Goal: Task Accomplishment & Management: Use online tool/utility

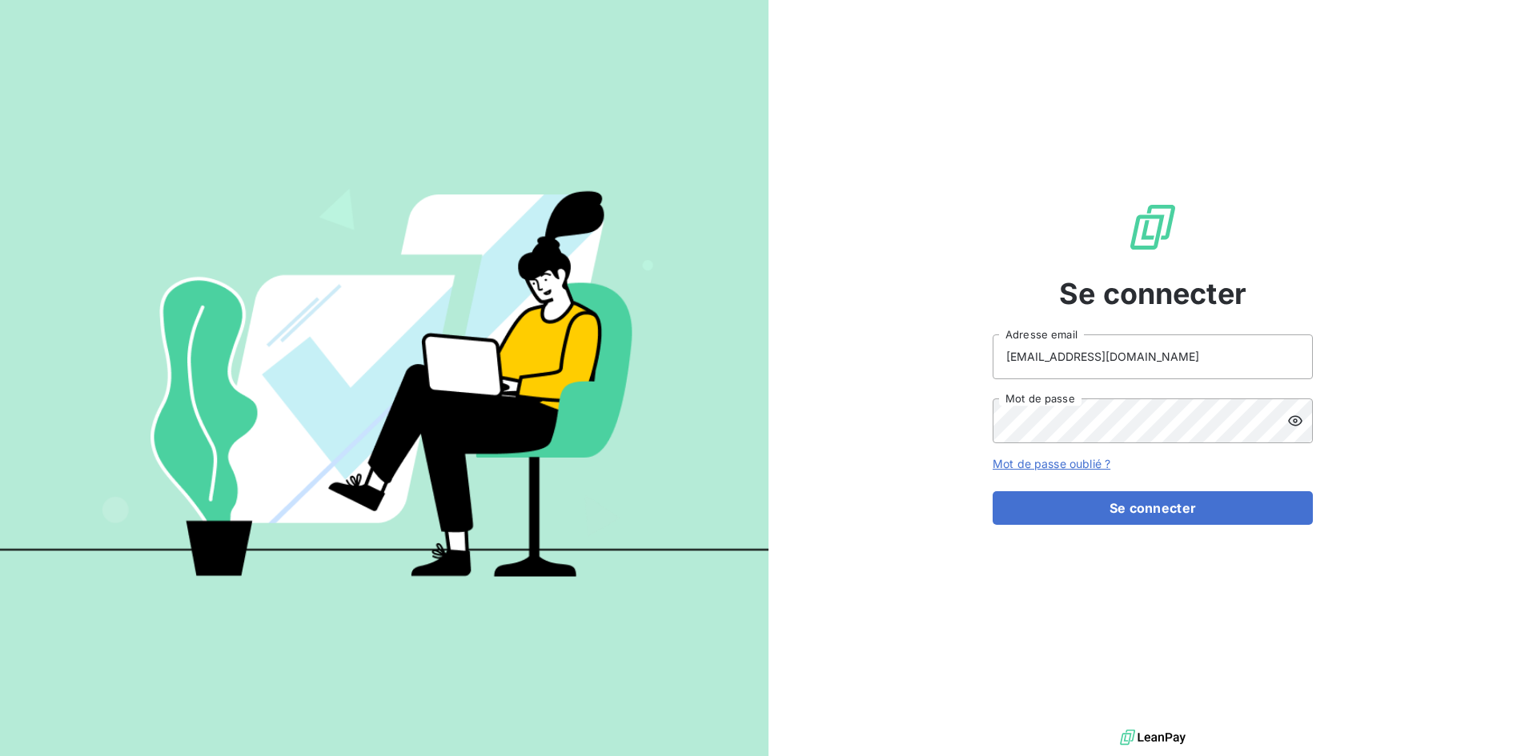
click at [1194, 371] on input "abrun@finaleasegroup.com" at bounding box center [1153, 357] width 320 height 45
click at [1263, 356] on input "abrun@finaleasegroup.com" at bounding box center [1153, 357] width 320 height 45
type input "recouvrement@leaseprotect.fr"
click at [1173, 507] on button "Se connecter" at bounding box center [1153, 508] width 320 height 34
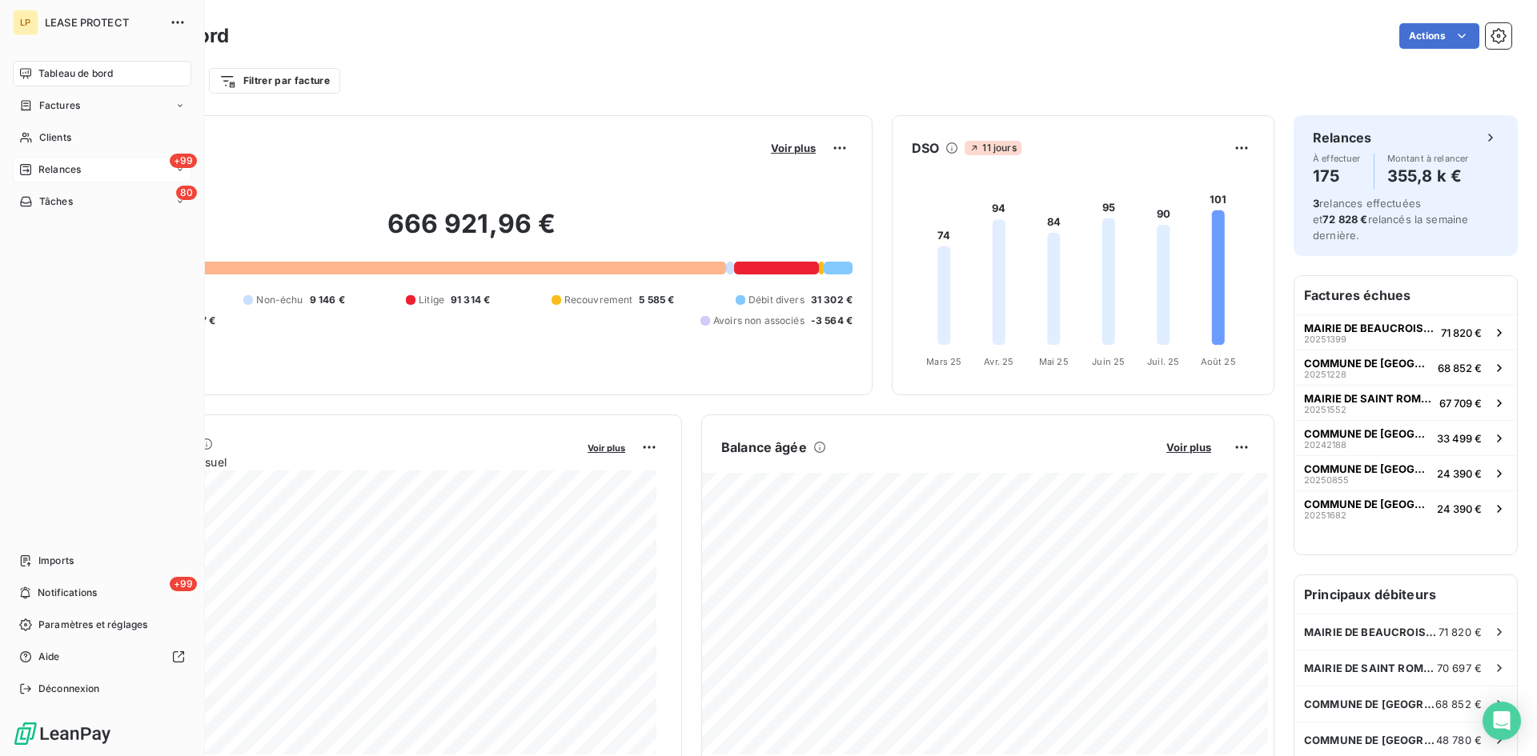
click at [86, 164] on div "+99 Relances" at bounding box center [102, 170] width 179 height 26
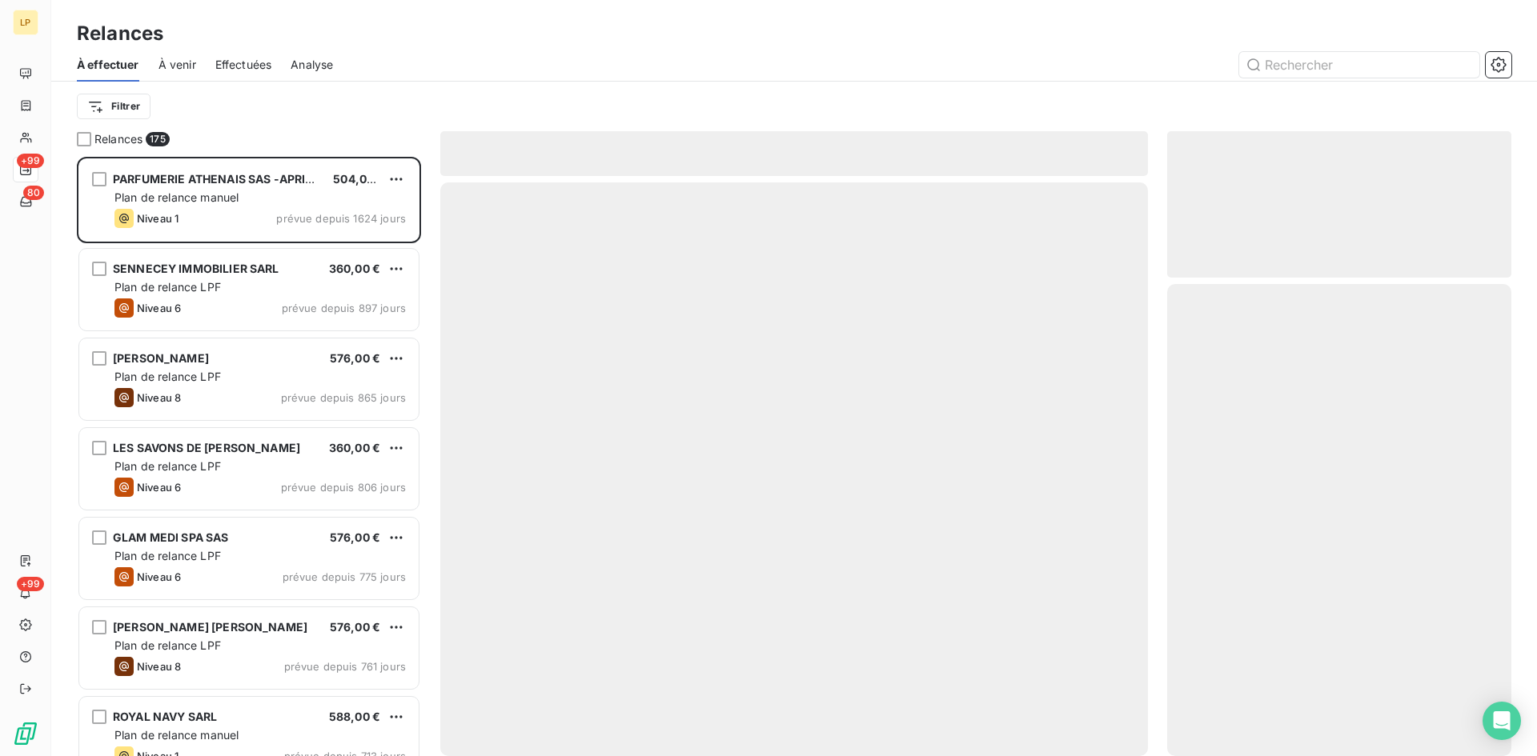
scroll to position [588, 332]
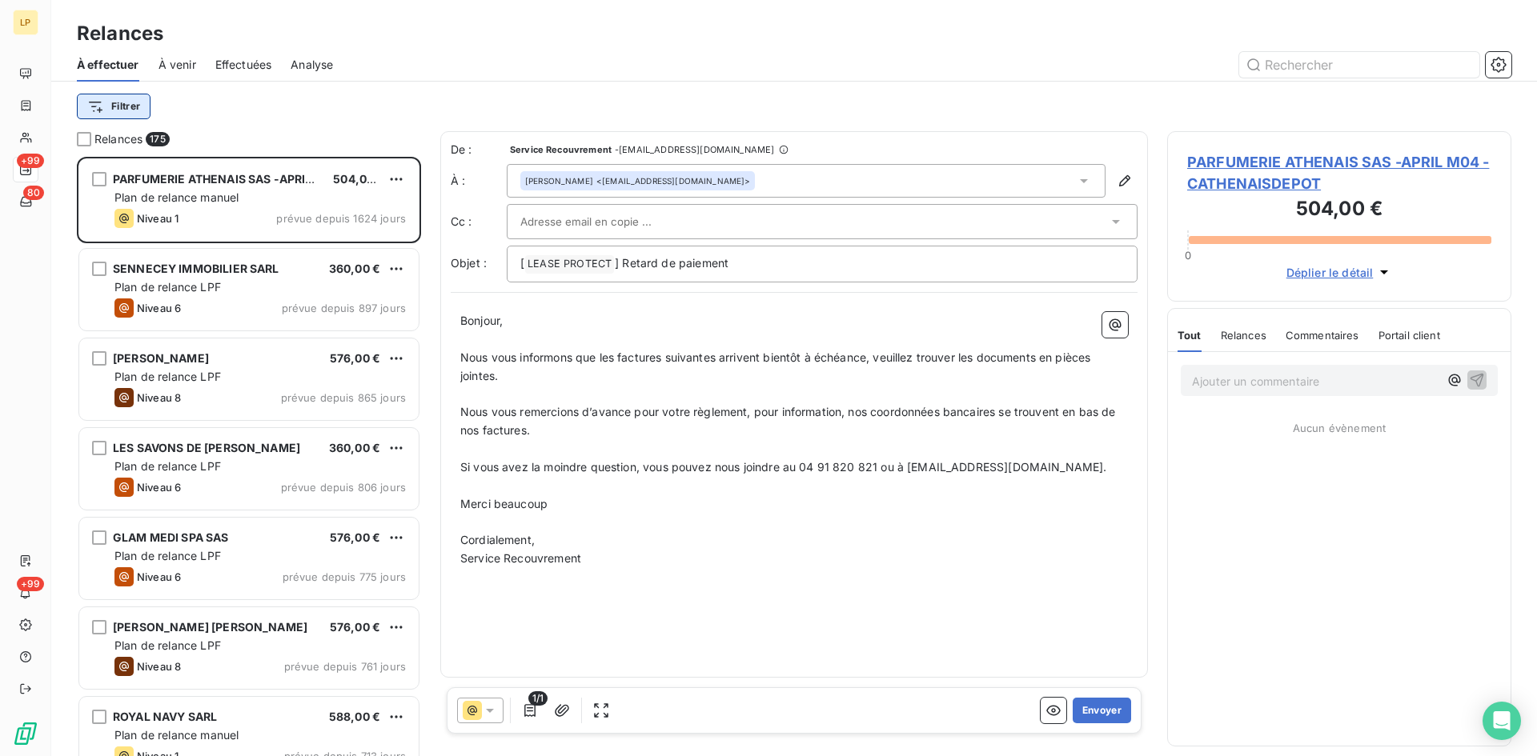
click at [120, 113] on html "LP +99 80 +99 Relances À effectuer À venir Effectuées Analyse Filtrer Relances …" at bounding box center [768, 378] width 1537 height 756
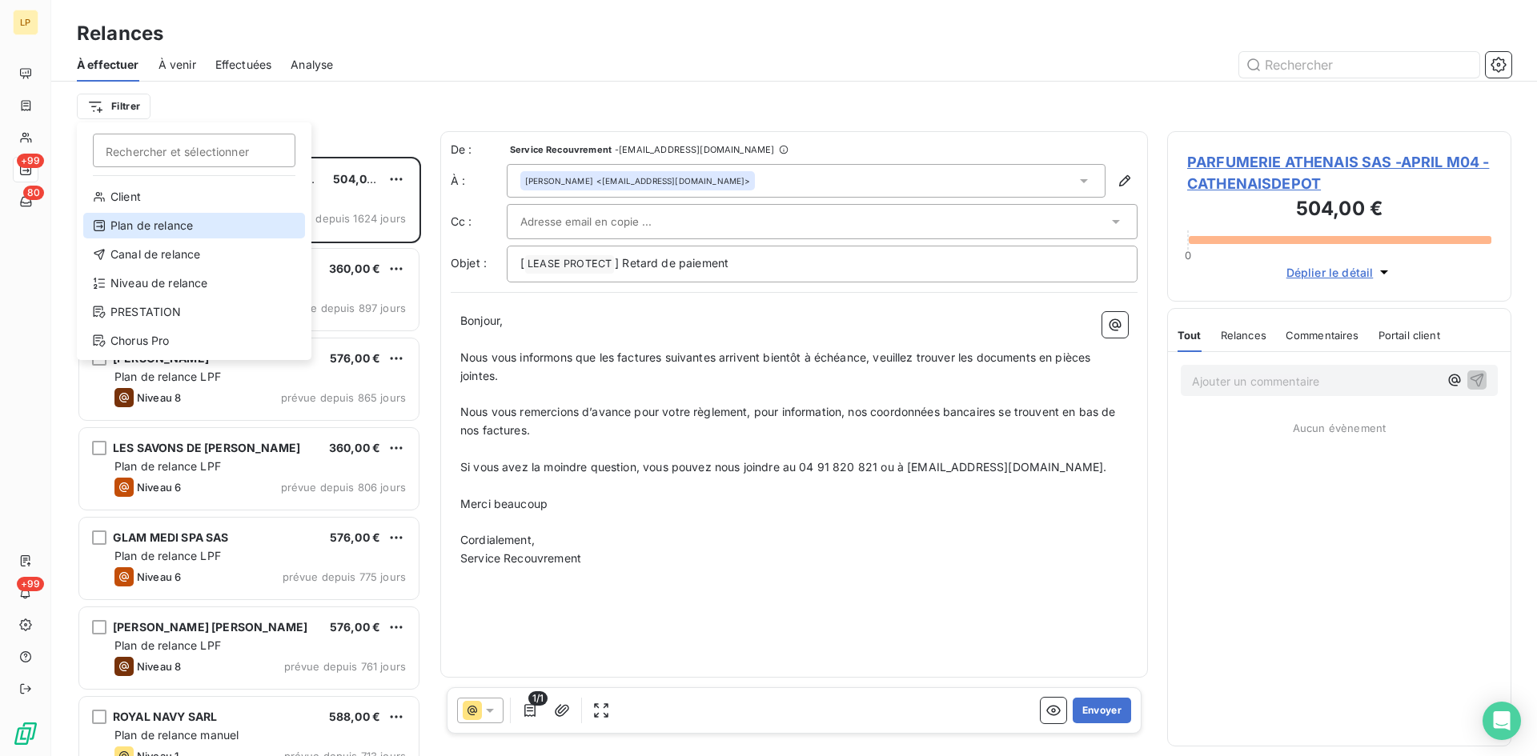
click at [200, 225] on div "Plan de relance" at bounding box center [194, 226] width 222 height 26
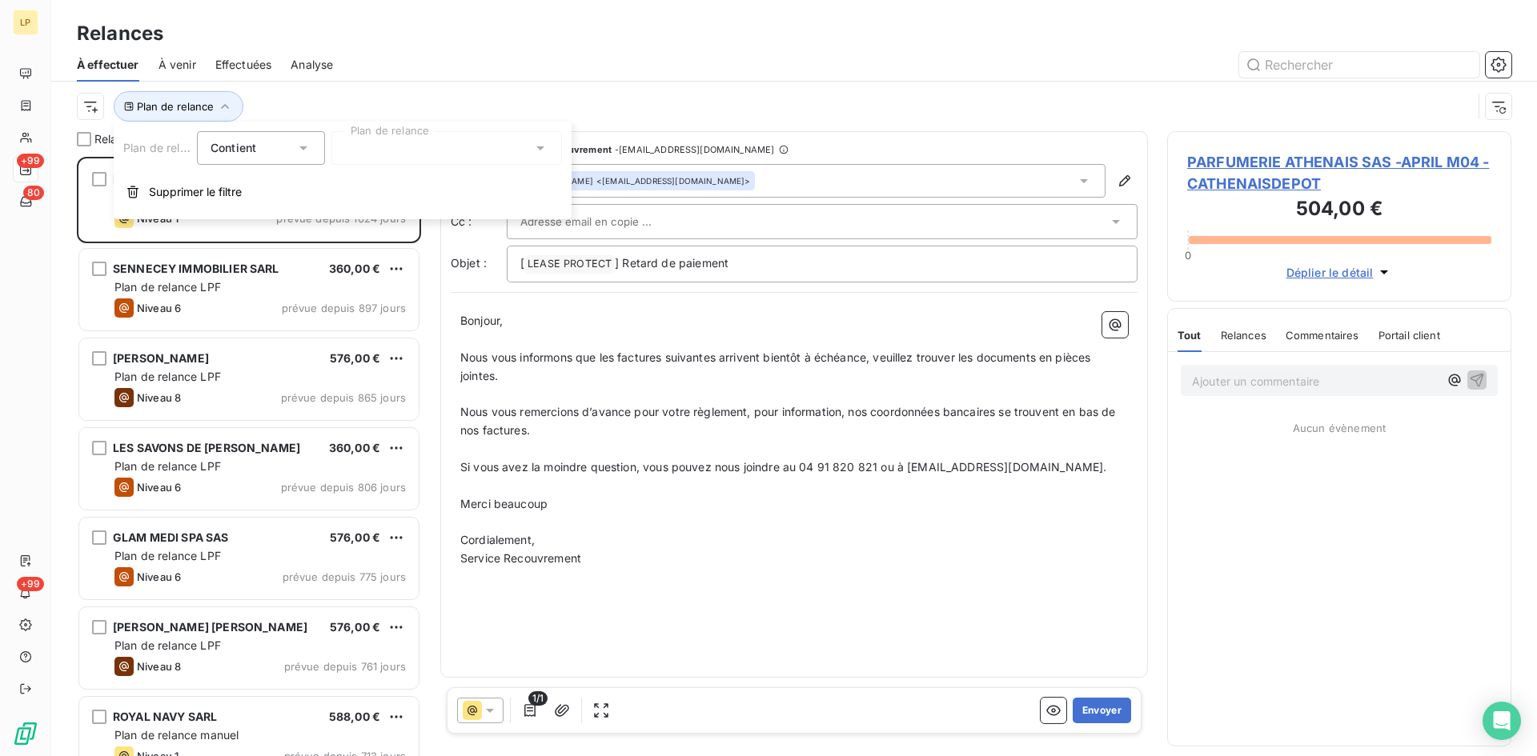
click at [411, 153] on div at bounding box center [446, 148] width 231 height 34
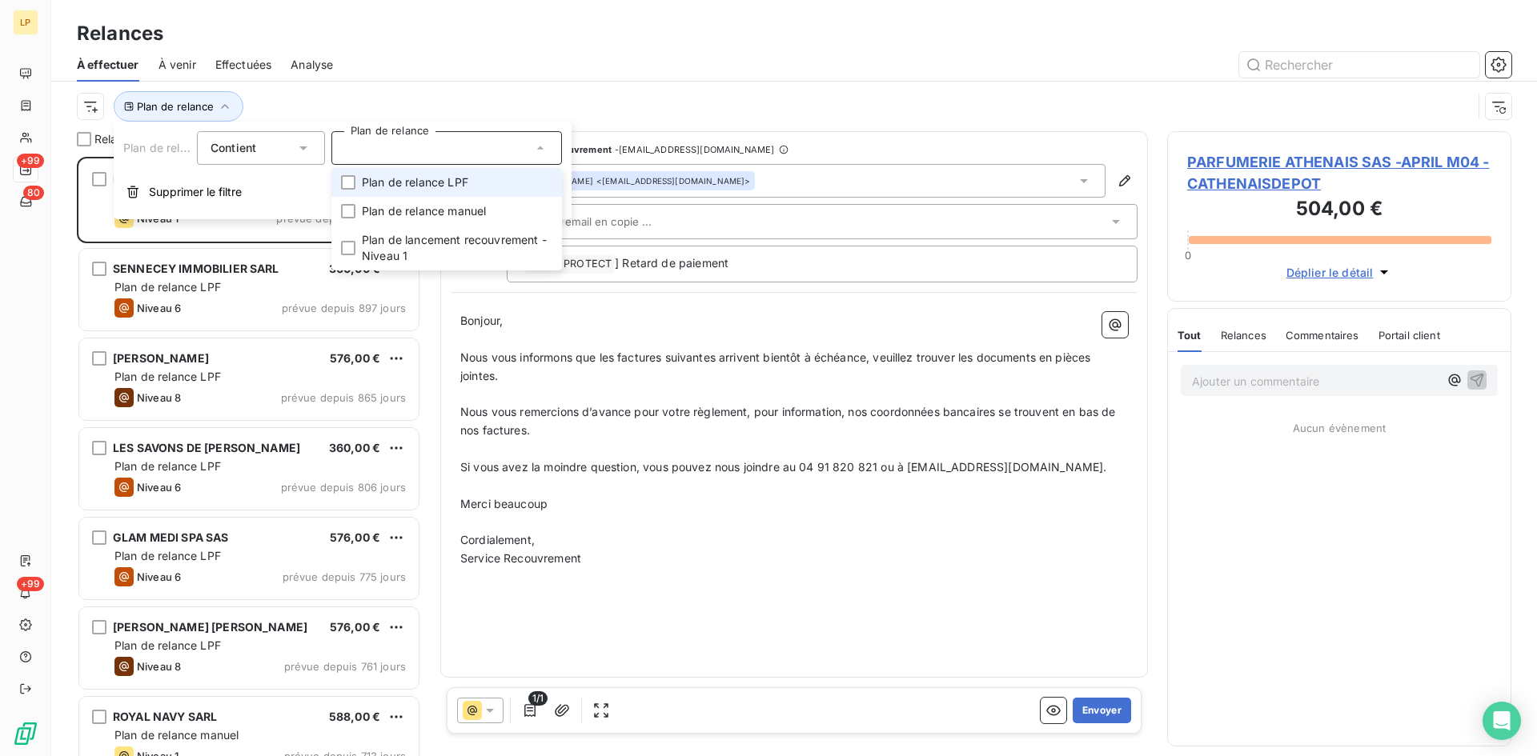
click at [425, 183] on span "Plan de relance LPF" at bounding box center [415, 183] width 106 height 16
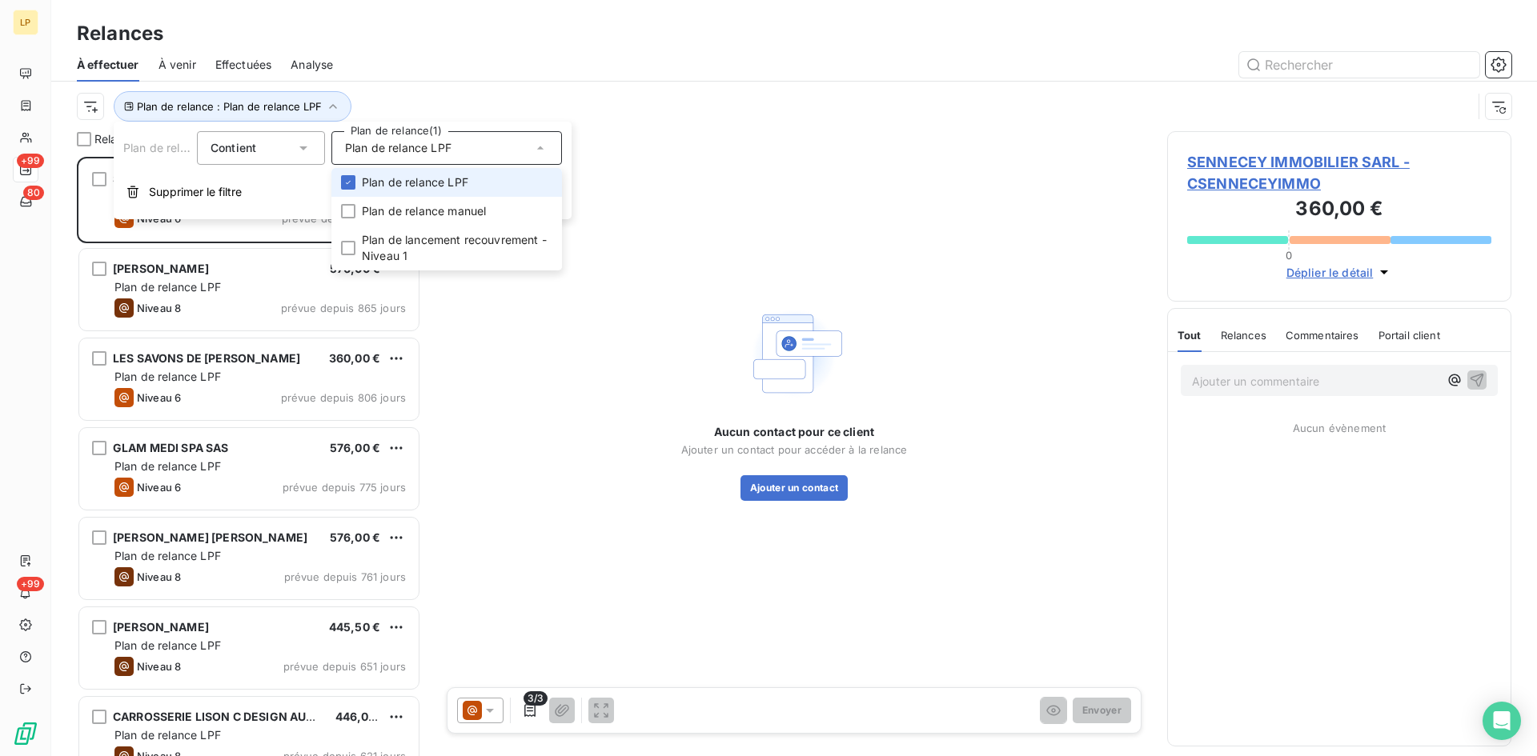
scroll to position [588, 332]
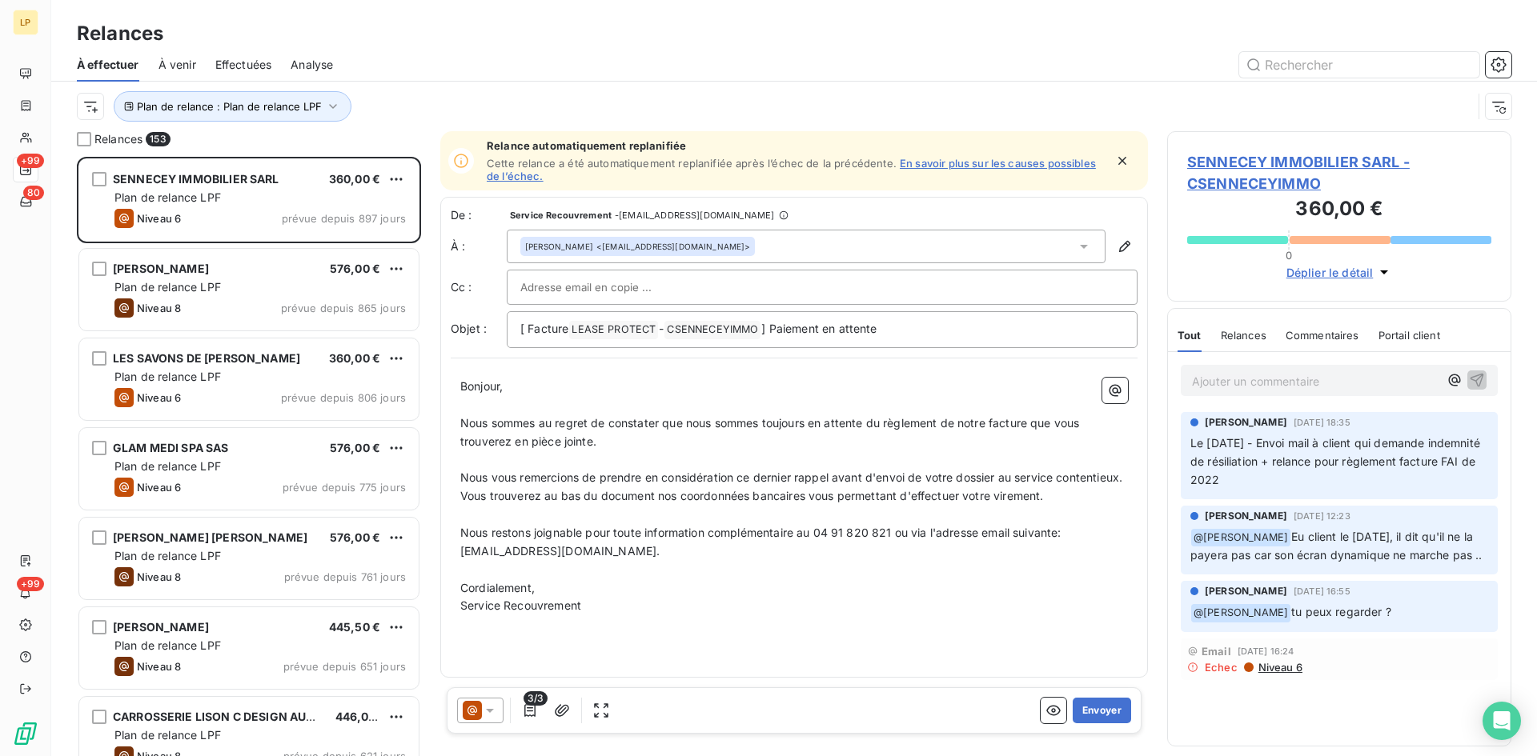
click at [484, 100] on div "Plan de relance : Plan de relance LPF" at bounding box center [774, 106] width 1395 height 30
click at [78, 108] on html "LP +99 80 +99 Relances À effectuer À venir Effectuées Analyse Plan de relance :…" at bounding box center [768, 378] width 1537 height 756
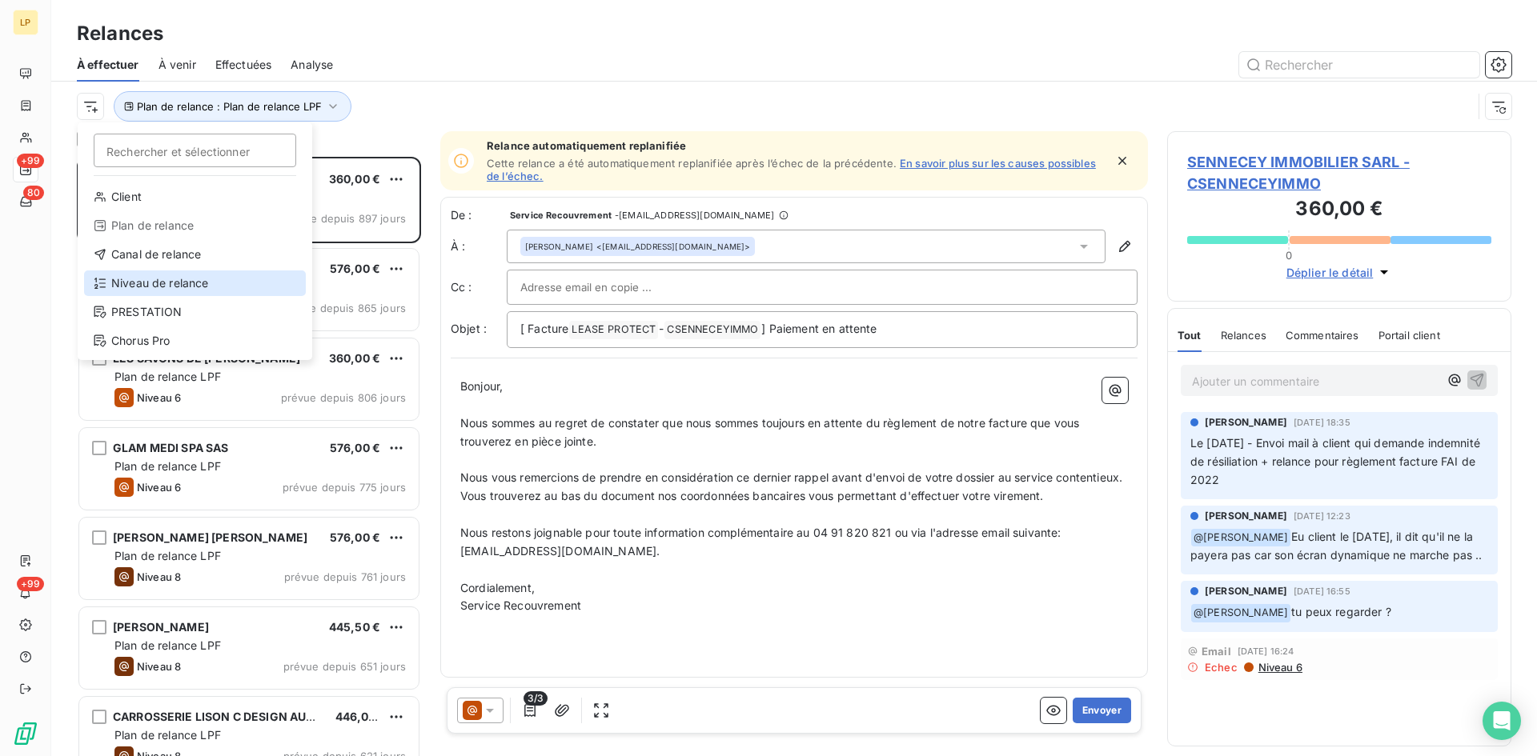
click at [200, 291] on div "Niveau de relance" at bounding box center [195, 284] width 222 height 26
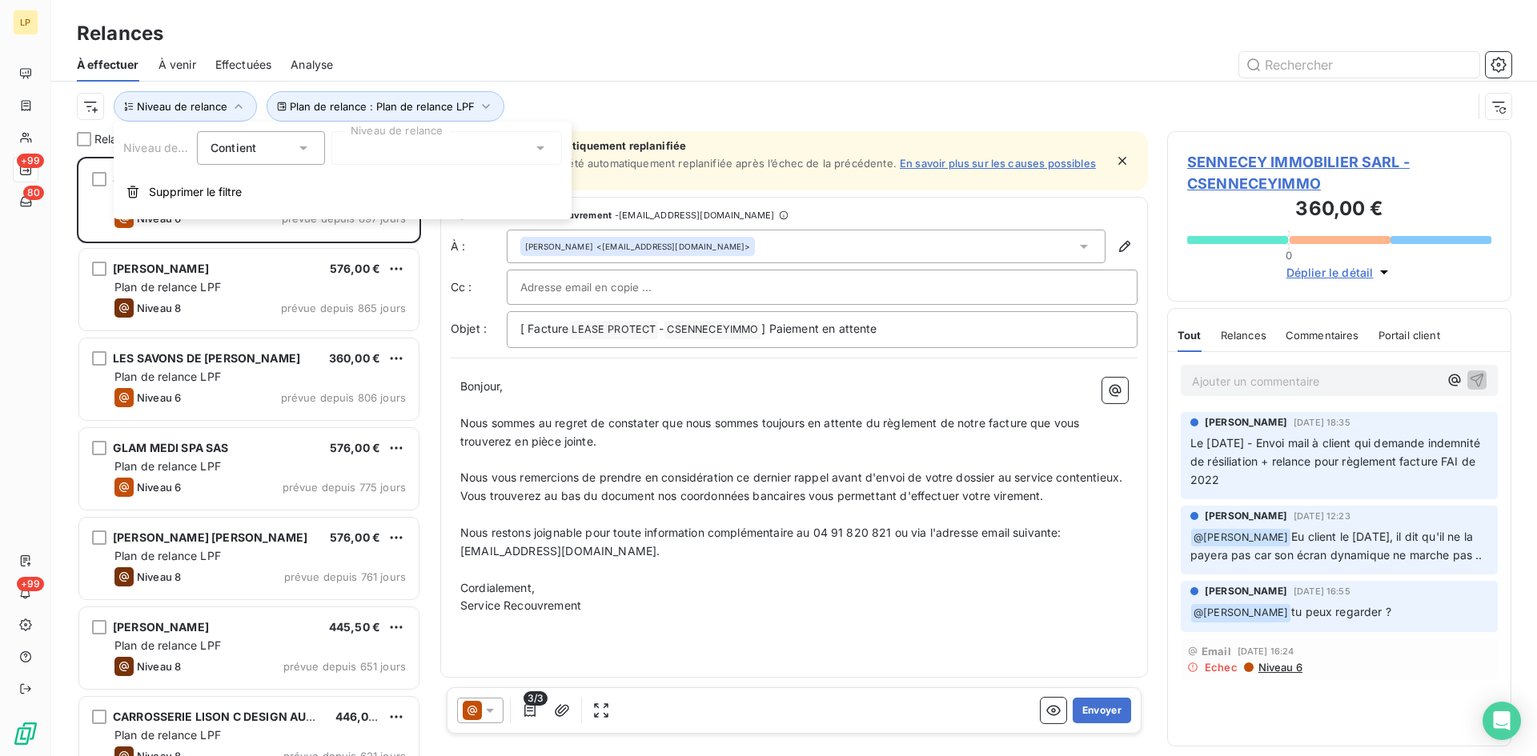
click at [403, 142] on div at bounding box center [446, 148] width 231 height 34
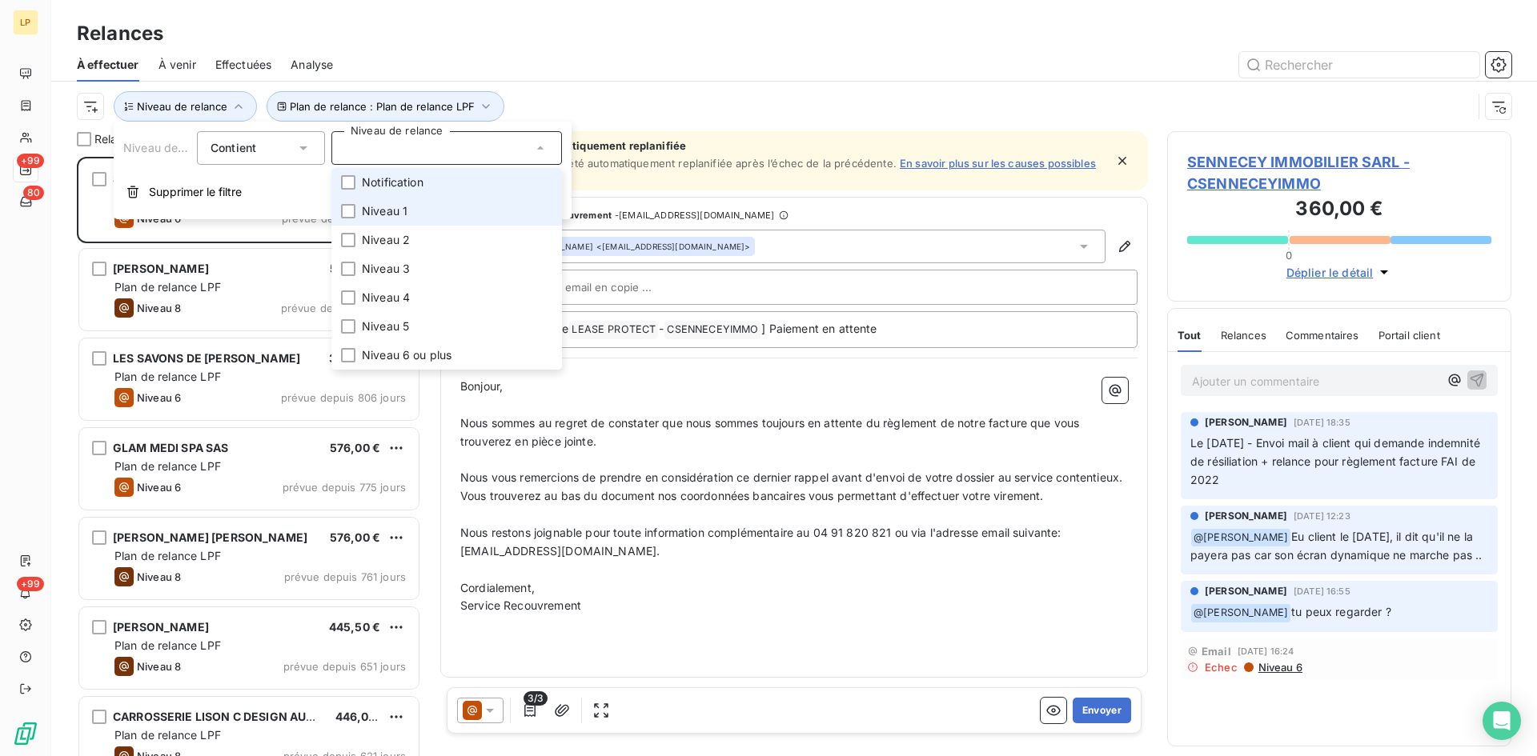
click at [403, 199] on li "Niveau 1" at bounding box center [446, 211] width 231 height 29
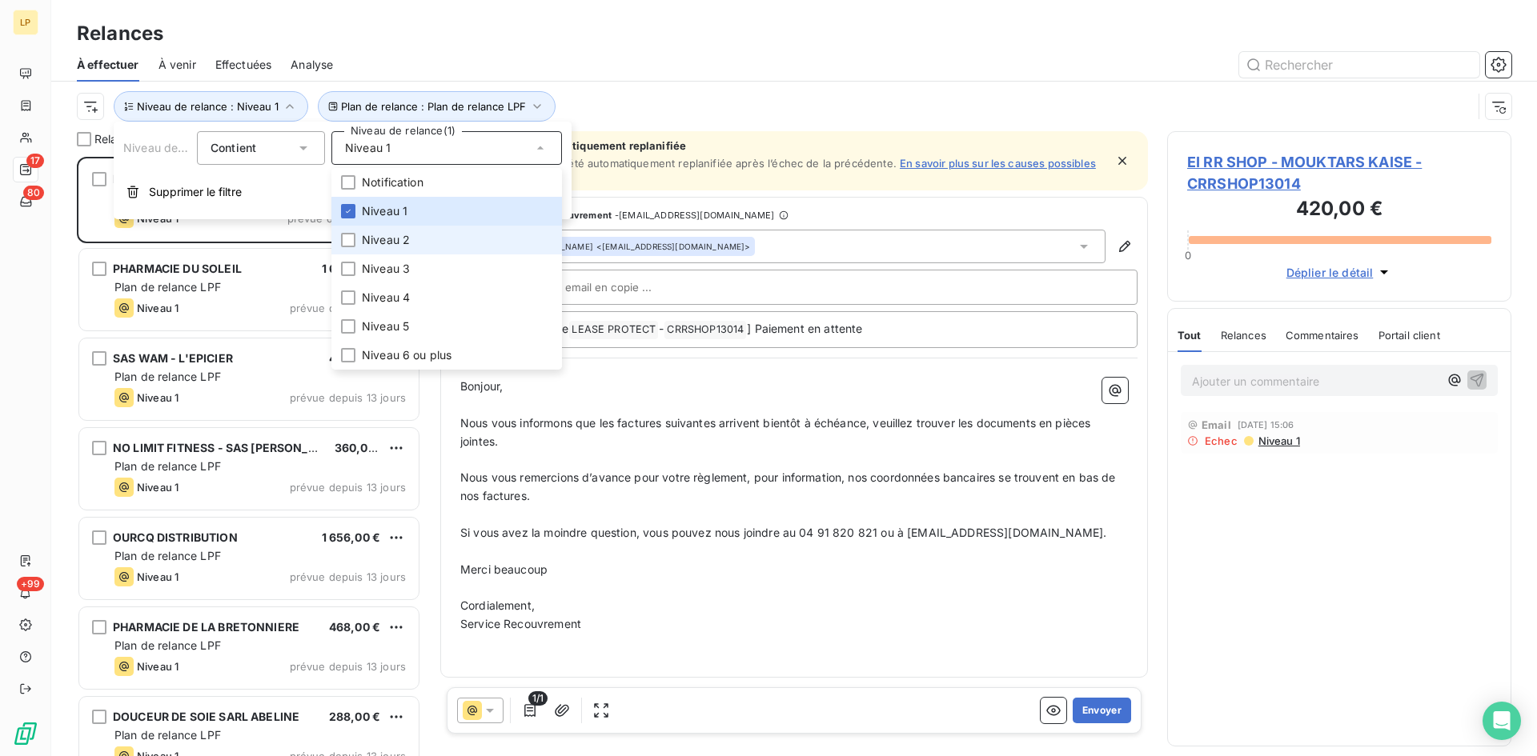
scroll to position [588, 332]
click at [399, 234] on span "Niveau 2" at bounding box center [386, 240] width 48 height 16
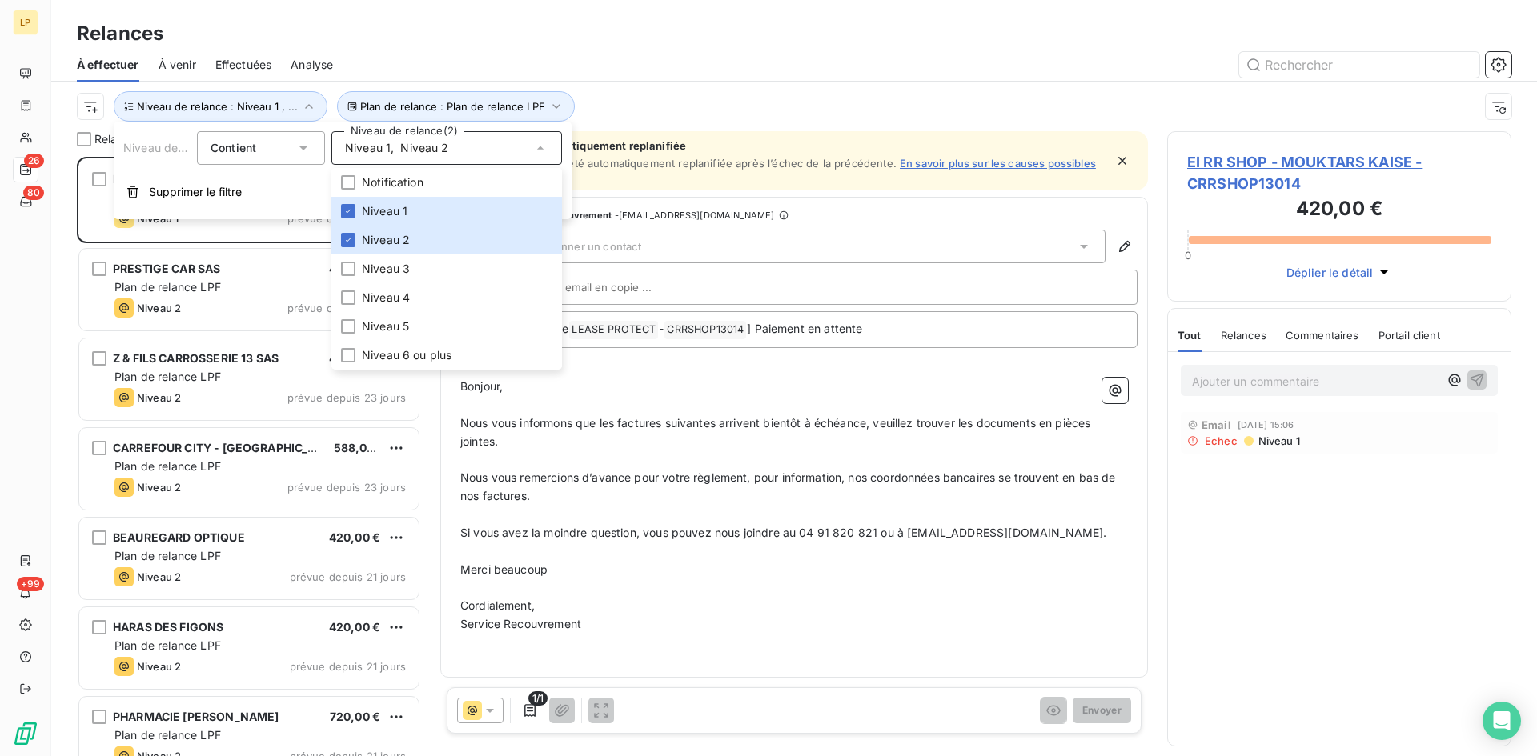
click at [603, 78] on div "À effectuer À venir Effectuées Analyse" at bounding box center [794, 65] width 1486 height 34
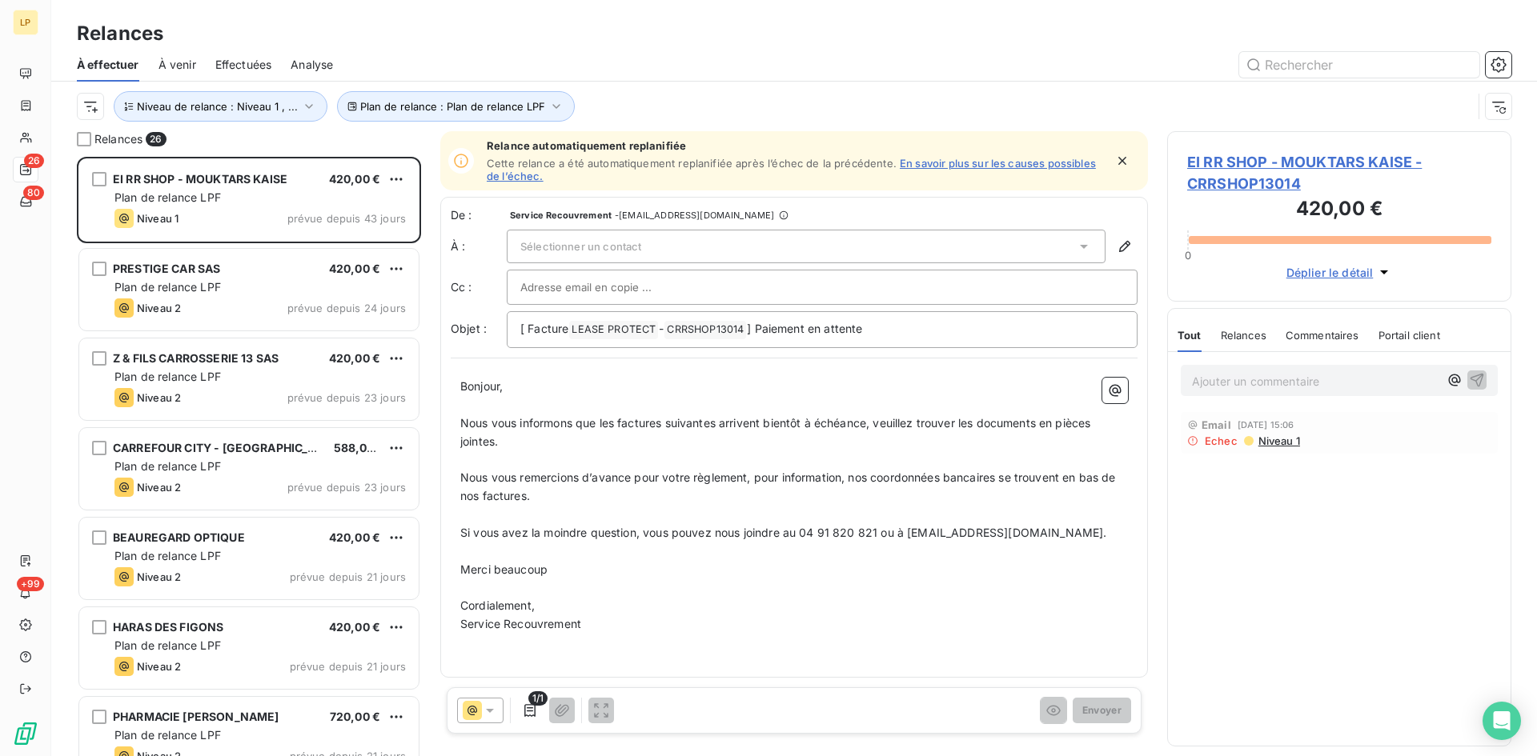
click at [812, 249] on div "Sélectionner un contact" at bounding box center [806, 247] width 599 height 34
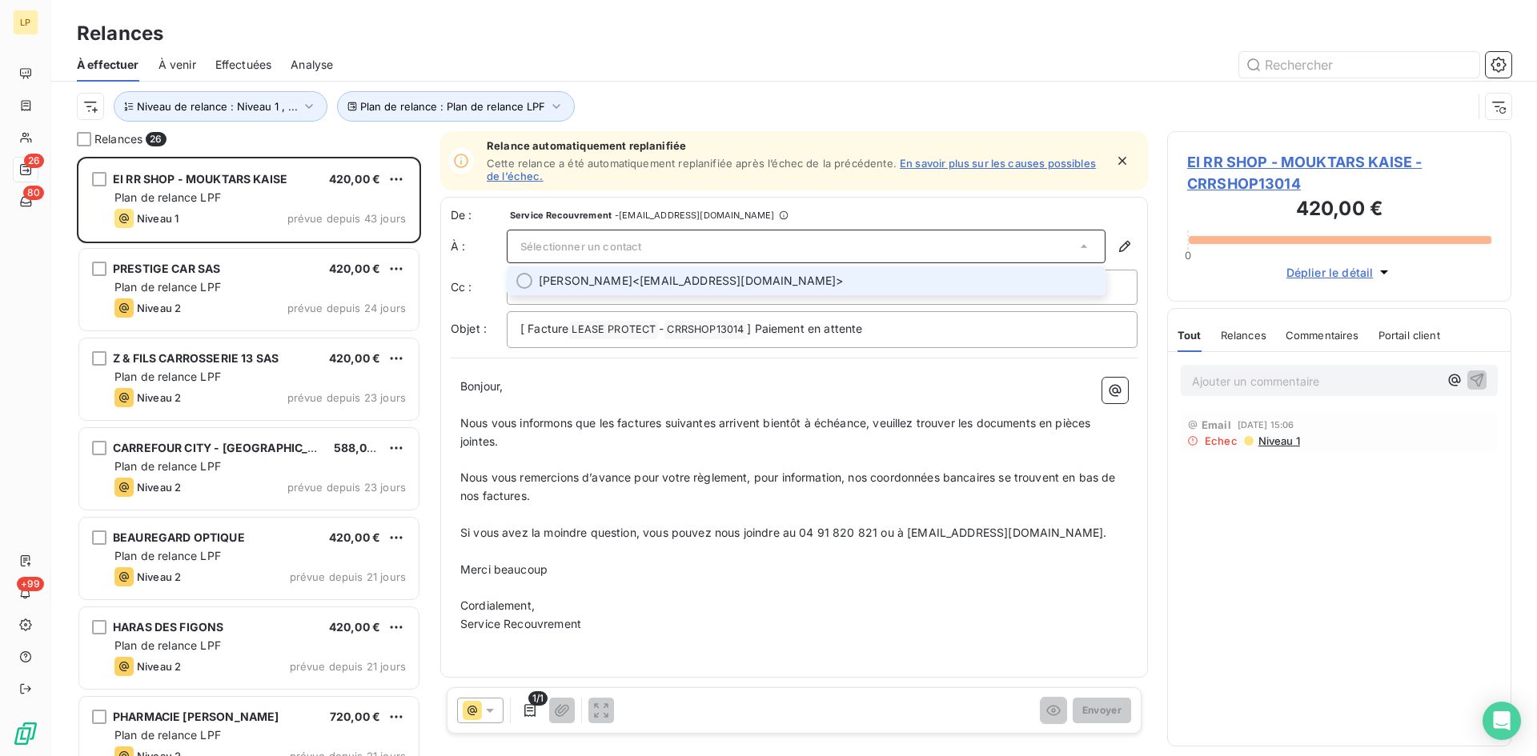
click at [791, 276] on span "[PERSON_NAME] <[EMAIL_ADDRESS][DOMAIN_NAME]>" at bounding box center [817, 281] width 557 height 16
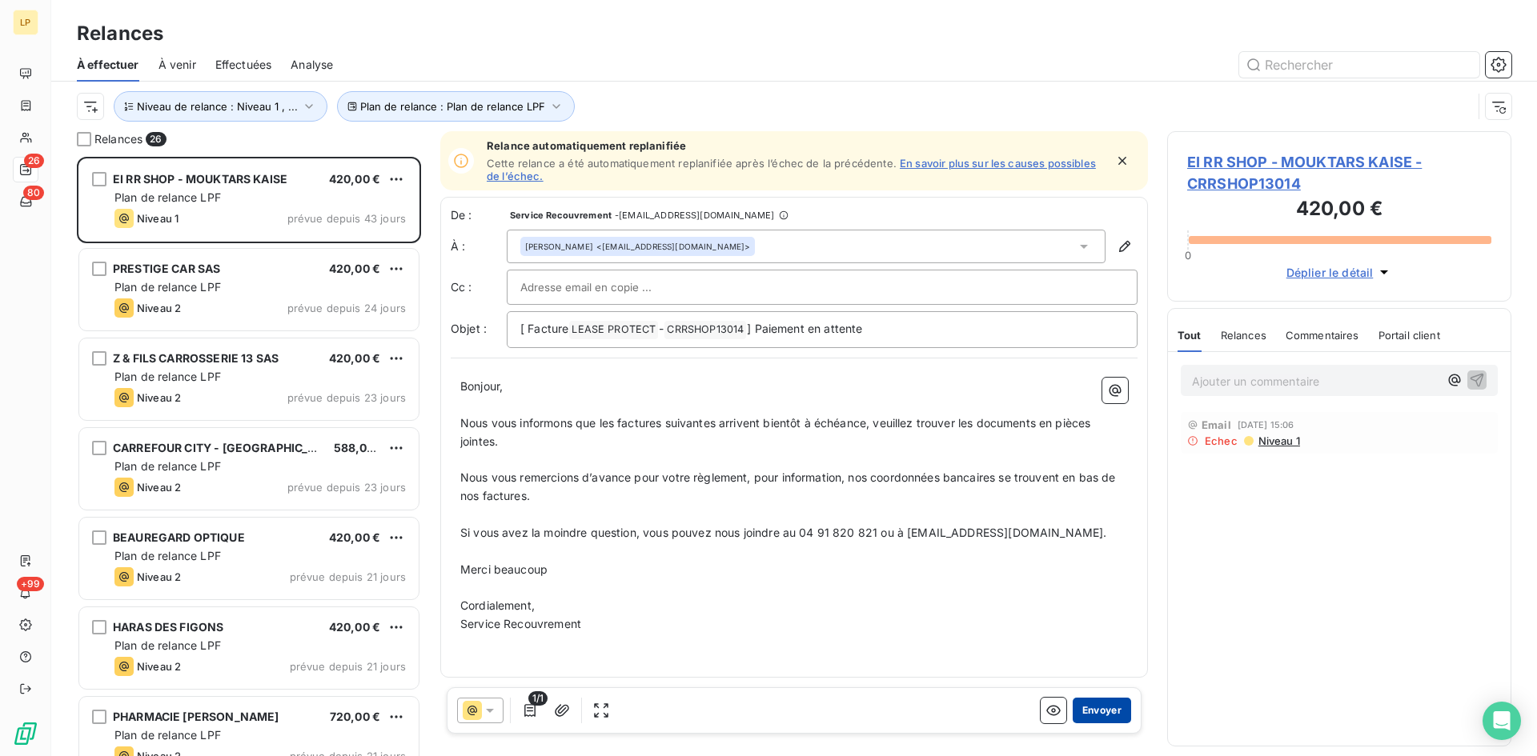
click at [1115, 708] on button "Envoyer" at bounding box center [1102, 711] width 58 height 26
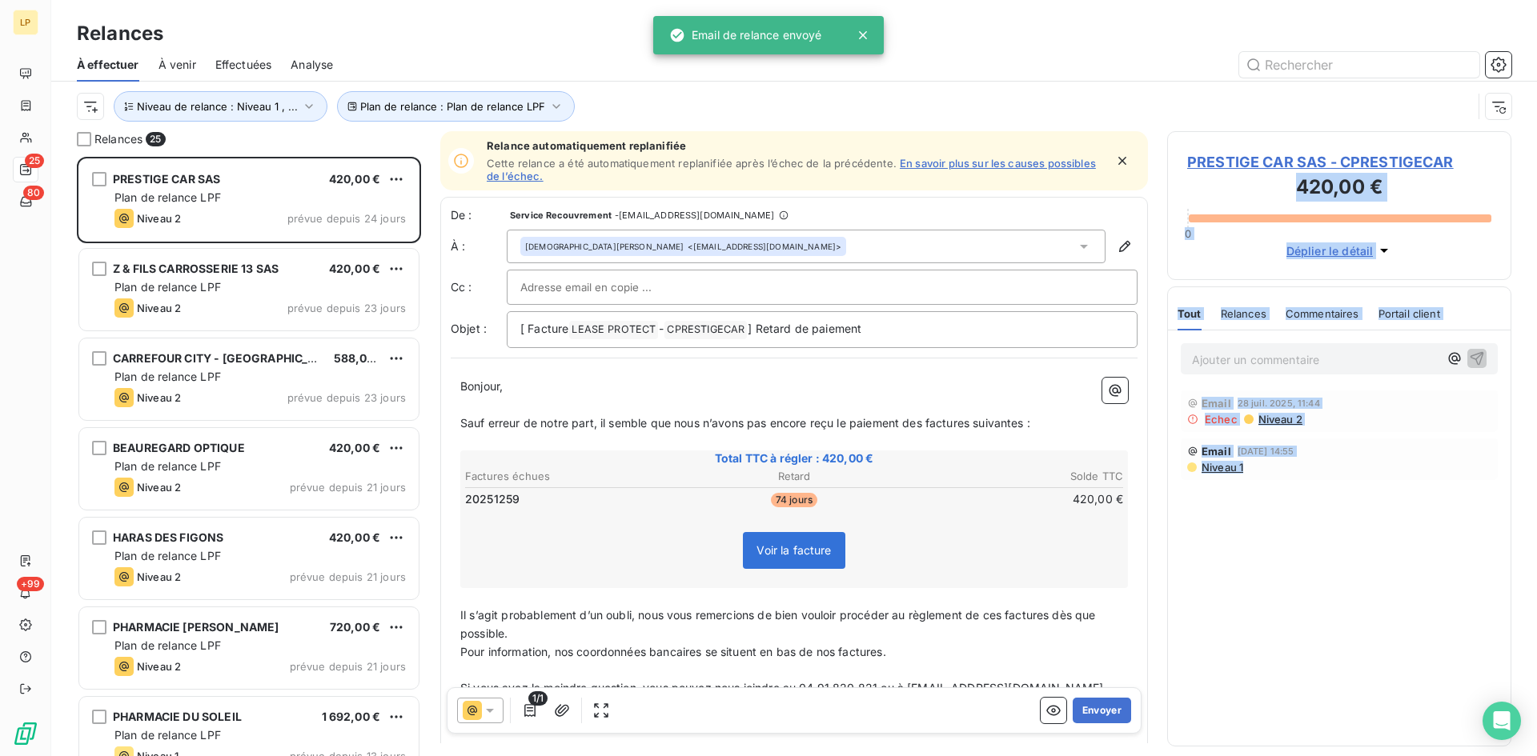
drag, startPoint x: 1455, startPoint y: 157, endPoint x: 1421, endPoint y: 528, distance: 372.2
click at [1418, 512] on div "PRESTIGE CAR SAS - CPRESTIGECAR 420,00 € 0 Déplier le détail Tout Relances Comm…" at bounding box center [1339, 443] width 344 height 625
click at [1423, 544] on div "Ajouter un commentaire ﻿ Email [DATE] 11:44 Echec Niveau 2 Email [DATE] 14:55 N…" at bounding box center [1339, 538] width 343 height 415
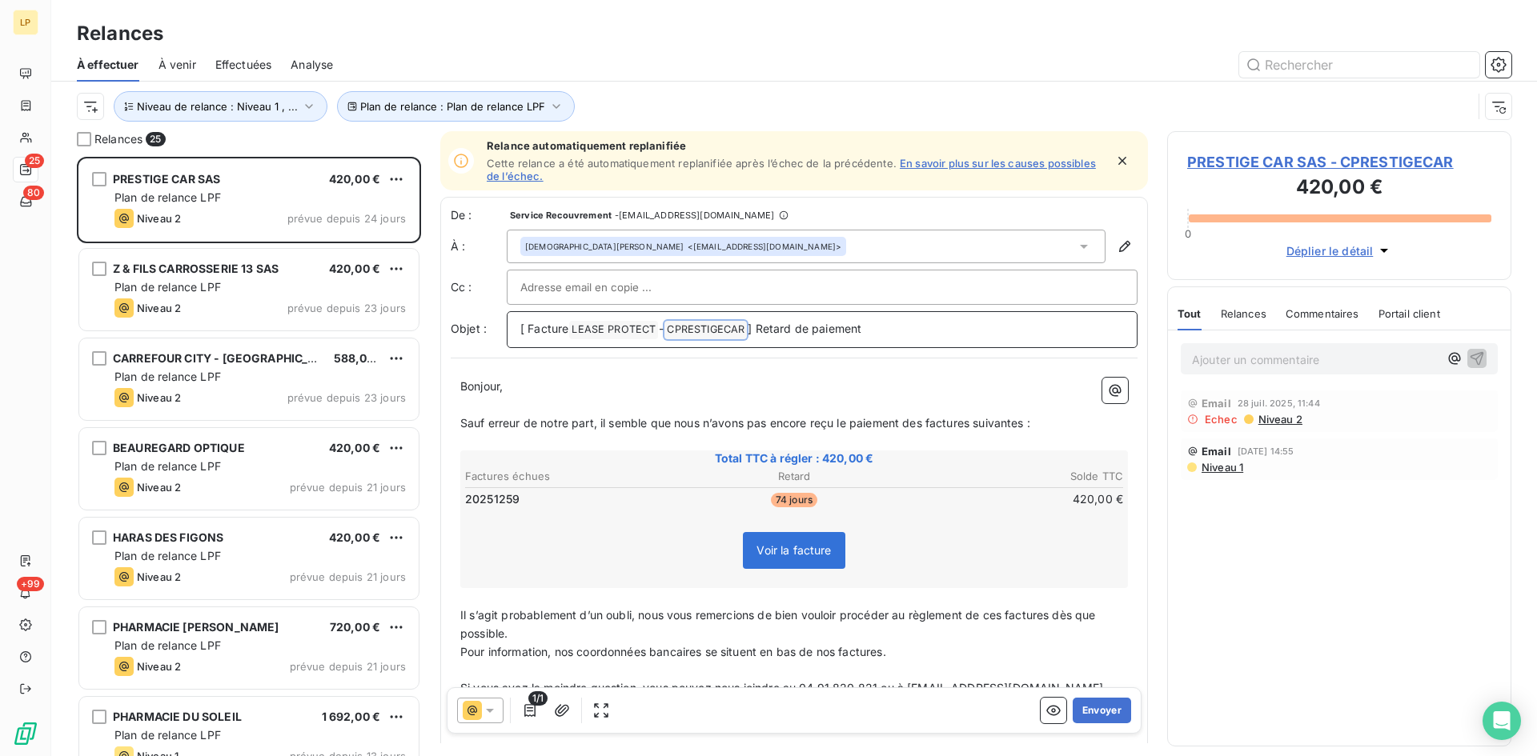
drag, startPoint x: 674, startPoint y: 327, endPoint x: 760, endPoint y: 332, distance: 86.6
click at [760, 332] on p "[ Facture LEASE PROTECT ﻿ - CPRESTIGECAR ﻿ ] Retard de paiement" at bounding box center [822, 329] width 604 height 19
copy p "CPRESTIGECAR ﻿ ]"
click at [1120, 243] on icon "button" at bounding box center [1125, 247] width 16 height 16
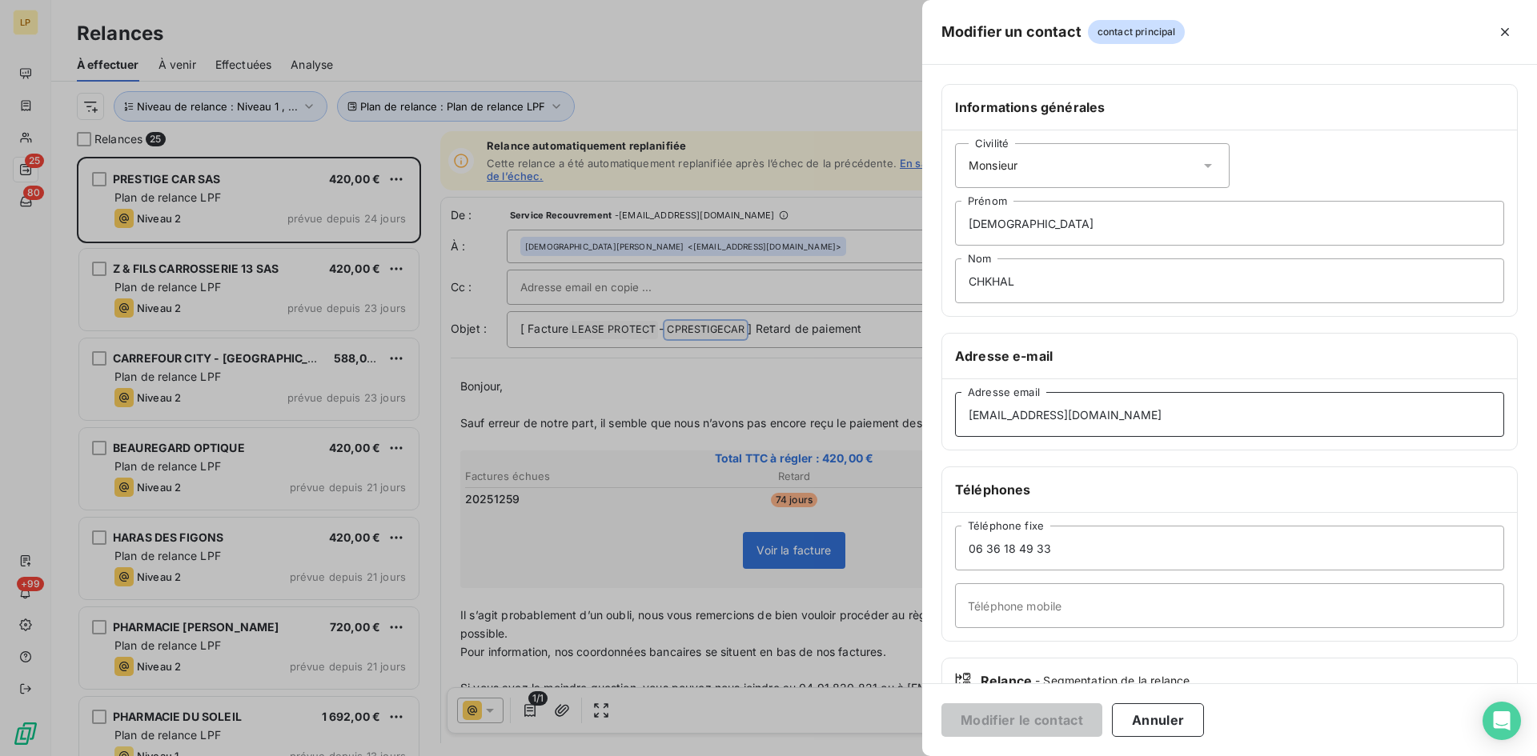
click at [1133, 406] on input "[EMAIL_ADDRESS][DOMAIN_NAME]" at bounding box center [1229, 414] width 549 height 45
type input "[EMAIL_ADDRESS][DOMAIN_NAME]"
click at [1073, 712] on button "Modifier le contact" at bounding box center [1021, 721] width 161 height 34
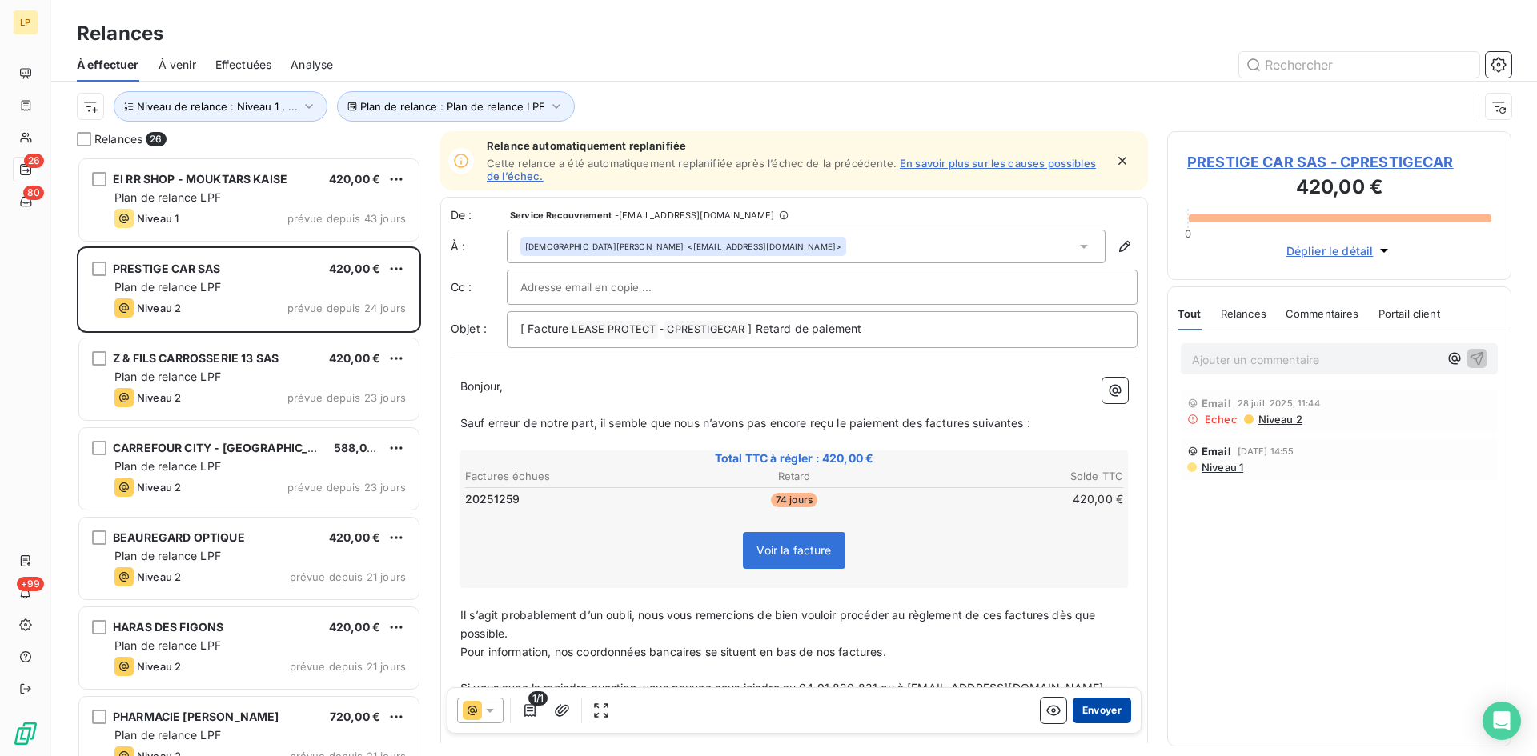
click at [1092, 705] on button "Envoyer" at bounding box center [1102, 711] width 58 height 26
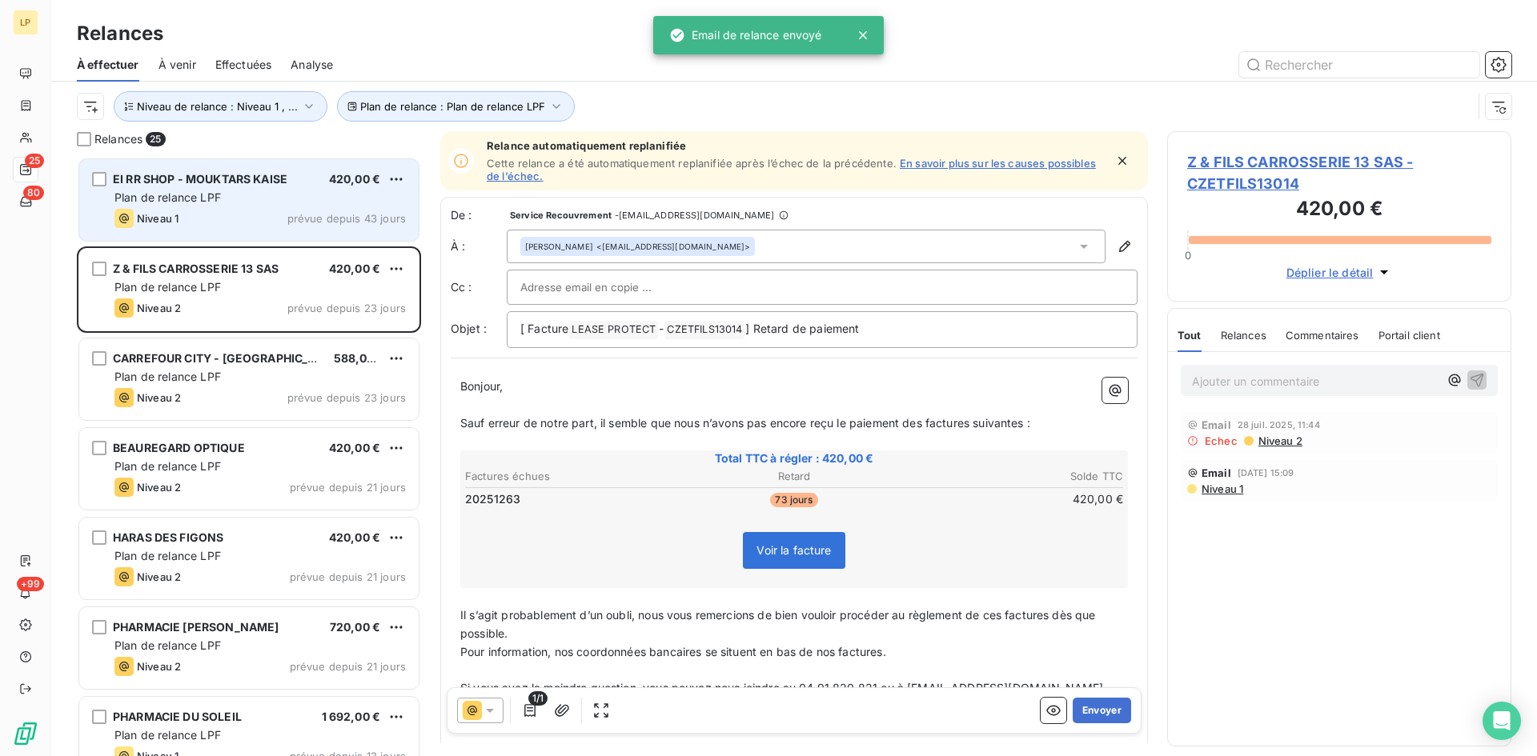
click at [227, 191] on div "Plan de relance LPF" at bounding box center [259, 198] width 291 height 16
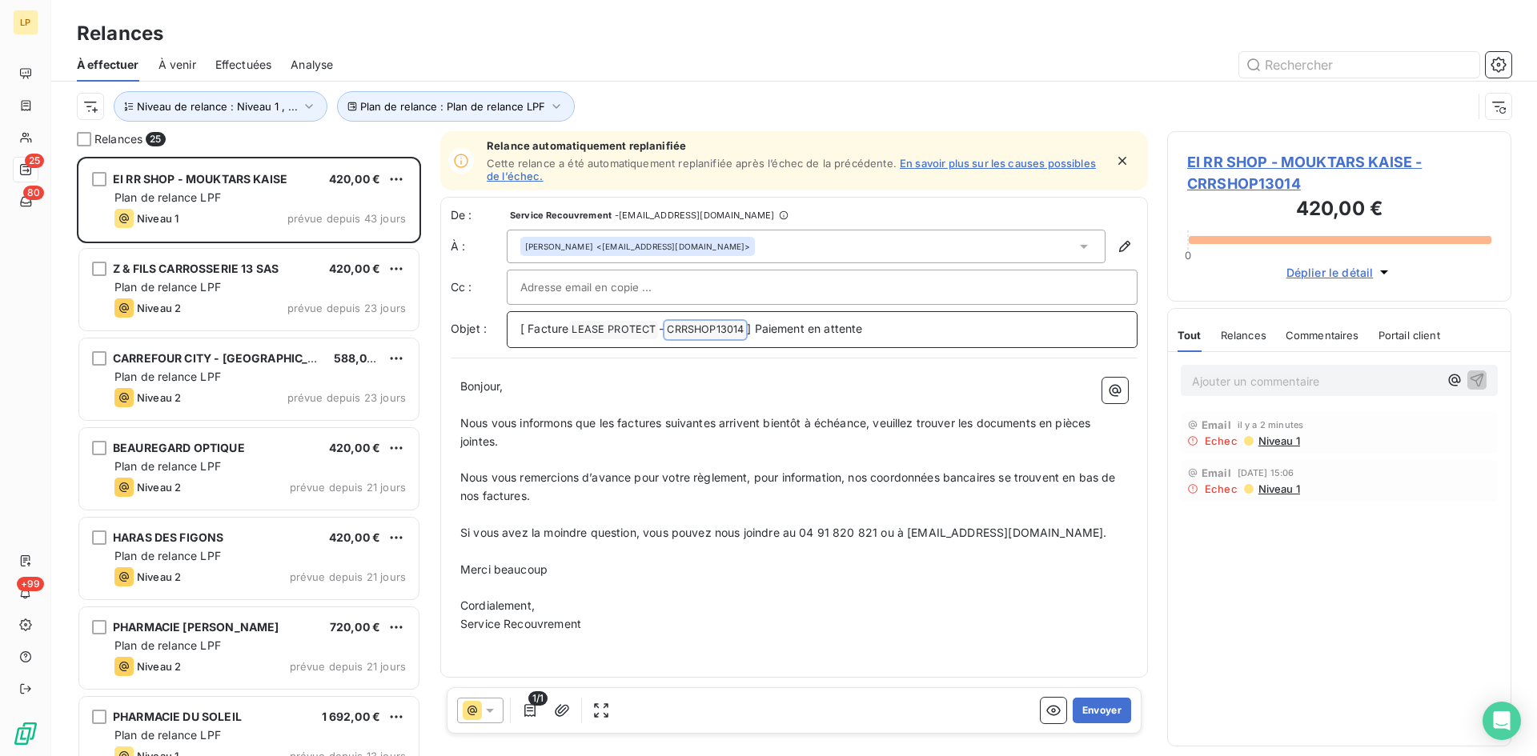
drag, startPoint x: 675, startPoint y: 331, endPoint x: 751, endPoint y: 328, distance: 76.1
click at [746, 328] on span "CRRSHOP13014 ﻿" at bounding box center [705, 330] width 82 height 18
drag, startPoint x: 751, startPoint y: 328, endPoint x: 679, endPoint y: 328, distance: 72.0
click at [679, 328] on span "CRRSHOP13014 ﻿" at bounding box center [705, 330] width 82 height 18
drag, startPoint x: 677, startPoint y: 331, endPoint x: 744, endPoint y: 338, distance: 66.7
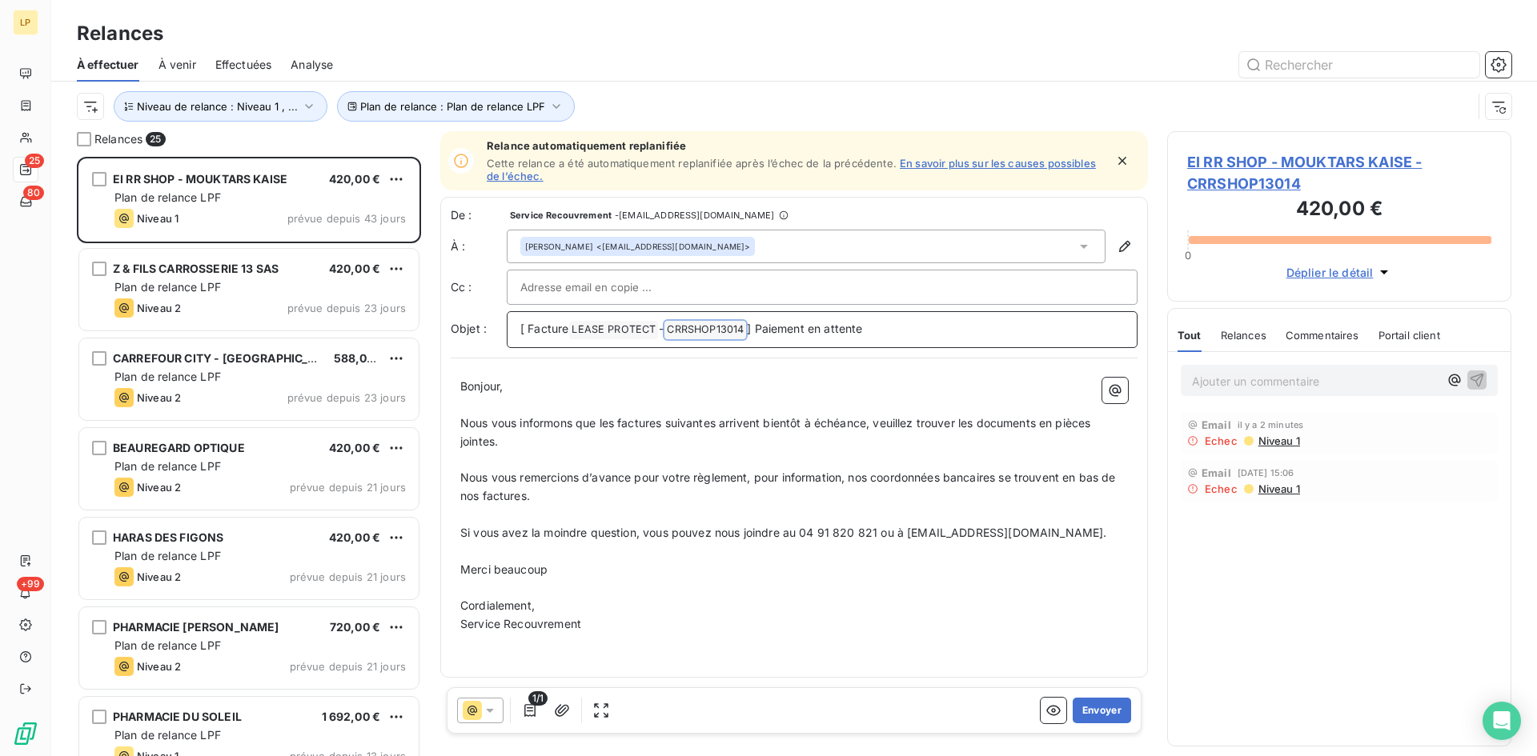
click at [744, 338] on span "CRRSHOP13014 ﻿" at bounding box center [705, 330] width 82 height 18
click at [739, 328] on span "CRRSHOP13014 ﻿" at bounding box center [705, 330] width 82 height 18
copy span "CRRSHOP13014 ﻿"
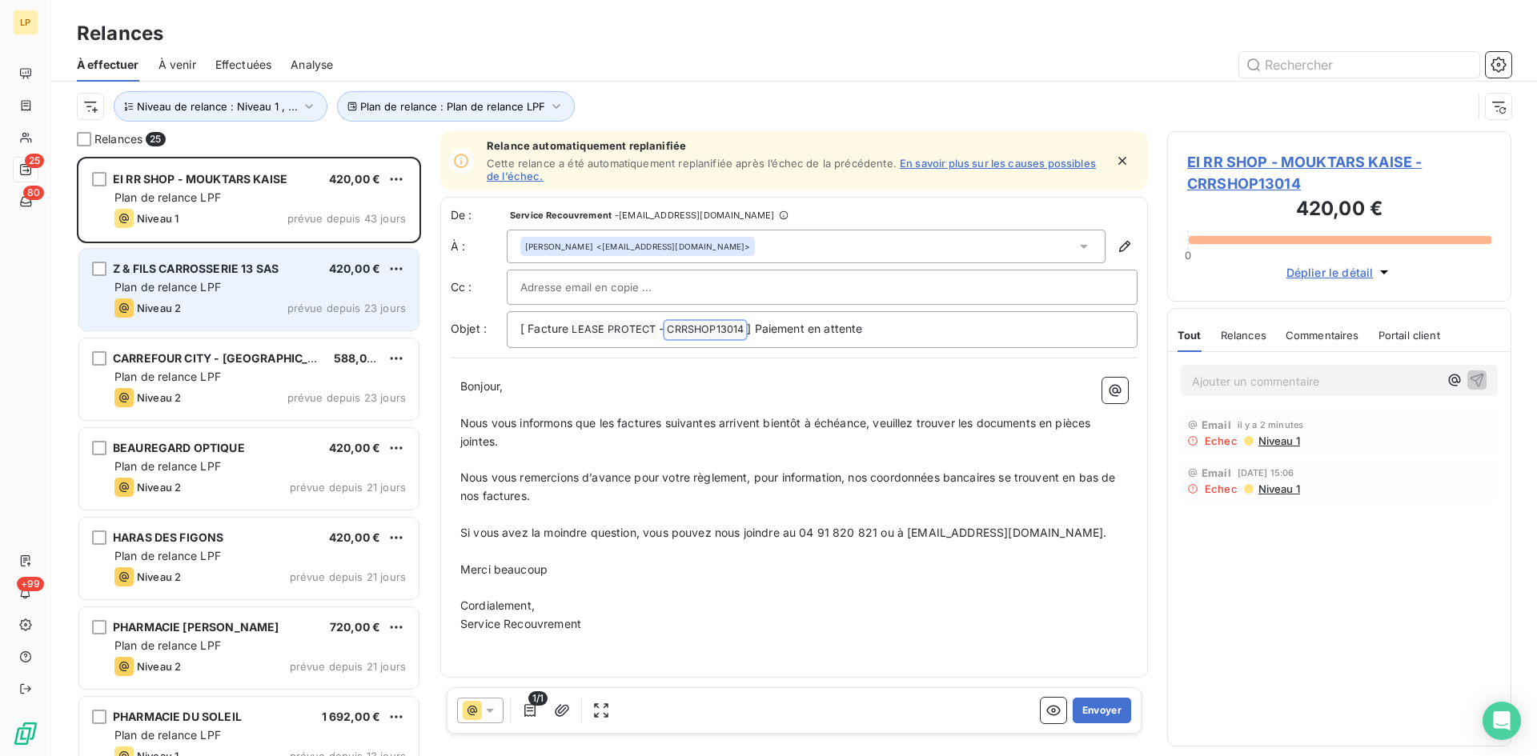
click at [231, 295] on div "Plan de relance LPF" at bounding box center [259, 287] width 291 height 16
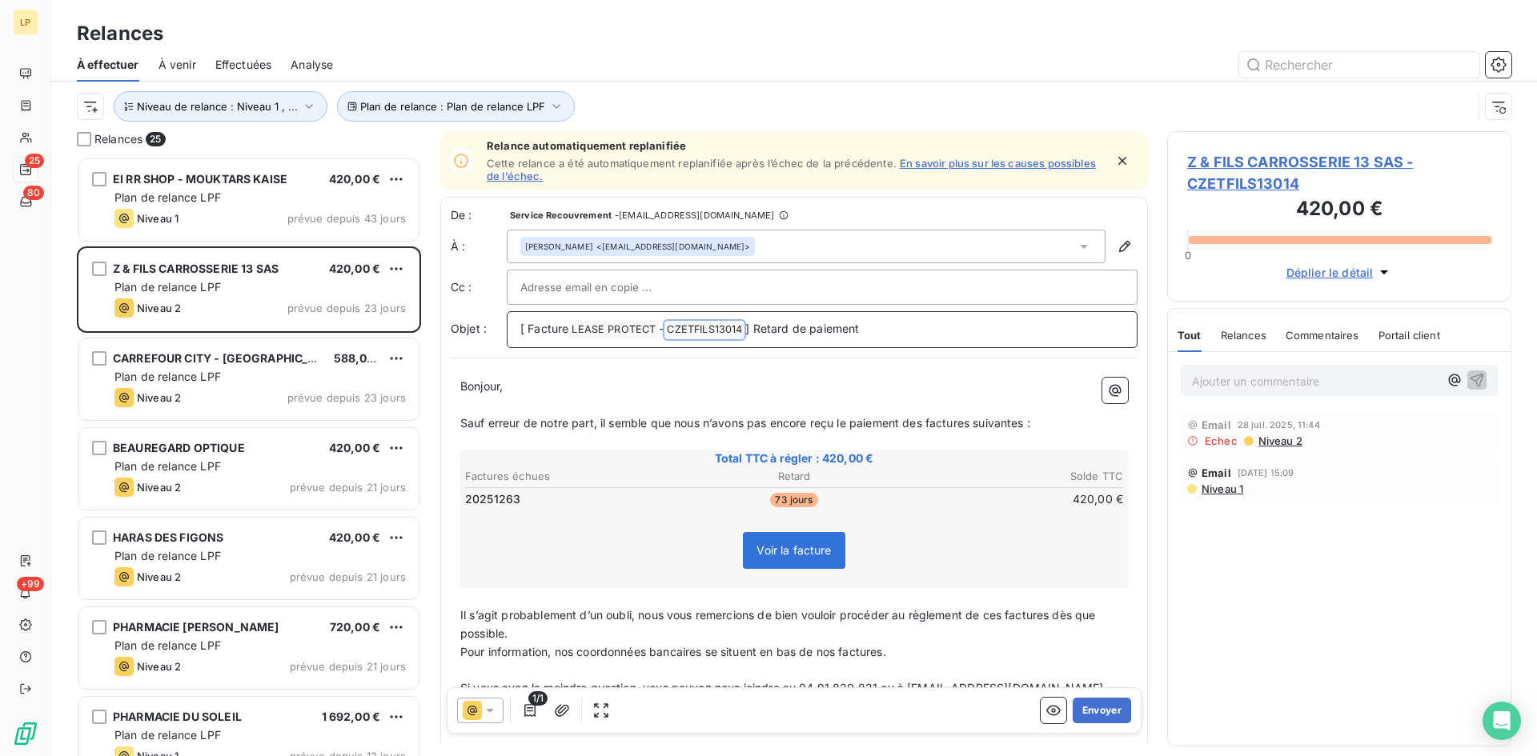
drag, startPoint x: 676, startPoint y: 326, endPoint x: 739, endPoint y: 323, distance: 62.5
click at [739, 323] on span "CZETFILS13014 ﻿" at bounding box center [704, 330] width 80 height 18
click at [744, 326] on span "CZETFILS13014 ﻿" at bounding box center [704, 330] width 80 height 18
copy span "CZETFILS13014 ﻿"
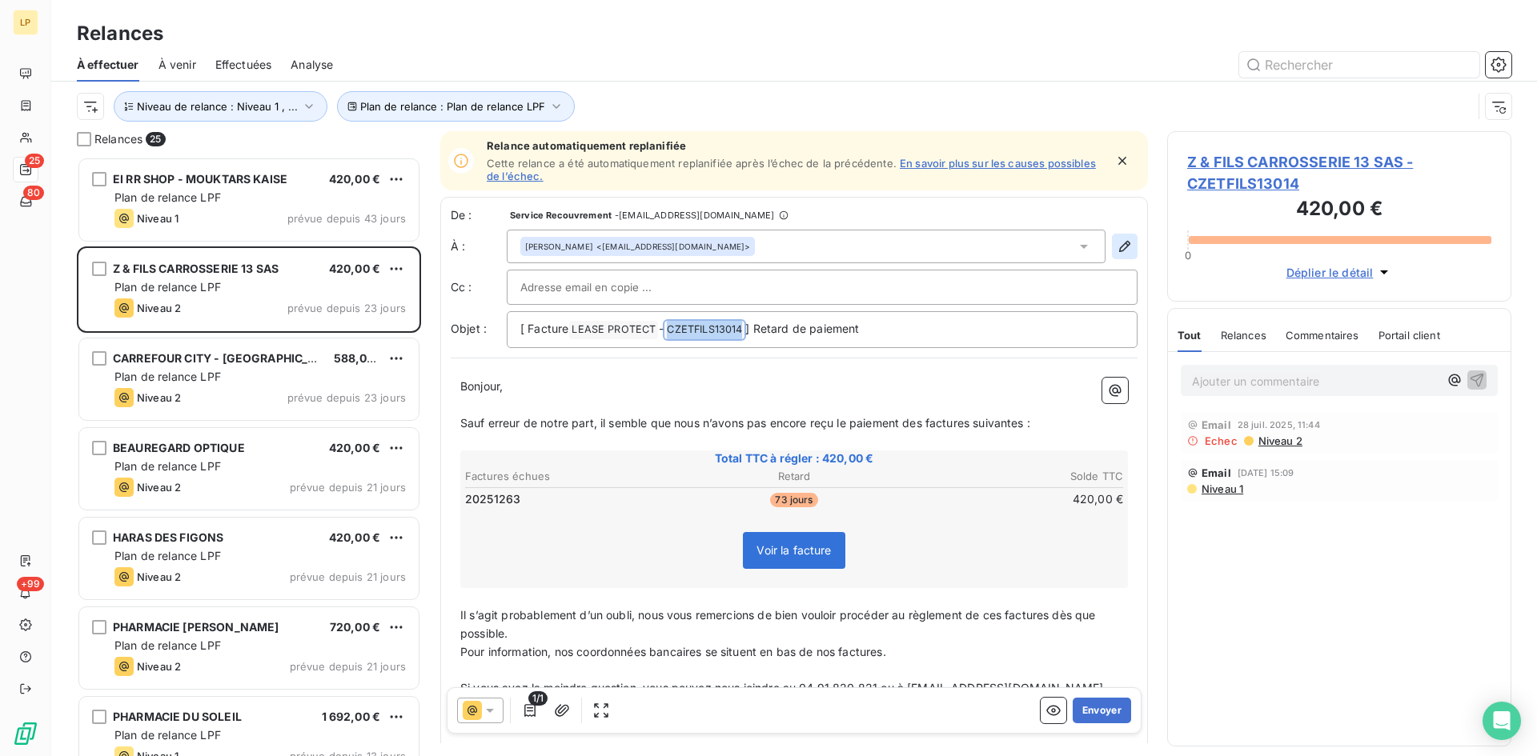
click at [1117, 252] on icon "button" at bounding box center [1125, 247] width 16 height 16
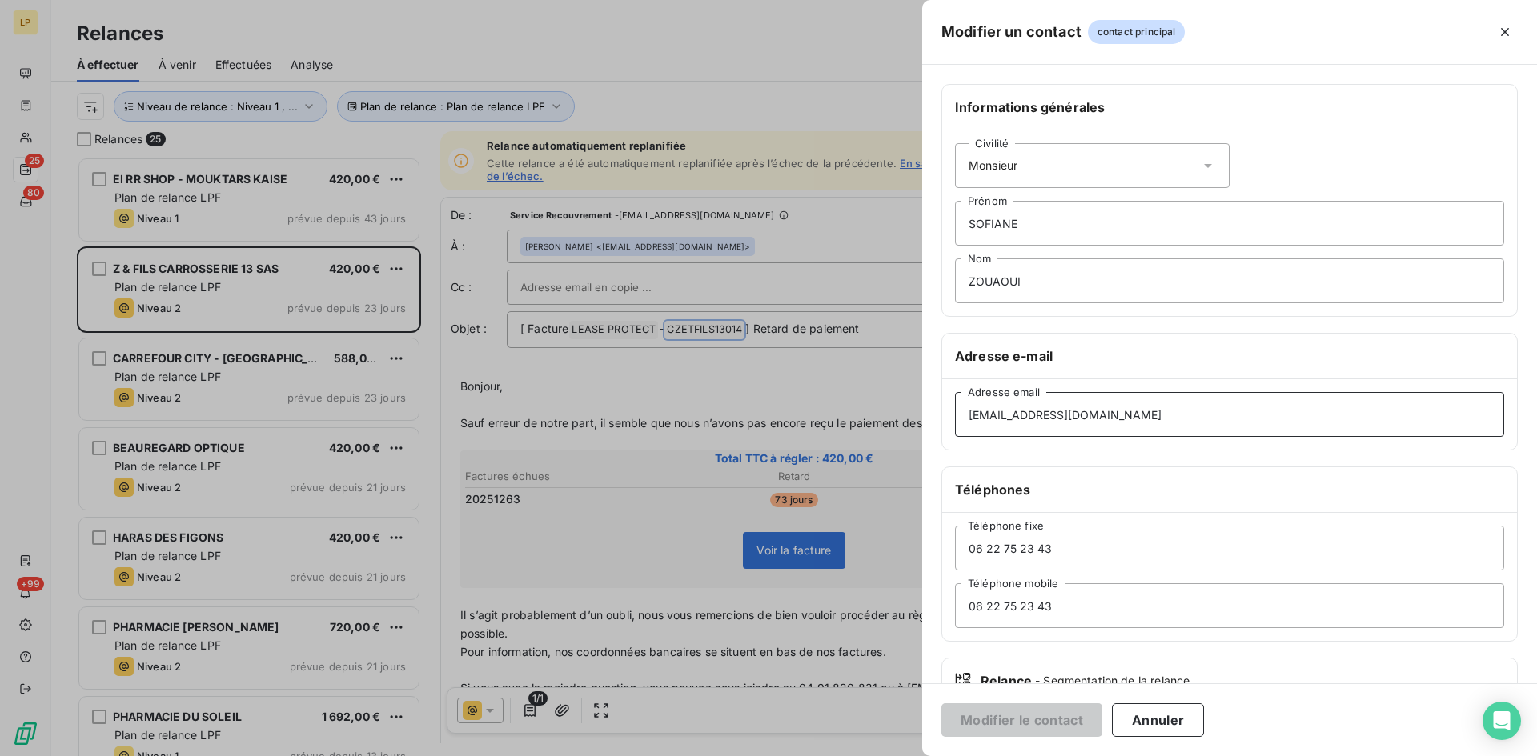
click at [1013, 419] on input "[EMAIL_ADDRESS][DOMAIN_NAME]" at bounding box center [1229, 414] width 549 height 45
type input "[EMAIL_ADDRESS][DOMAIN_NAME]"
click at [1042, 725] on button "Modifier le contact" at bounding box center [1021, 721] width 161 height 34
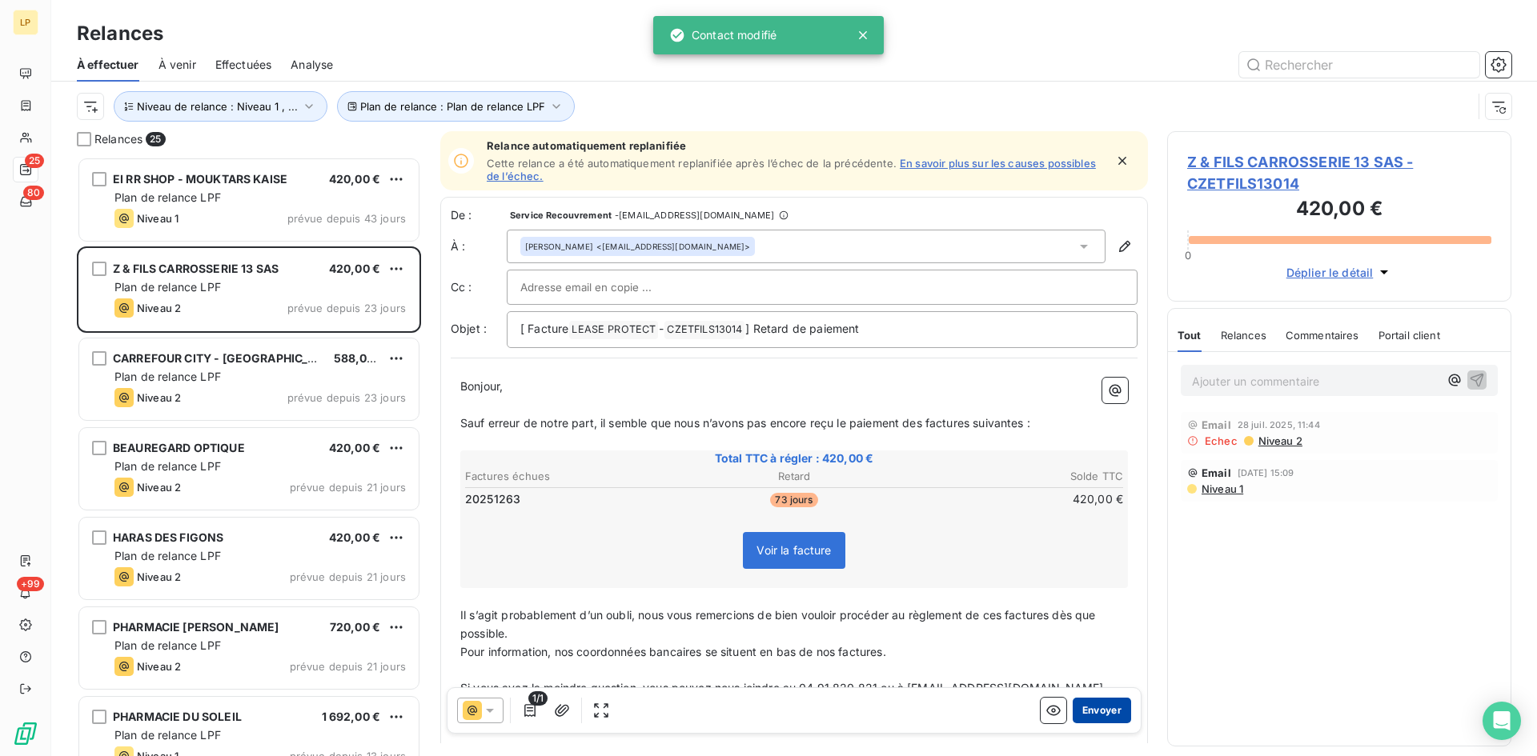
click at [1084, 713] on button "Envoyer" at bounding box center [1102, 711] width 58 height 26
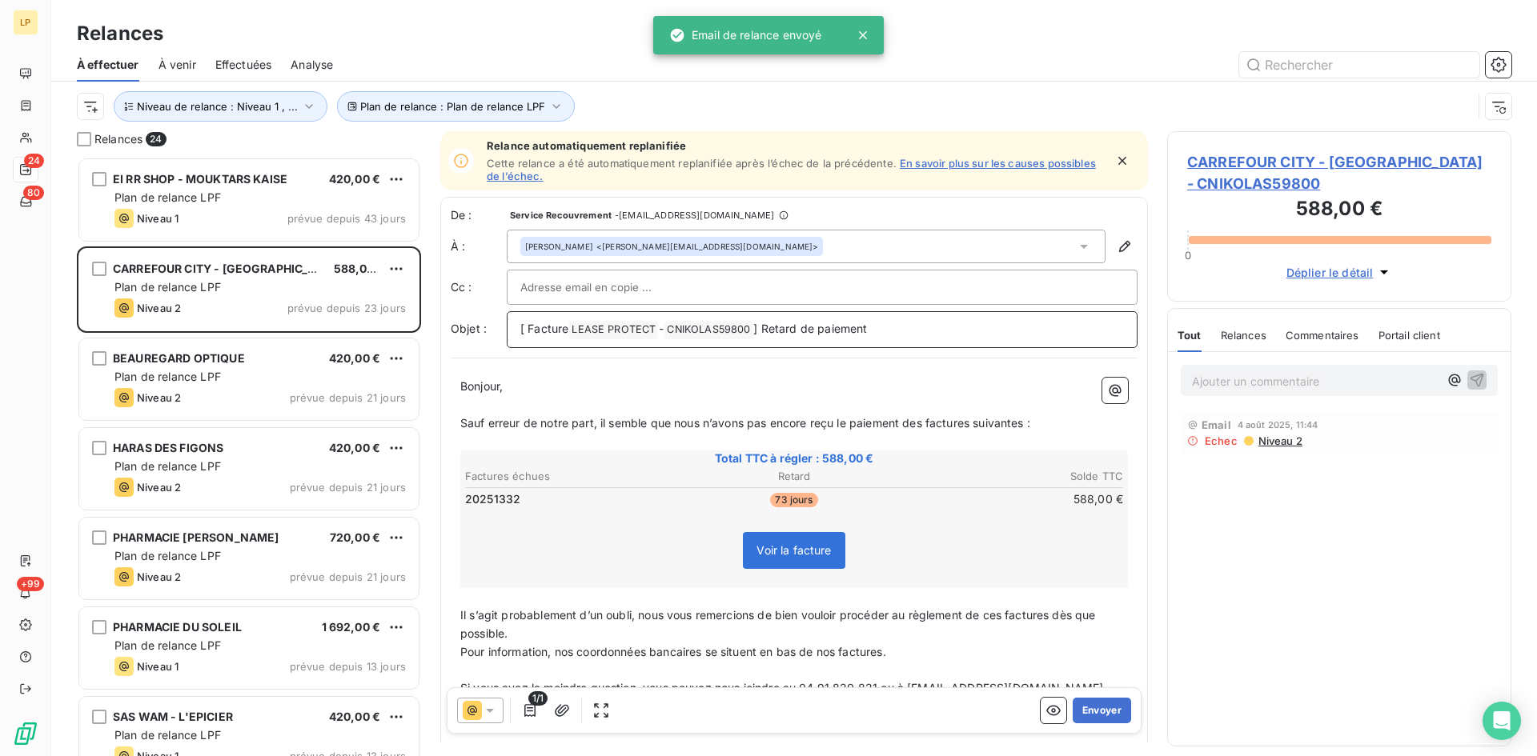
click at [711, 332] on span "CNIKOLAS59800 ﻿" at bounding box center [708, 330] width 88 height 18
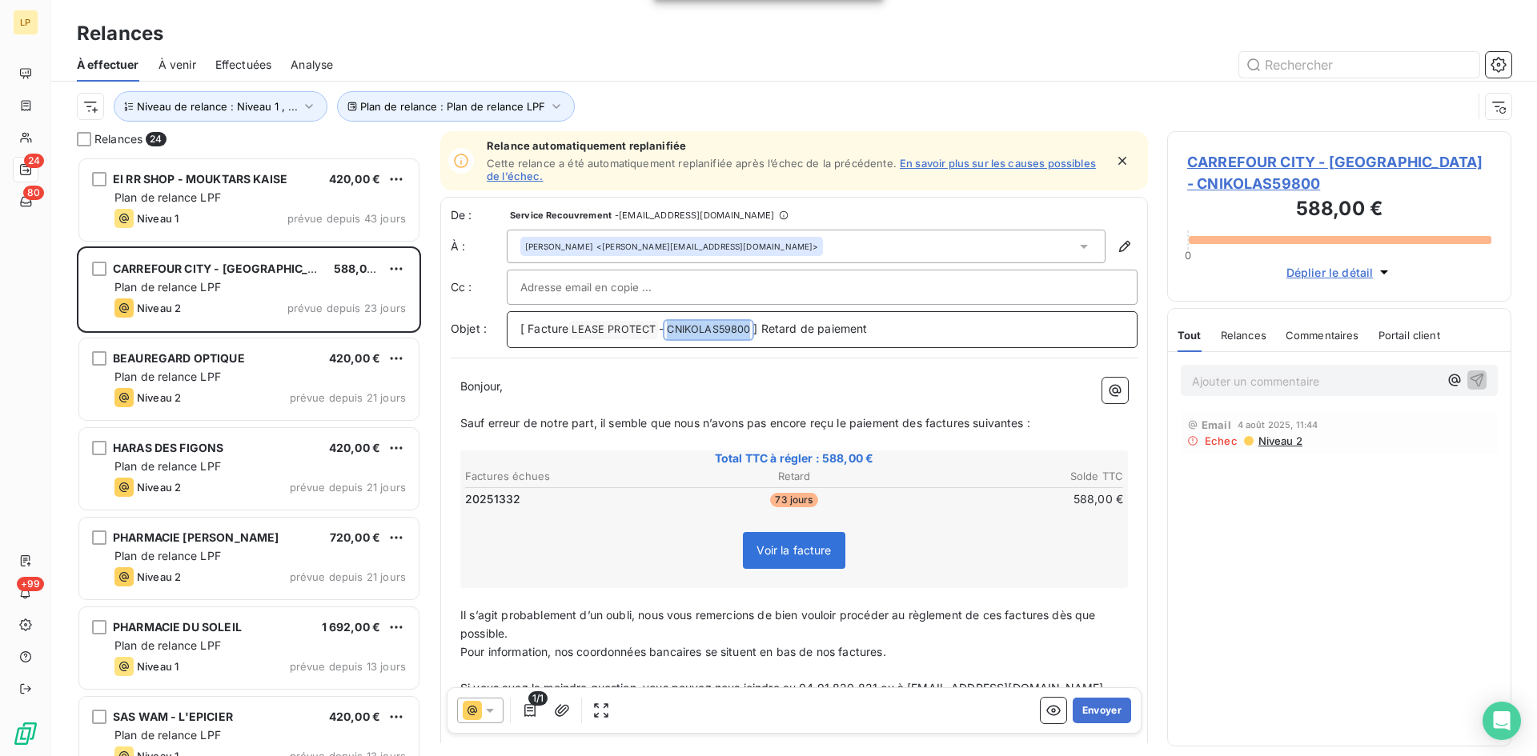
copy span "CNIKOLAS59800 ﻿"
click at [1117, 242] on icon "button" at bounding box center [1125, 247] width 16 height 16
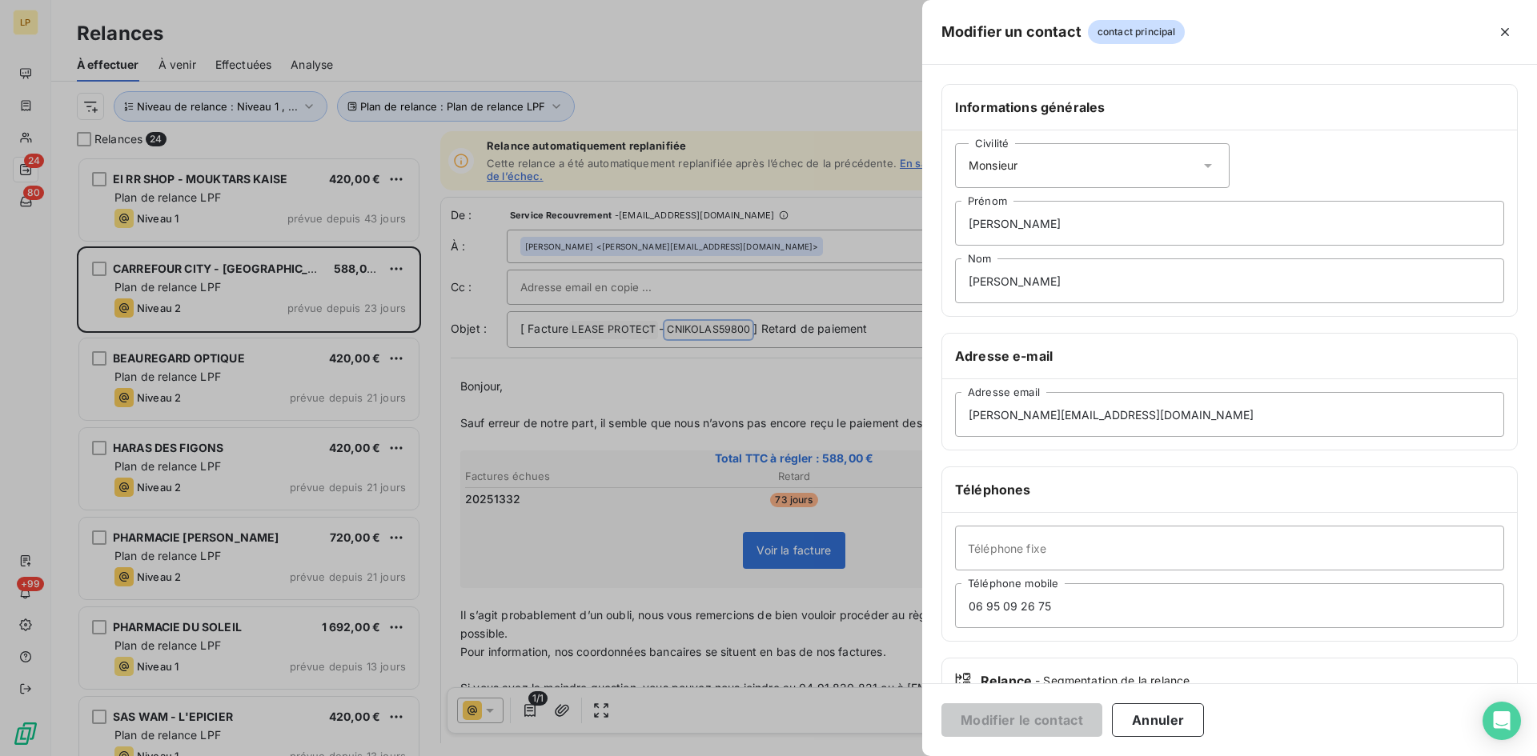
click at [778, 379] on div at bounding box center [768, 378] width 1537 height 756
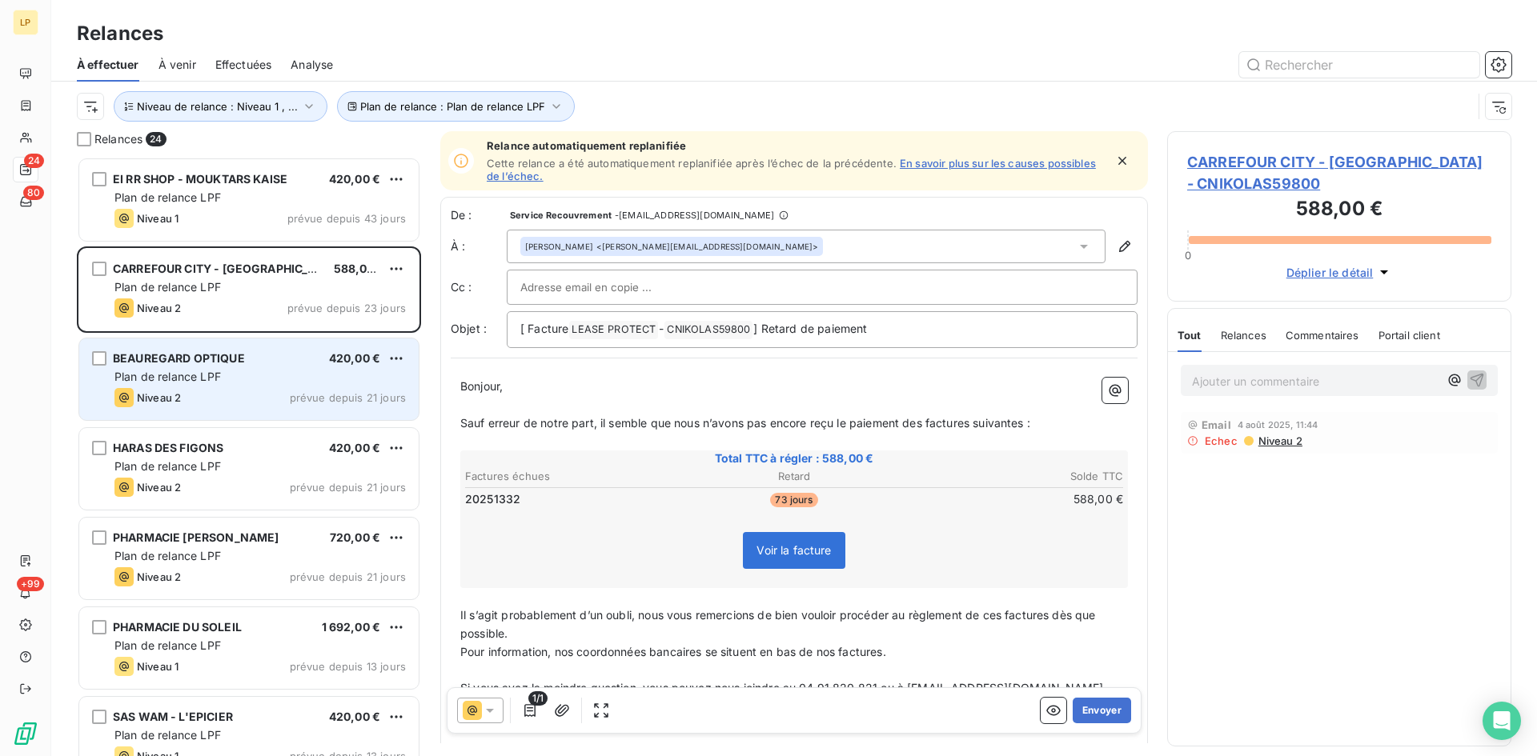
click at [170, 372] on span "Plan de relance LPF" at bounding box center [167, 377] width 106 height 14
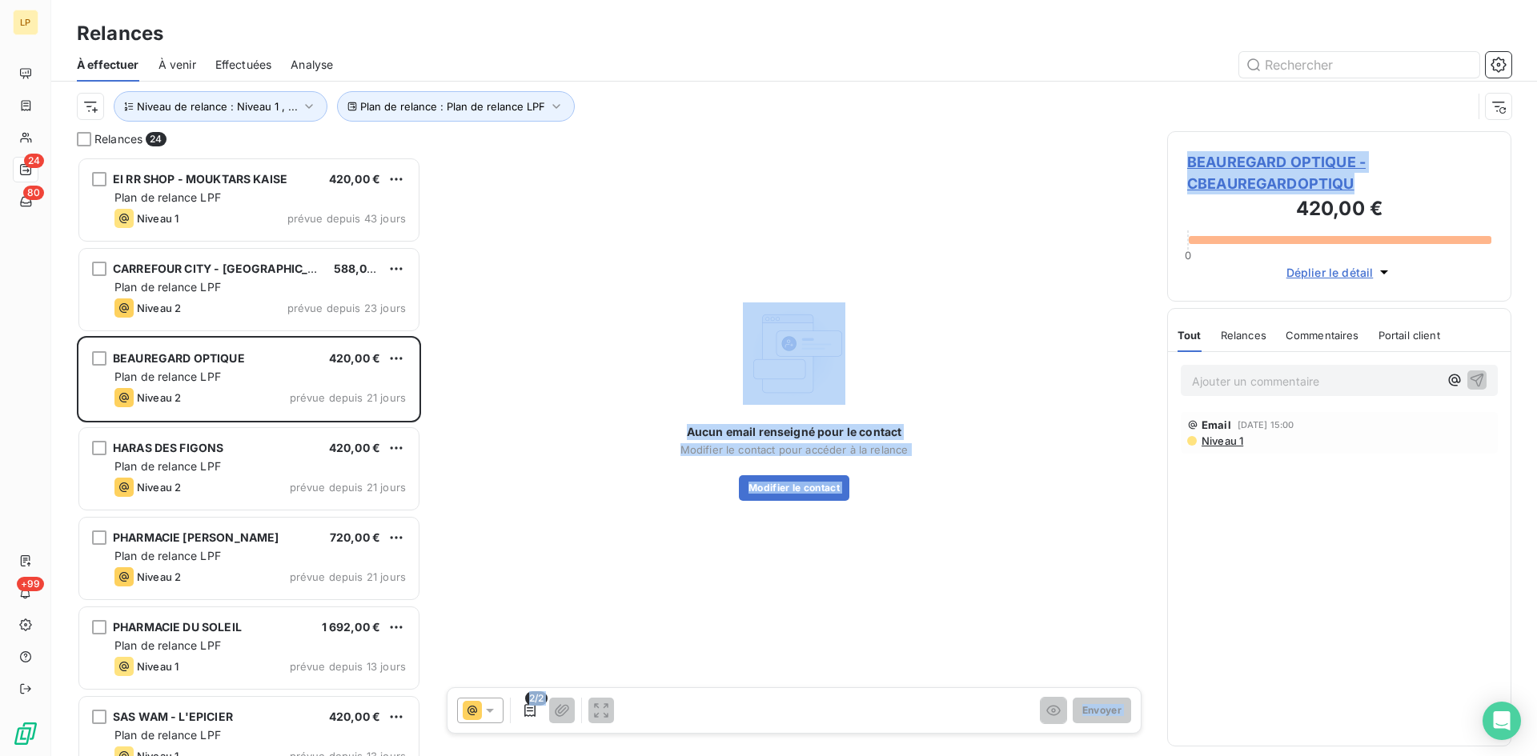
drag, startPoint x: 1382, startPoint y: 179, endPoint x: 939, endPoint y: 376, distance: 485.2
click at [1020, 247] on div "Relances 24 EI RR SHOP - MOUKTARS KAISE 420,00 € Plan de relance LPF Niveau 1 p…" at bounding box center [794, 443] width 1486 height 625
click at [792, 476] on button "Modifier le contact" at bounding box center [794, 488] width 110 height 26
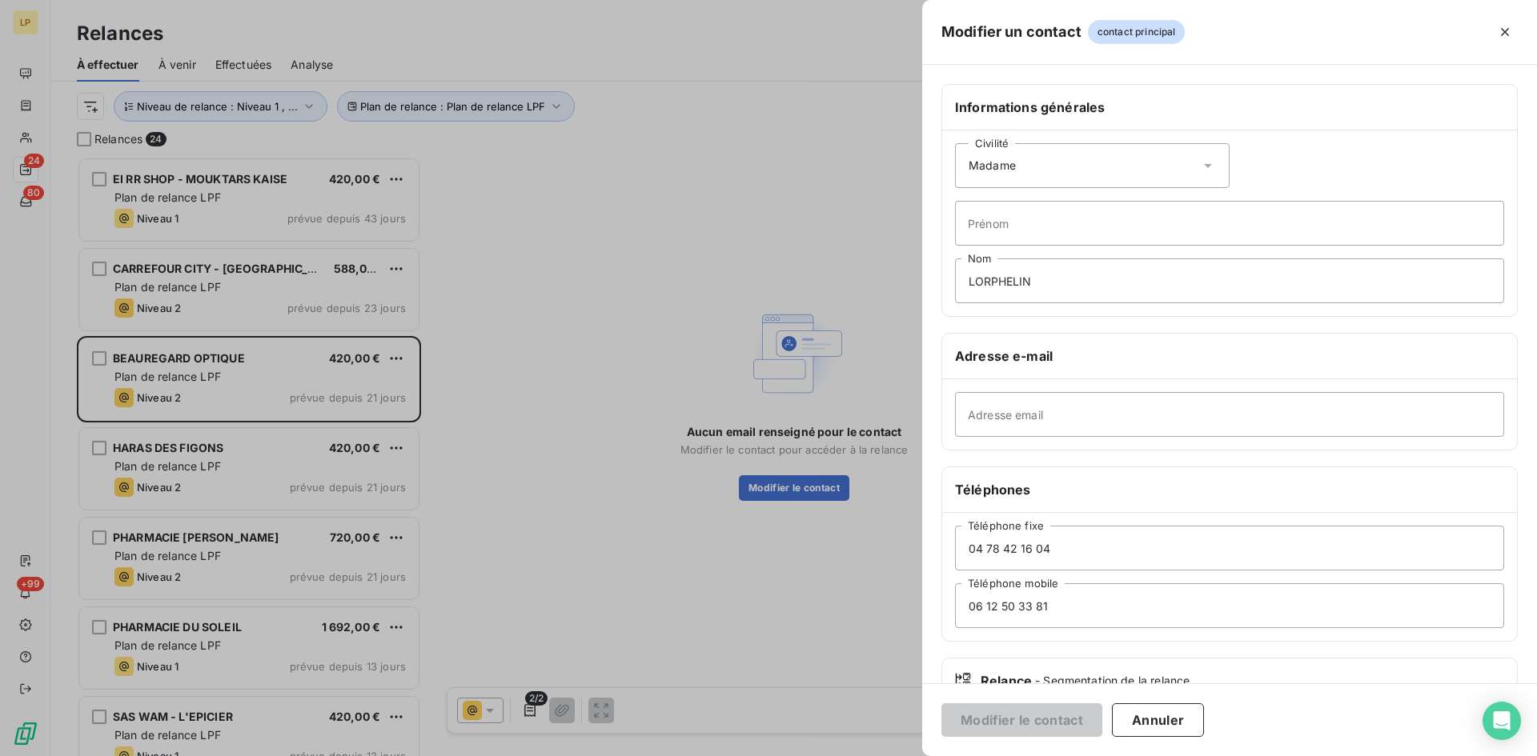
click at [841, 91] on div at bounding box center [768, 378] width 1537 height 756
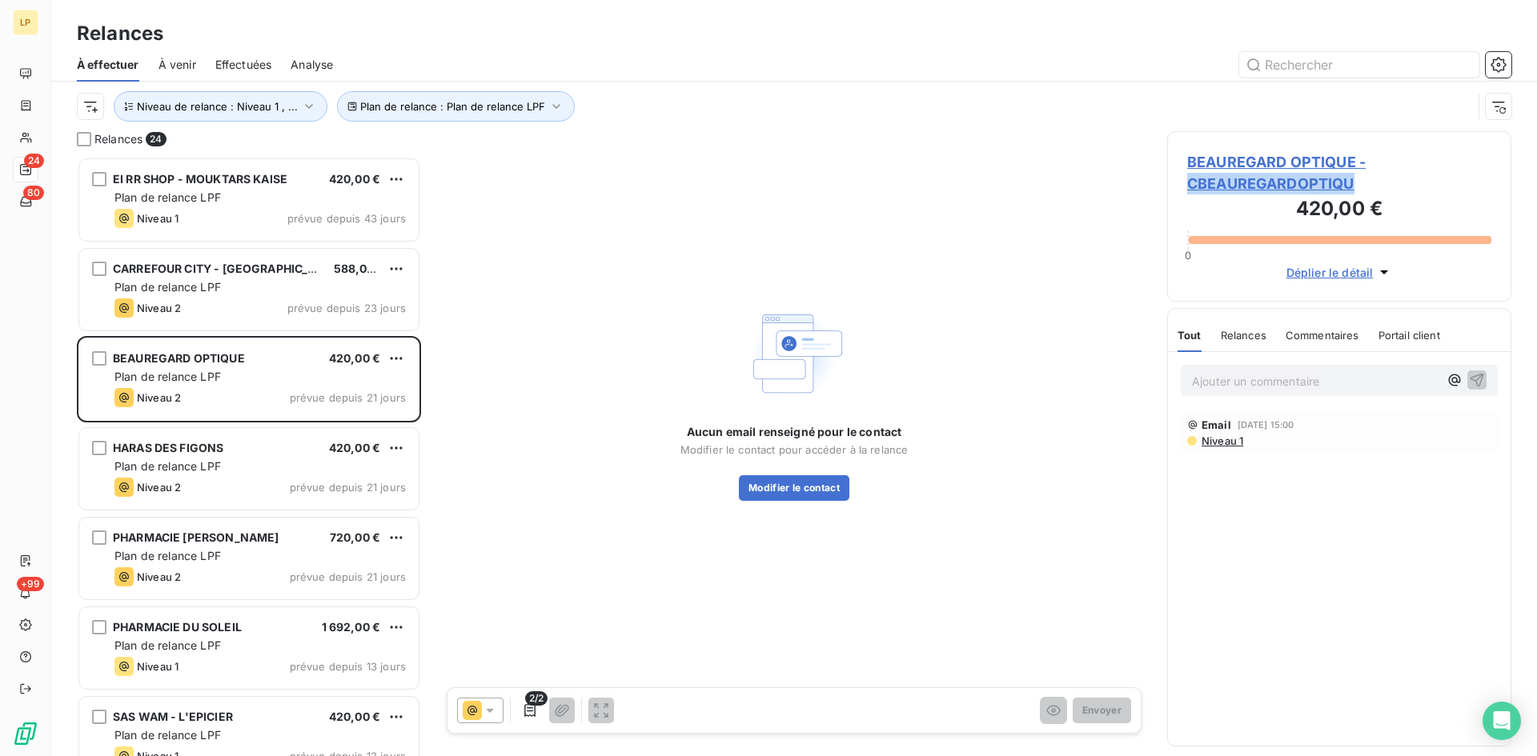
drag, startPoint x: 1401, startPoint y: 187, endPoint x: 1184, endPoint y: 193, distance: 217.0
click at [1184, 193] on div "[PERSON_NAME] OPTIQUE - CBEAUREGARDOPTIQU 420,00 € 0 Déplier le détail" at bounding box center [1339, 216] width 344 height 170
copy span "CBEAUREGARDOPTIQU"
click at [812, 487] on button "Modifier le contact" at bounding box center [794, 488] width 110 height 26
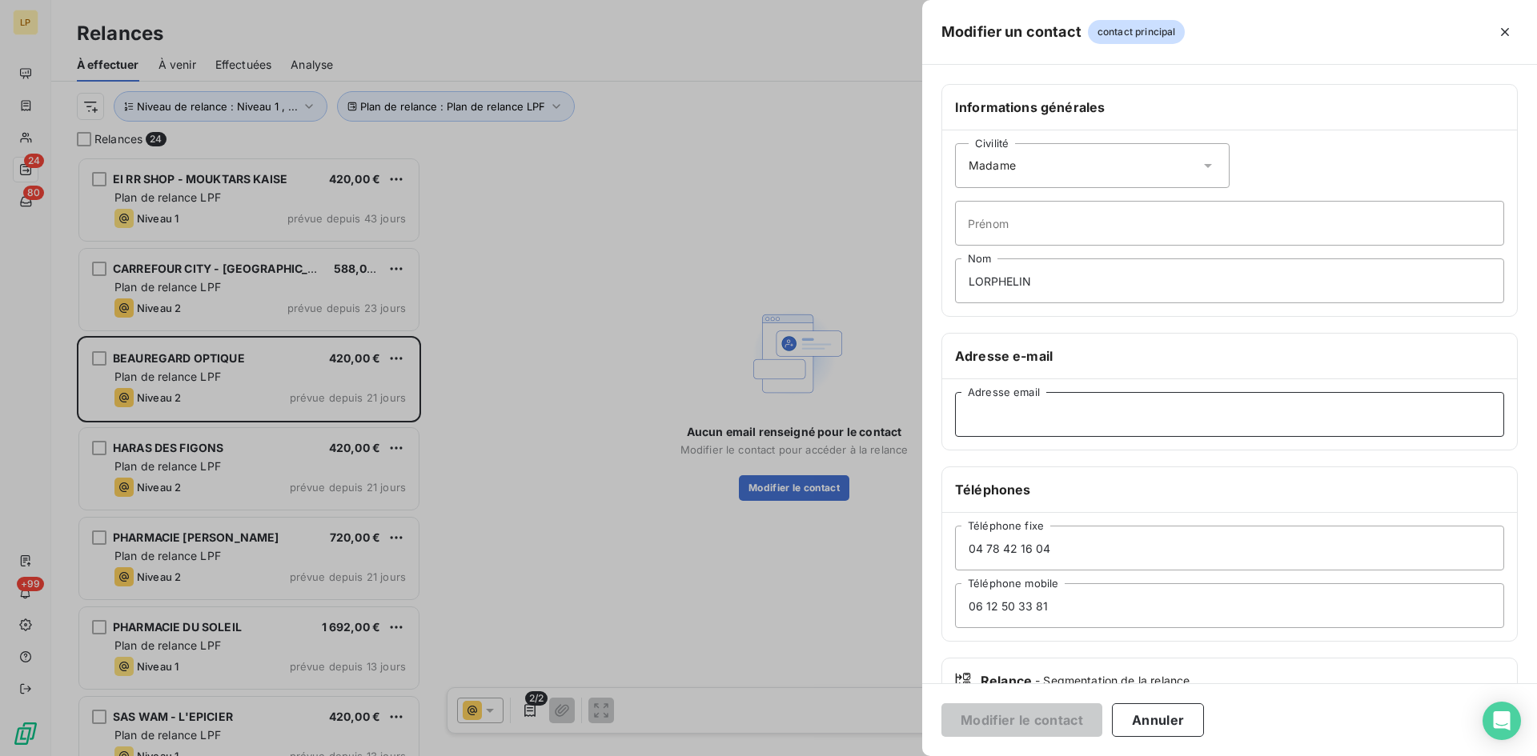
click at [1072, 428] on input "Adresse email" at bounding box center [1229, 414] width 549 height 45
paste input "[EMAIL_ADDRESS][DOMAIN_NAME];"
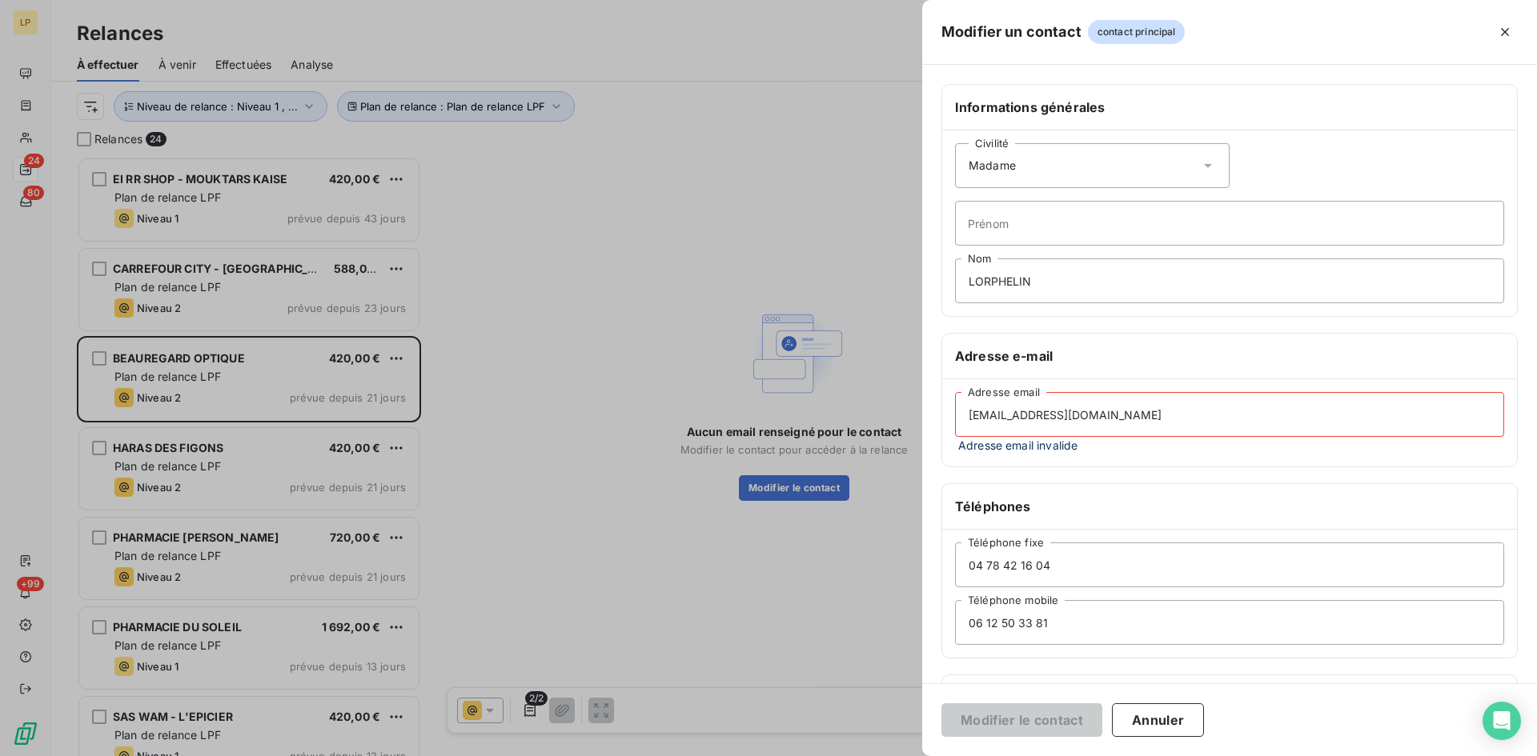
click at [1166, 669] on div "Informations générales Civilité Madame [PERSON_NAME] Adresse e-mail [EMAIL_ADDR…" at bounding box center [1229, 448] width 615 height 728
click at [1181, 395] on input "[EMAIL_ADDRESS][DOMAIN_NAME]" at bounding box center [1229, 414] width 549 height 45
click at [965, 416] on input "[EMAIL_ADDRESS][DOMAIN_NAME]" at bounding box center [1229, 414] width 549 height 45
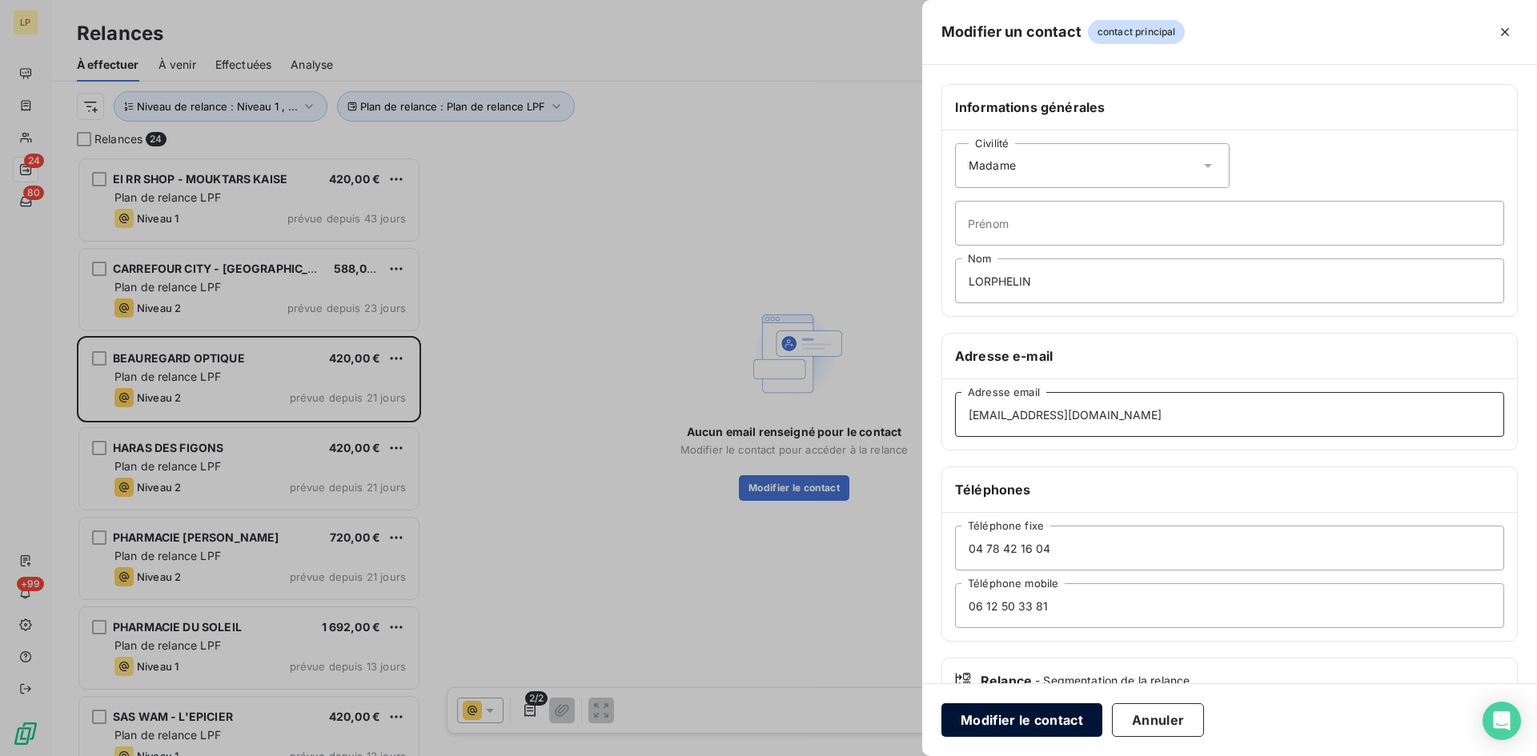
type input "[EMAIL_ADDRESS][DOMAIN_NAME]"
click at [1074, 715] on button "Modifier le contact" at bounding box center [1021, 721] width 161 height 34
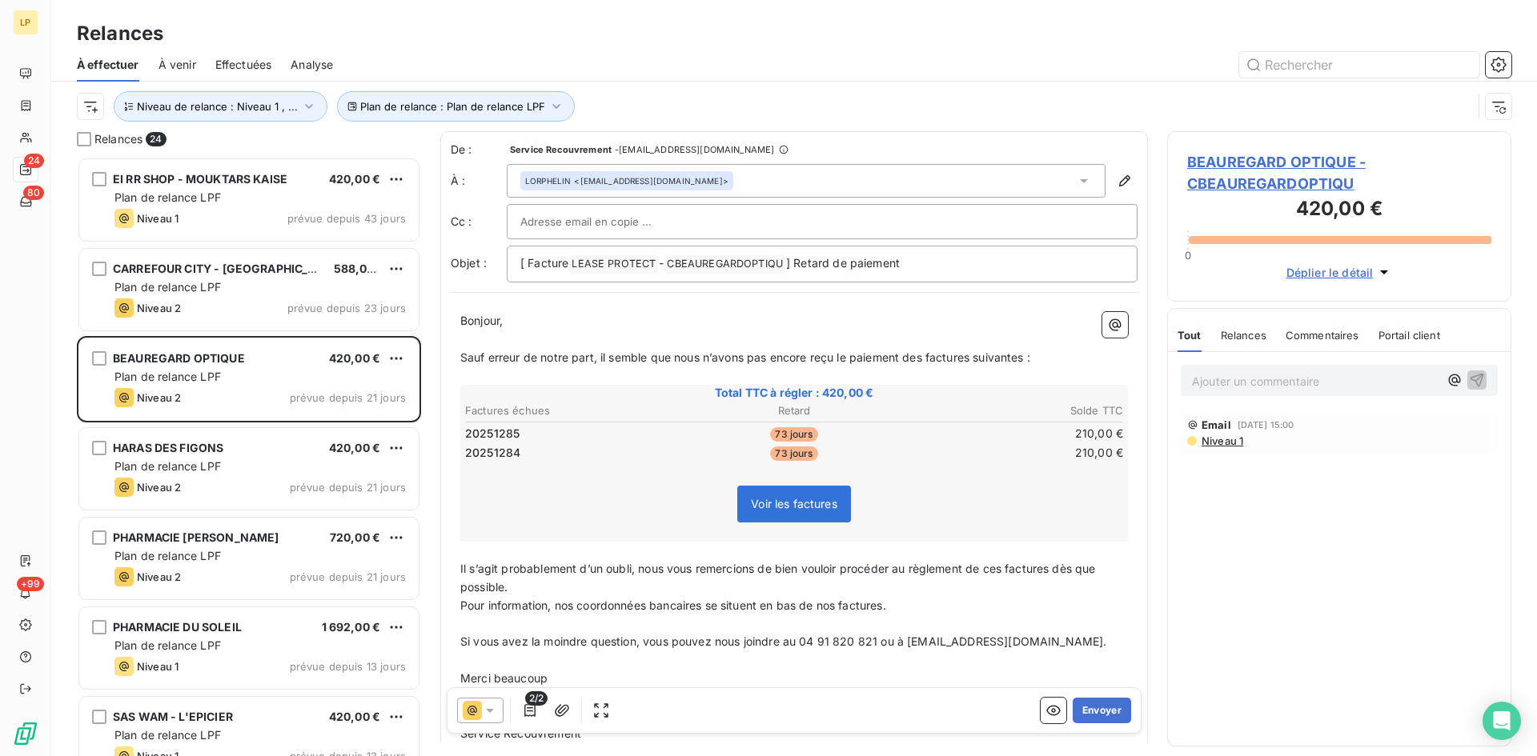
click at [1254, 179] on span "BEAUREGARD OPTIQUE - CBEAUREGARDOPTIQU" at bounding box center [1339, 172] width 304 height 43
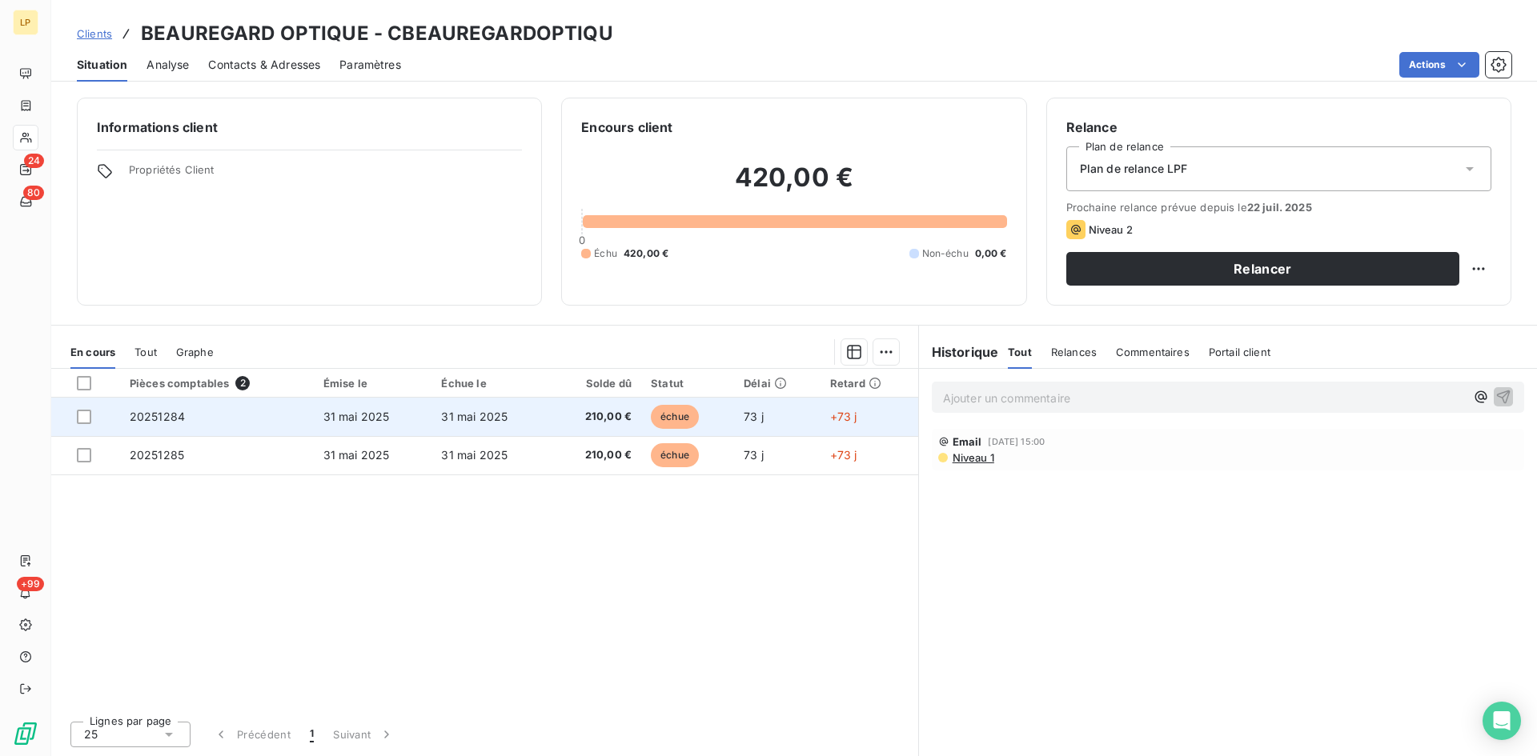
click at [503, 404] on td "31 mai 2025" at bounding box center [490, 417] width 118 height 38
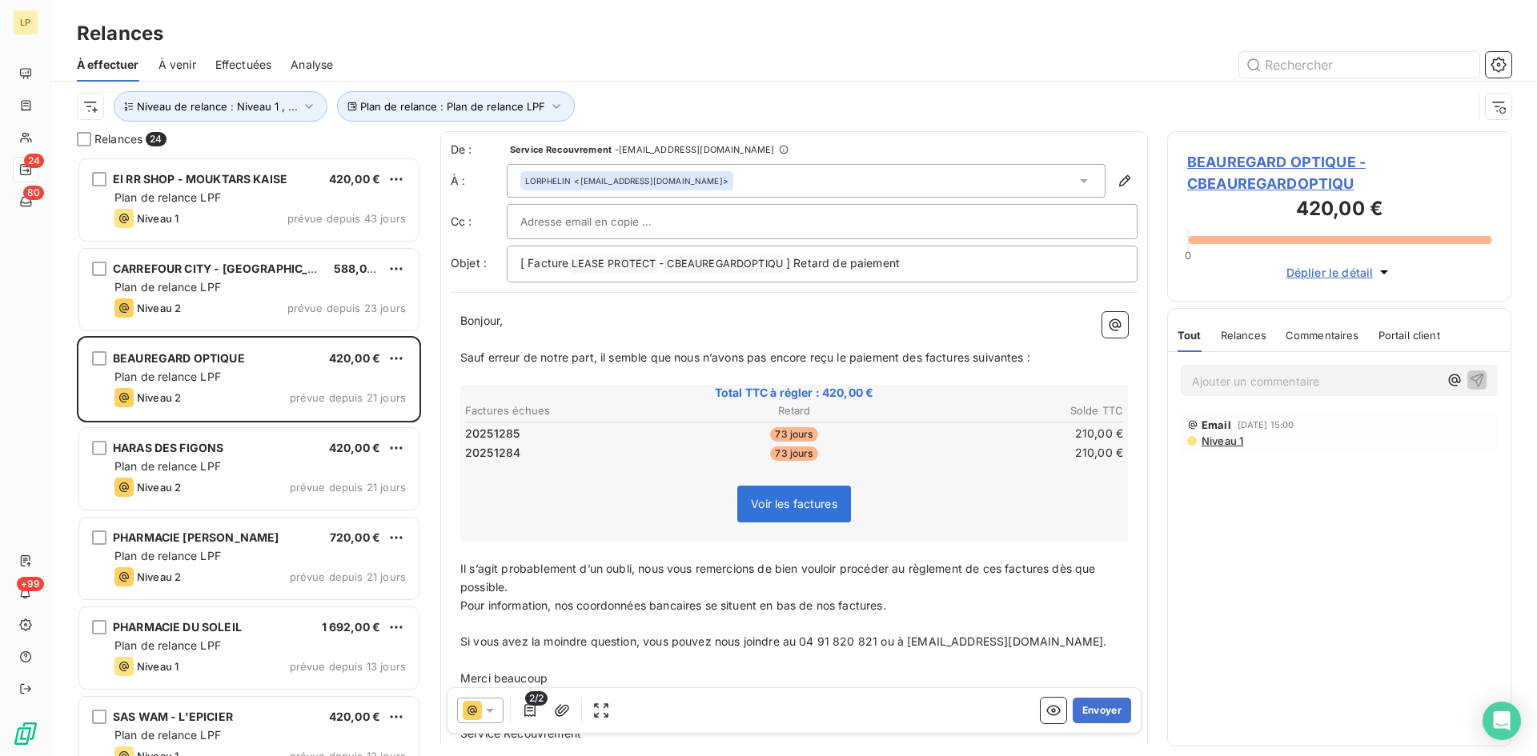
scroll to position [588, 332]
click at [1099, 716] on button "Envoyer" at bounding box center [1102, 711] width 58 height 26
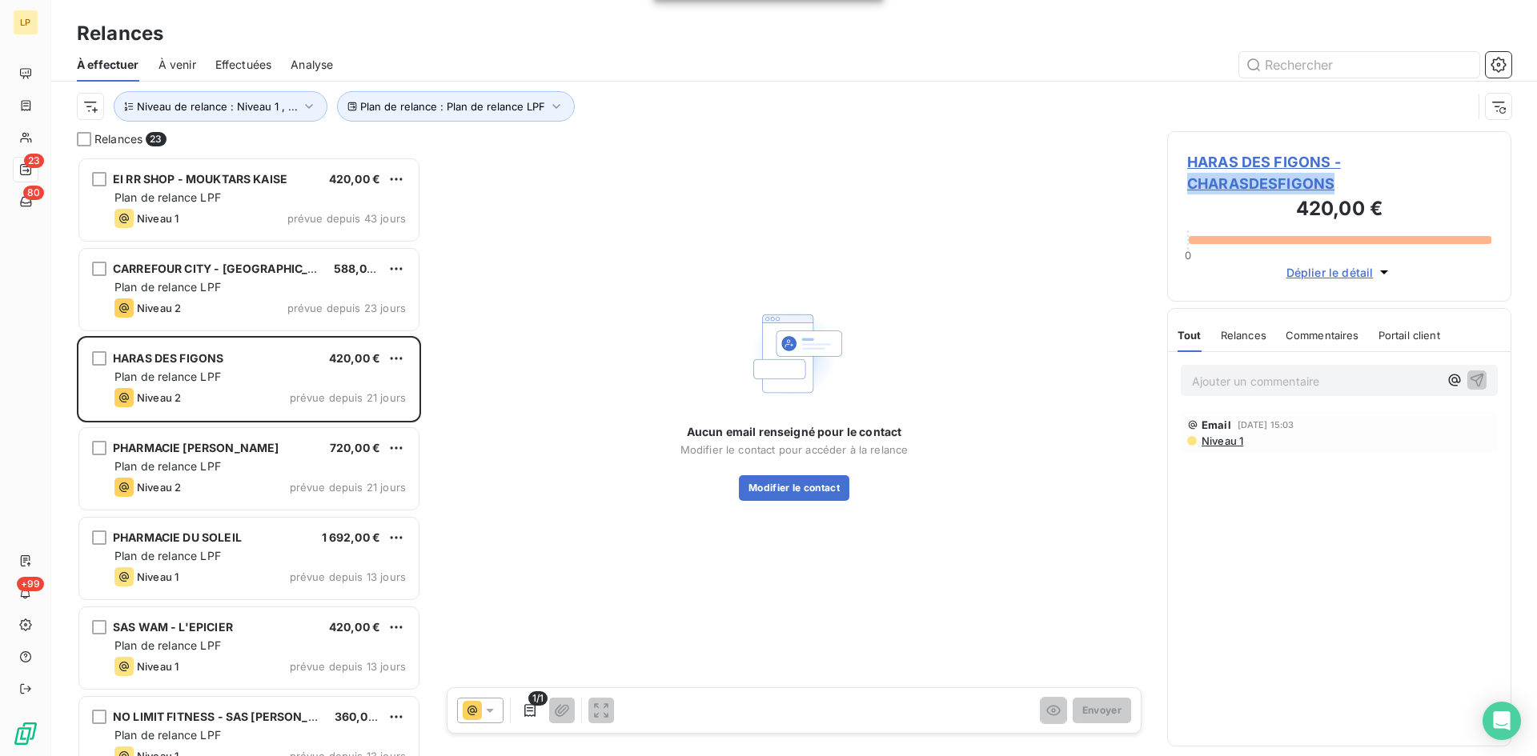
drag, startPoint x: 1498, startPoint y: 166, endPoint x: 1344, endPoint y: 168, distance: 154.5
click at [1344, 168] on div "HARAS DES FIGONS - CHARASDESFIGONS 420,00 € 0 Déplier le détail" at bounding box center [1339, 216] width 344 height 170
copy span "CHARASDESFIGONS"
click at [787, 484] on button "Modifier le contact" at bounding box center [794, 488] width 110 height 26
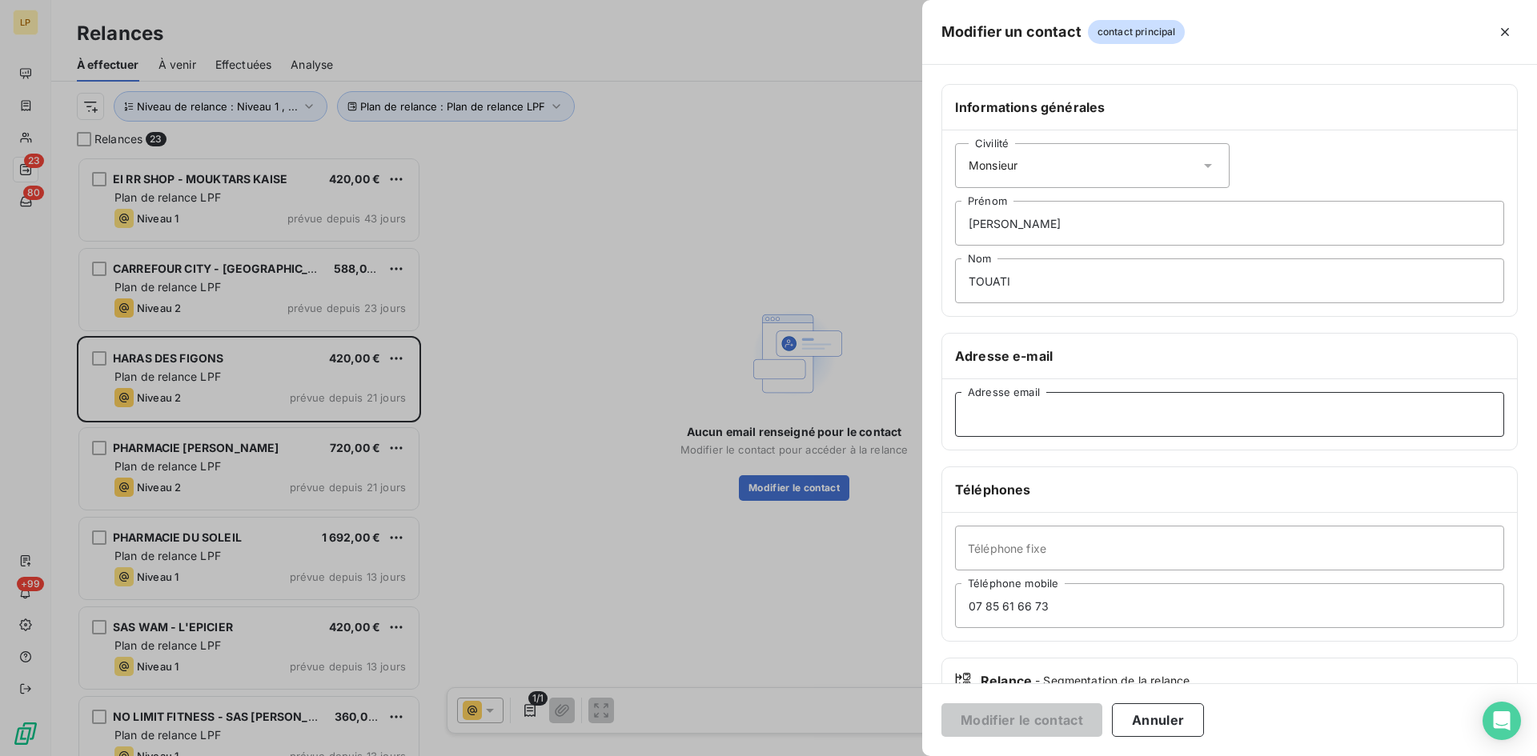
click at [993, 407] on input "Adresse email" at bounding box center [1229, 414] width 549 height 45
paste input "[EMAIL_ADDRESS][DOMAIN_NAME]"
type input "[EMAIL_ADDRESS][DOMAIN_NAME]"
click at [1061, 719] on button "Modifier le contact" at bounding box center [1021, 721] width 161 height 34
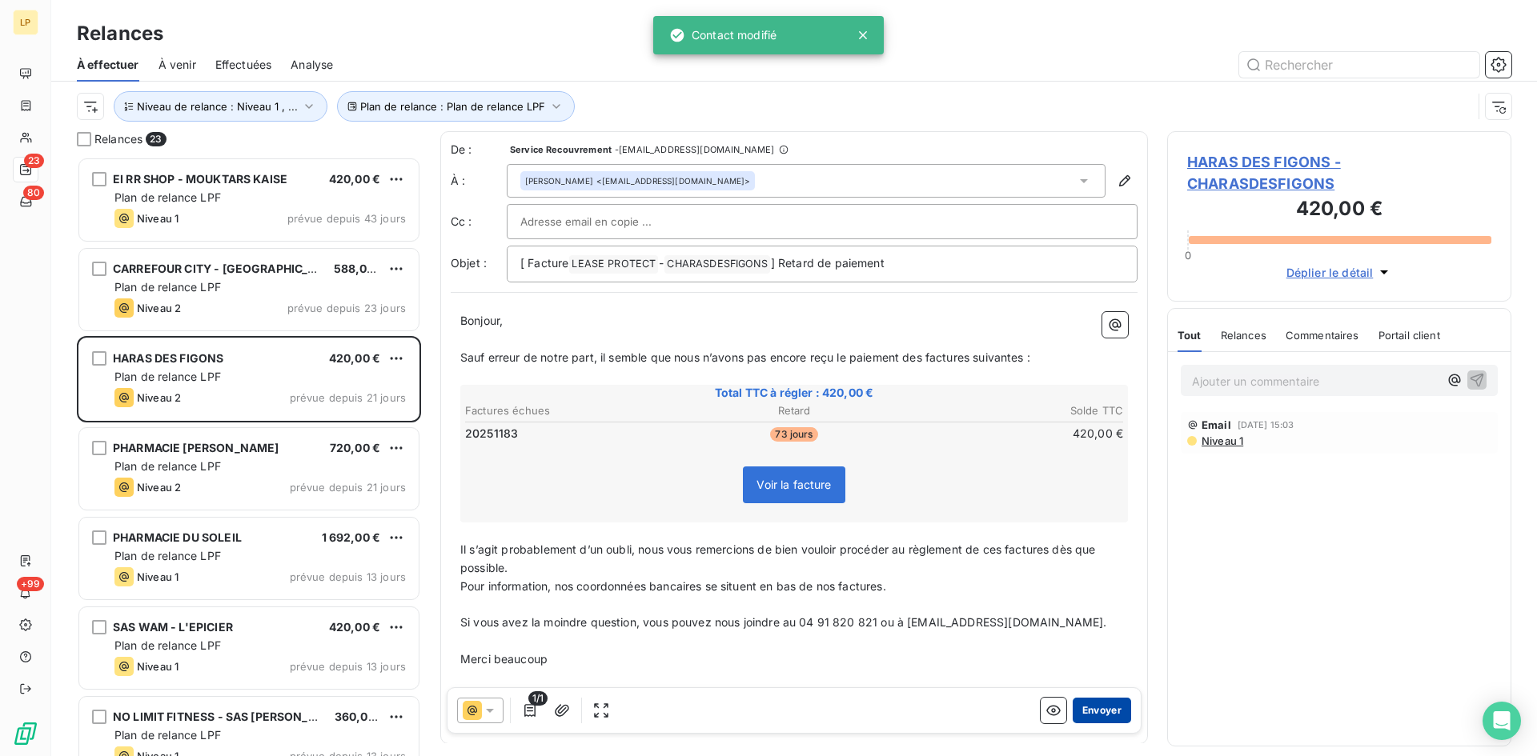
click at [1098, 714] on button "Envoyer" at bounding box center [1102, 711] width 58 height 26
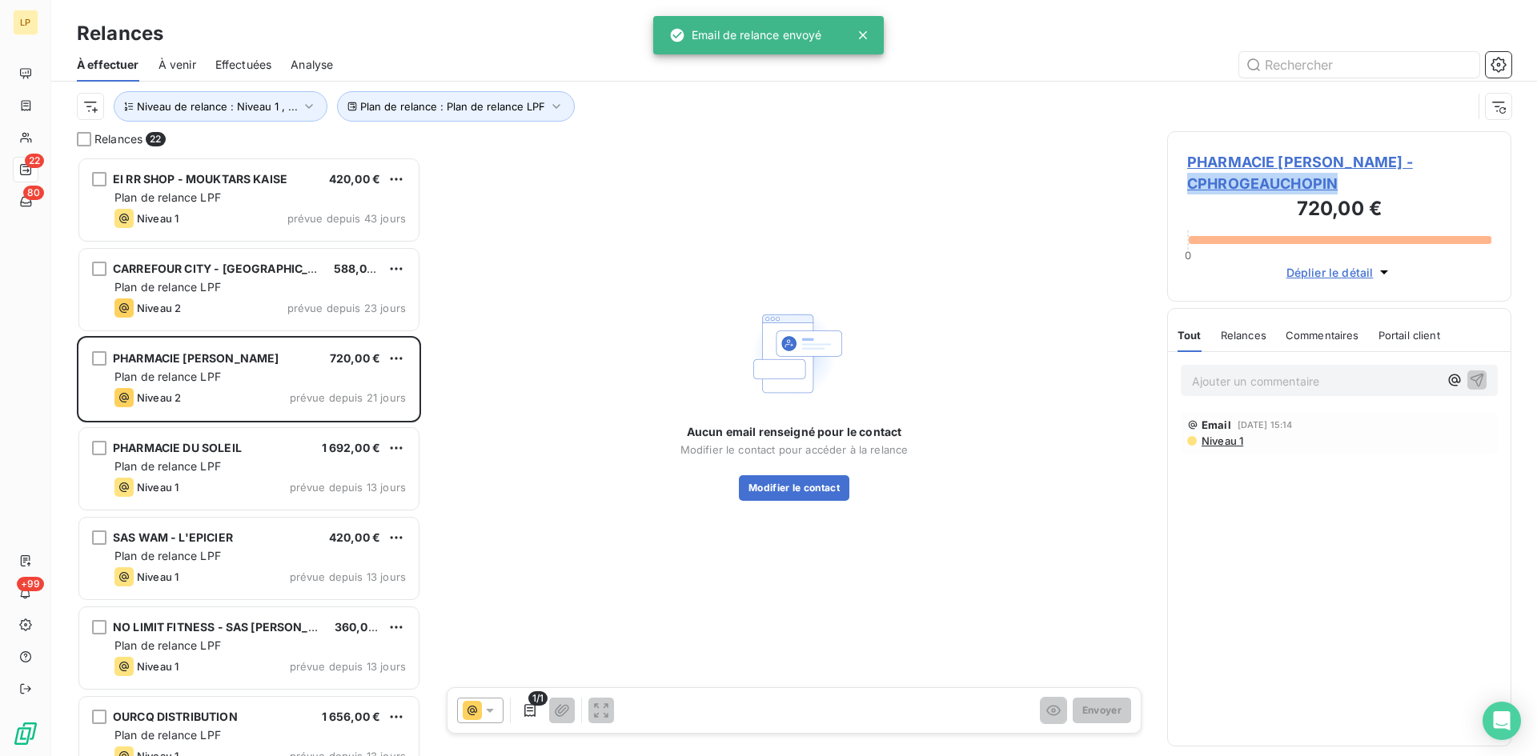
drag, startPoint x: 1368, startPoint y: 189, endPoint x: 1163, endPoint y: 180, distance: 205.1
click at [1163, 180] on div "Relances 22 EI RR SHOP - MOUKTARS KAISE 420,00 € Plan de relance LPF Niveau 1 p…" at bounding box center [794, 443] width 1486 height 625
copy span "CPHROGEAUCHOPIN"
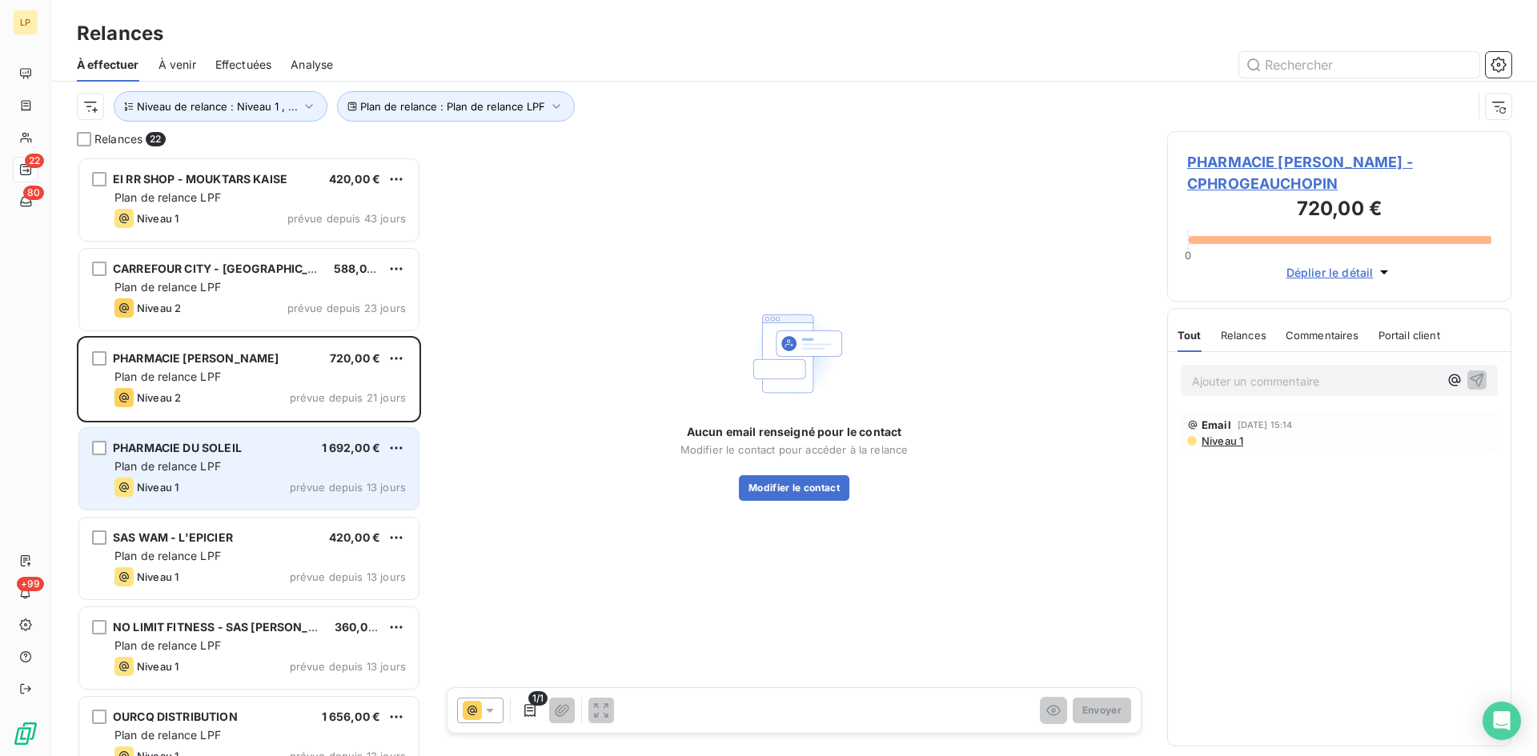
click at [255, 459] on div "Plan de relance LPF" at bounding box center [259, 467] width 291 height 16
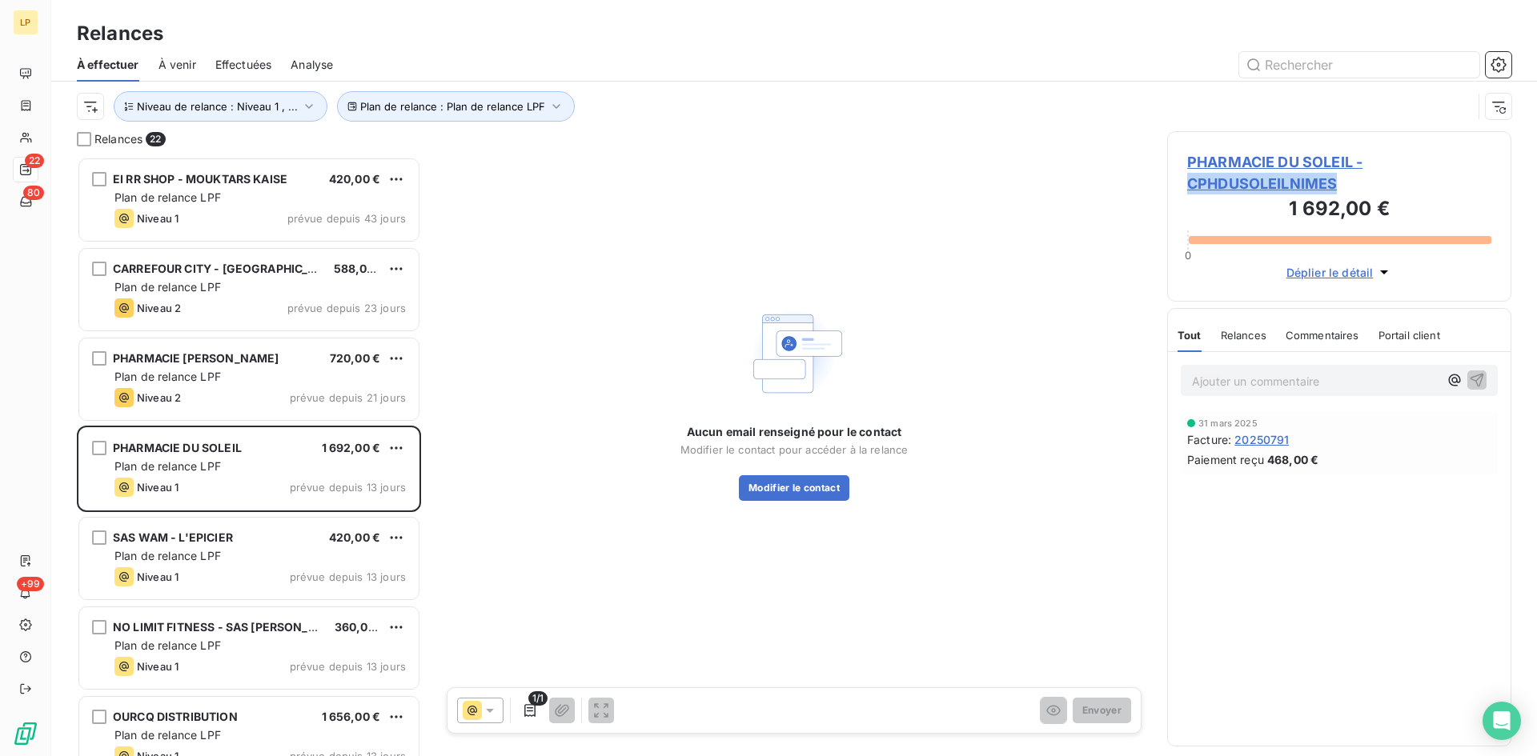
drag, startPoint x: 1376, startPoint y: 188, endPoint x: 1189, endPoint y: 187, distance: 186.5
click at [1189, 187] on span "PHARMACIE DU SOLEIL - CPHDUSOLEILNIMES" at bounding box center [1339, 172] width 304 height 43
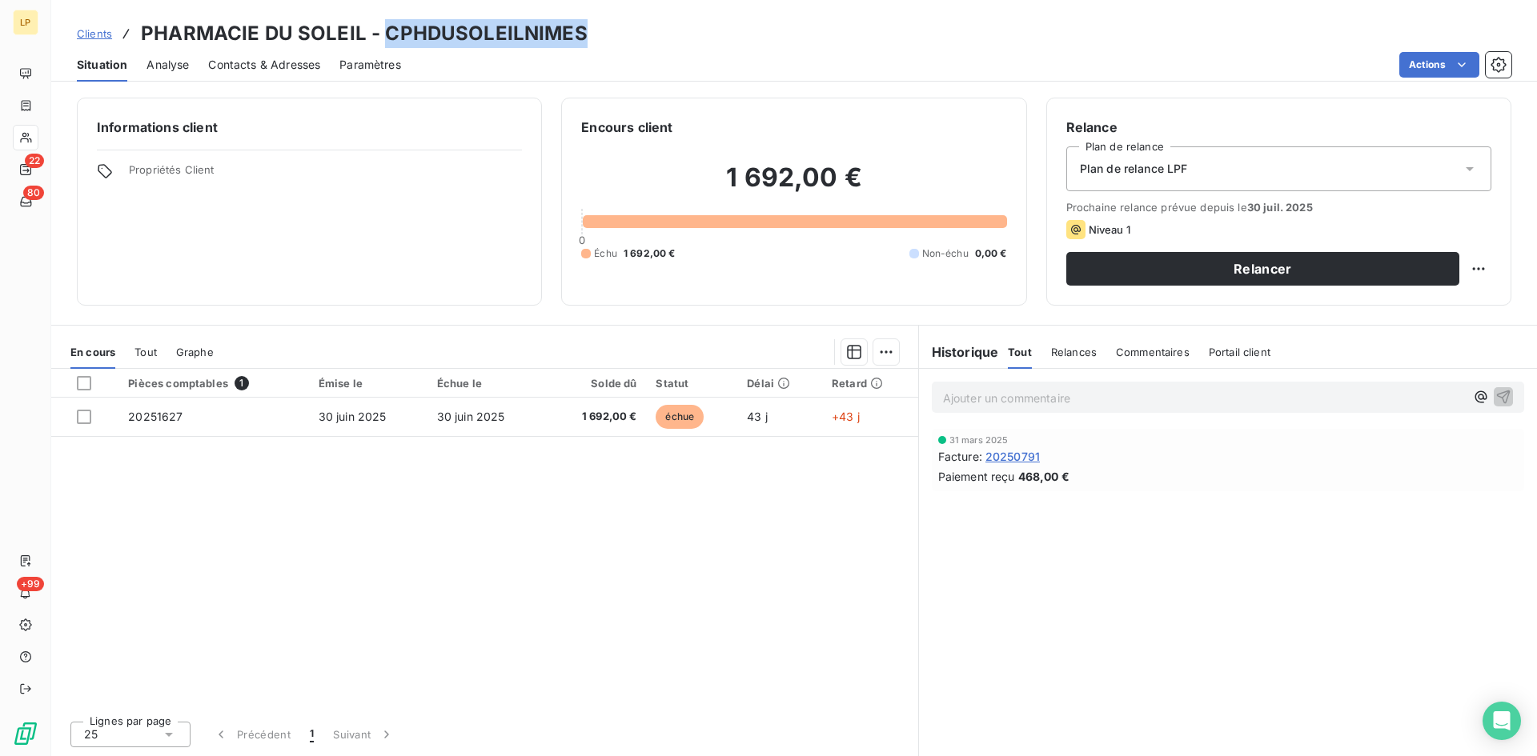
drag, startPoint x: 616, startPoint y: 38, endPoint x: 387, endPoint y: 34, distance: 229.0
click at [387, 34] on div "Clients PHARMACIE DU SOLEIL - CPHDUSOLEILNIMES" at bounding box center [794, 33] width 1486 height 29
copy h3 "CPHDUSOLEILNIMES"
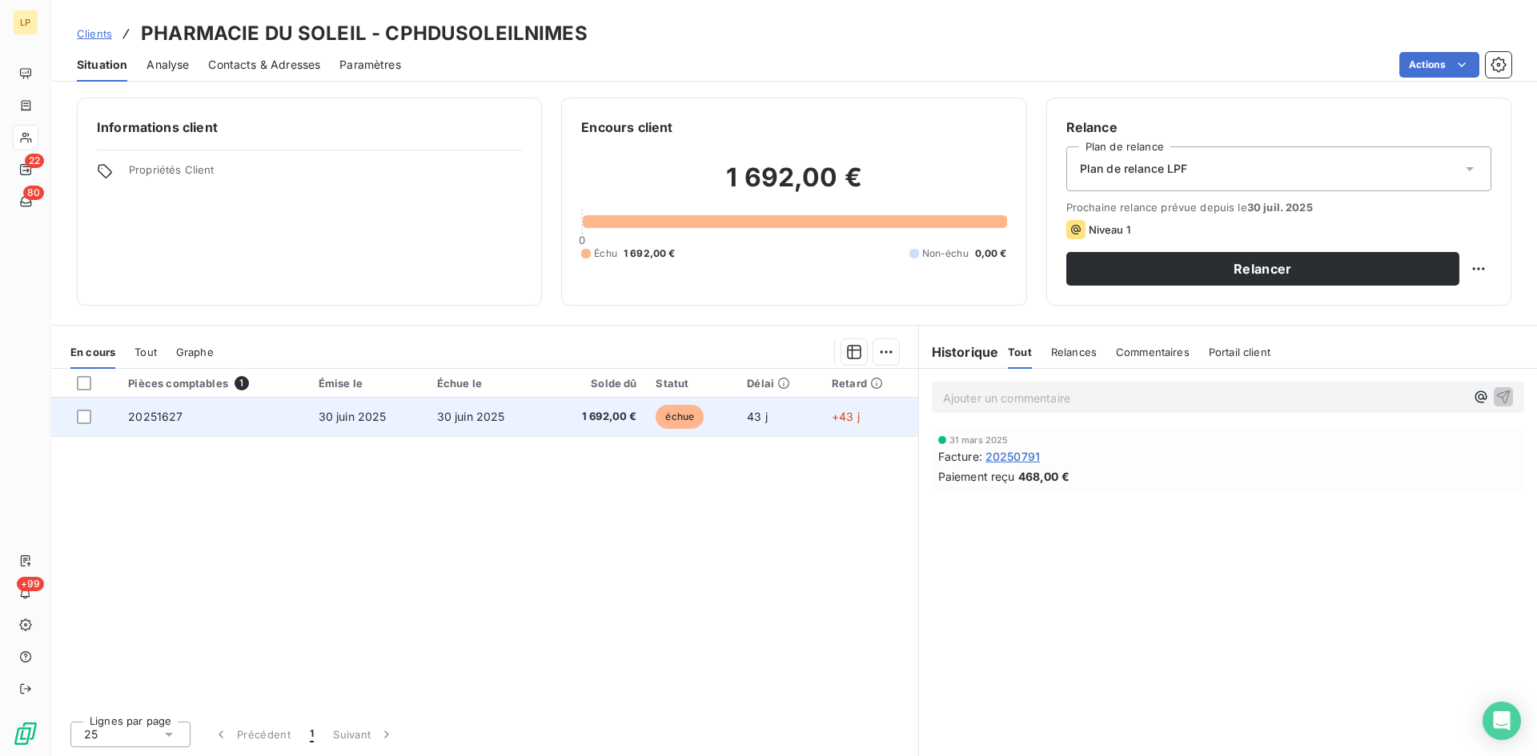
click at [427, 427] on td "30 juin 2025" at bounding box center [486, 417] width 118 height 38
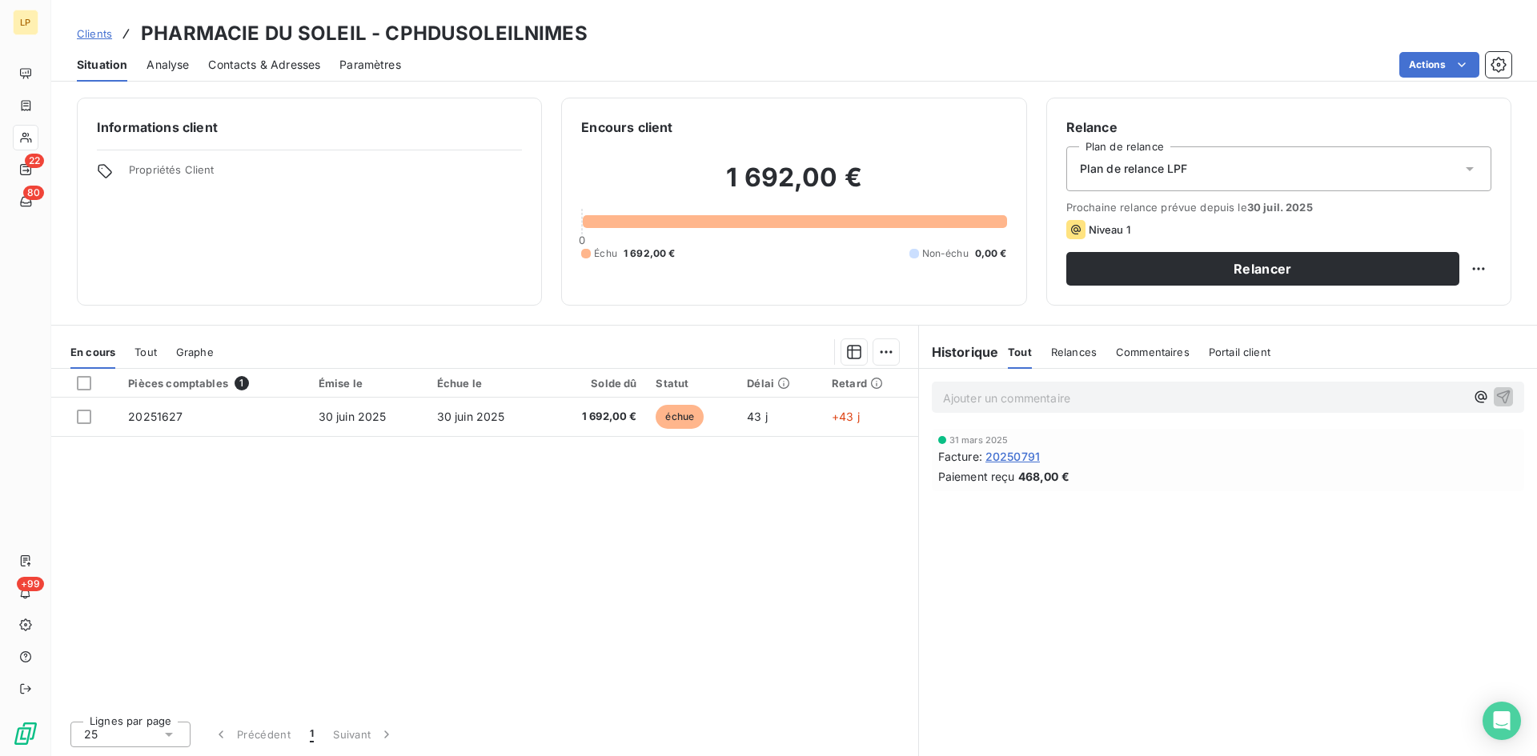
click at [255, 73] on div "Contacts & Adresses" at bounding box center [264, 65] width 112 height 34
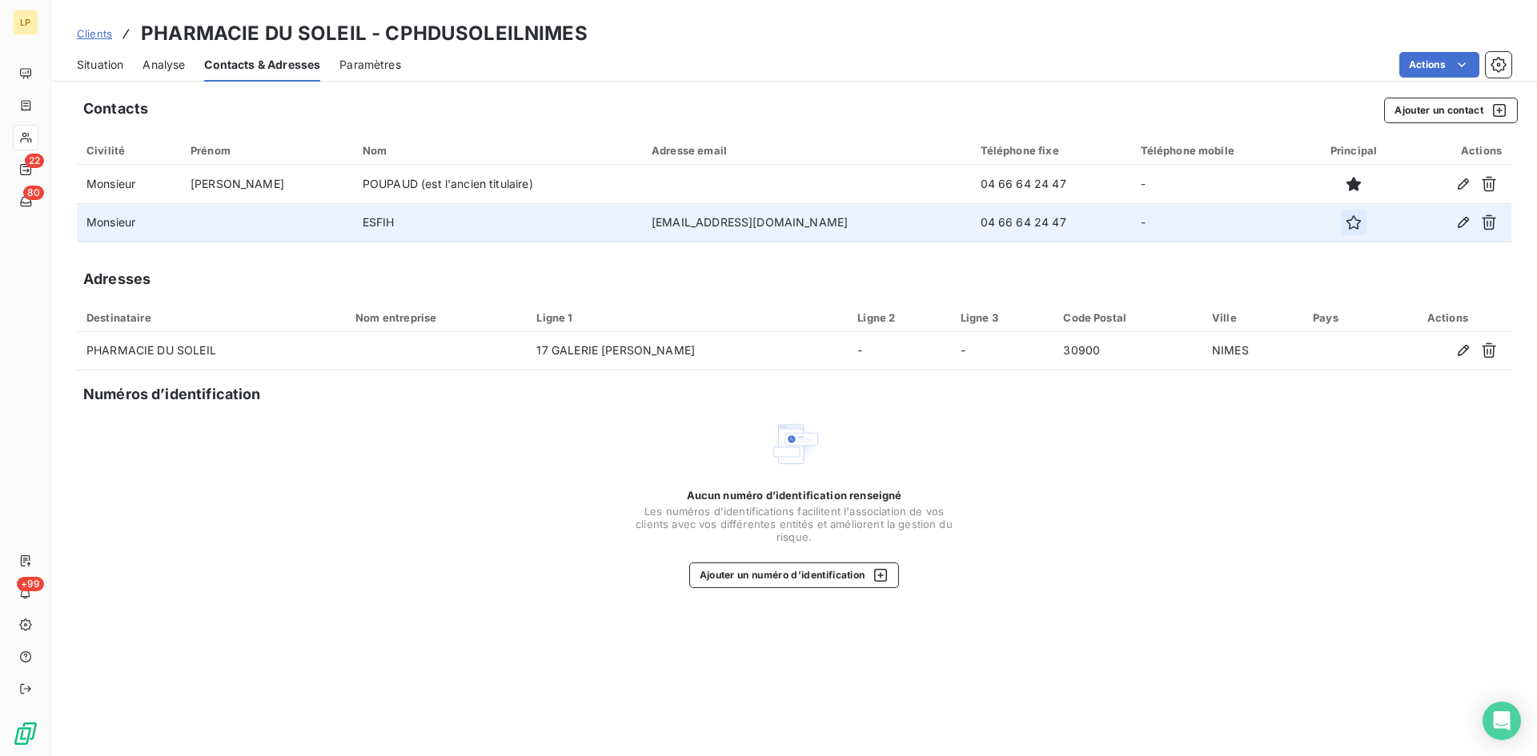
click at [1348, 226] on icon "button" at bounding box center [1354, 223] width 16 height 16
click at [92, 66] on span "Situation" at bounding box center [100, 65] width 46 height 16
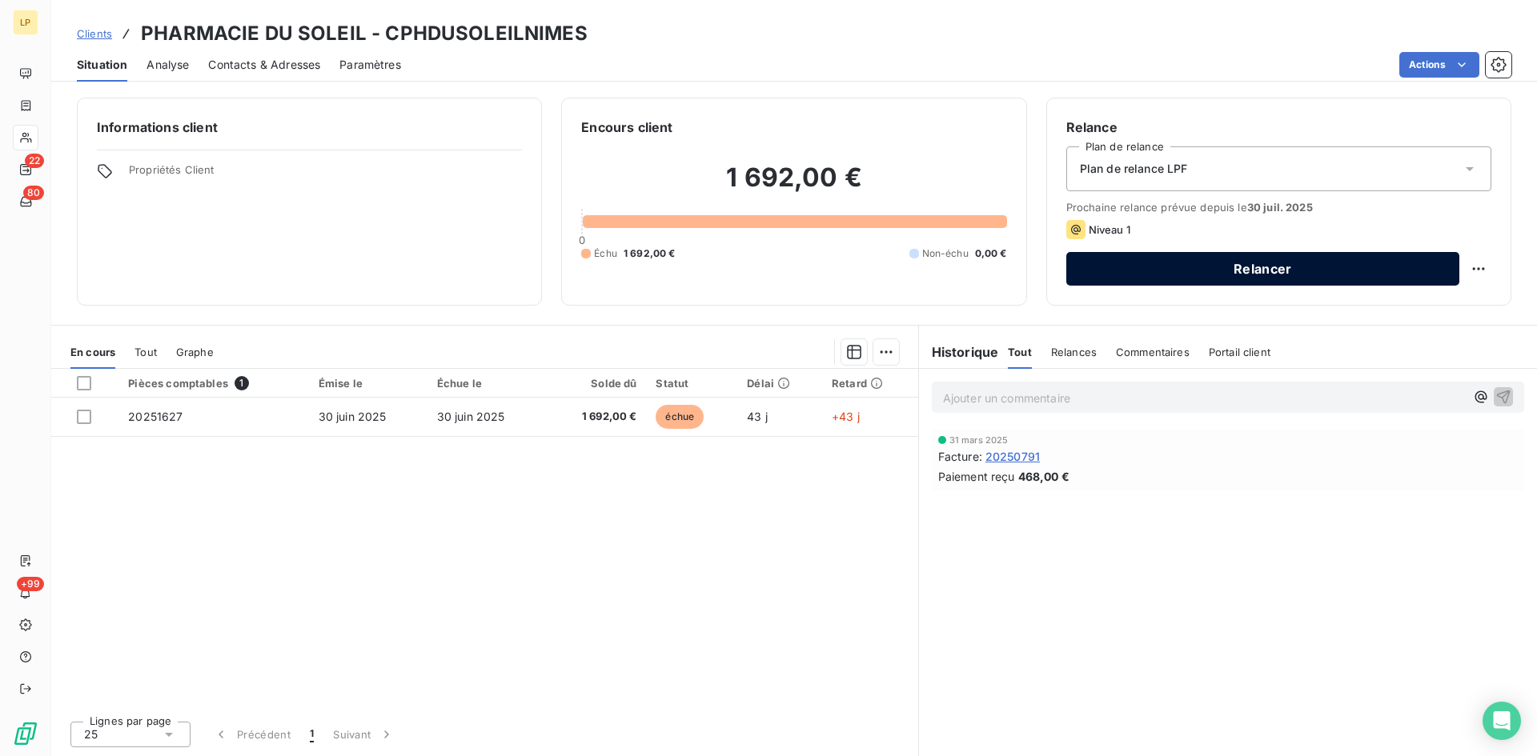
click at [1225, 261] on button "Relancer" at bounding box center [1262, 269] width 393 height 34
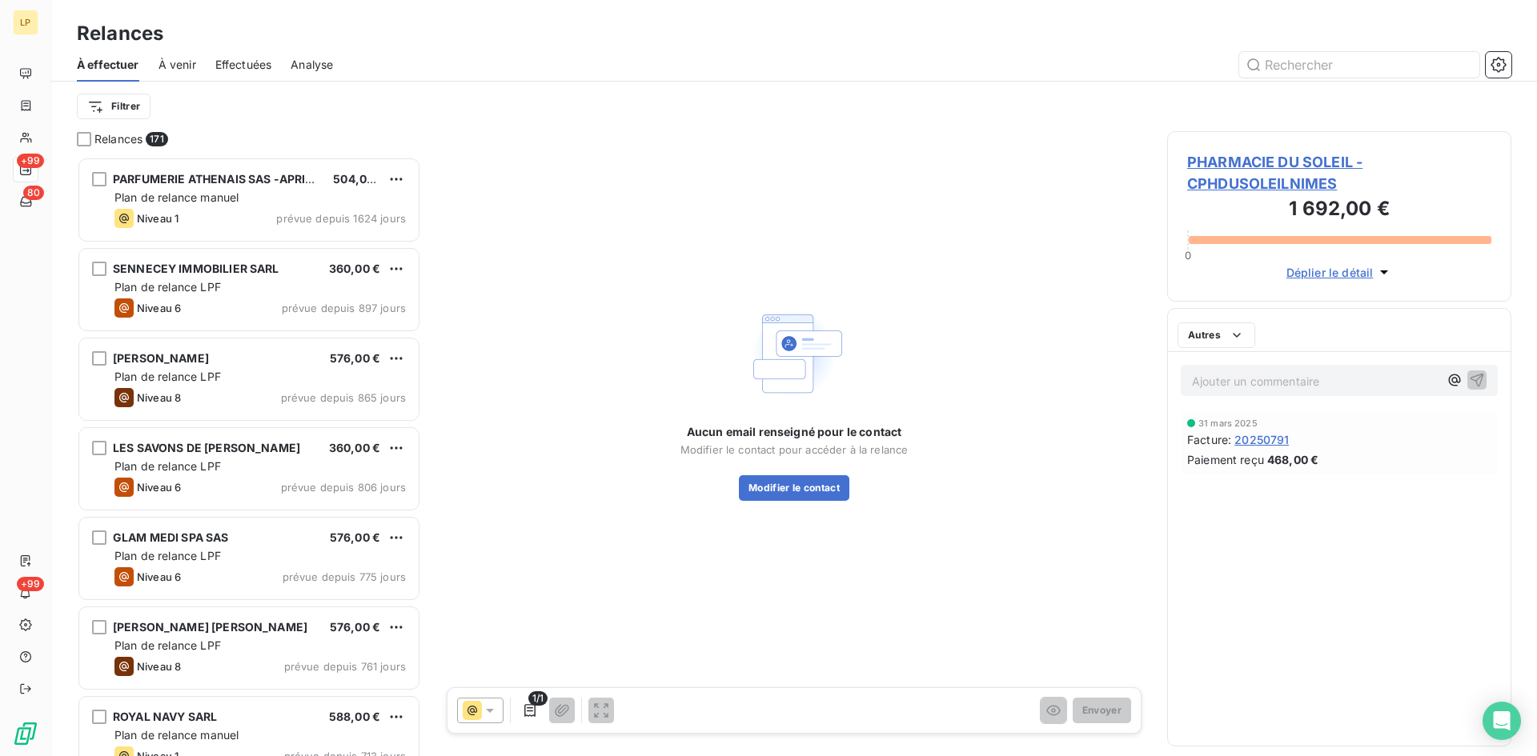
scroll to position [588, 332]
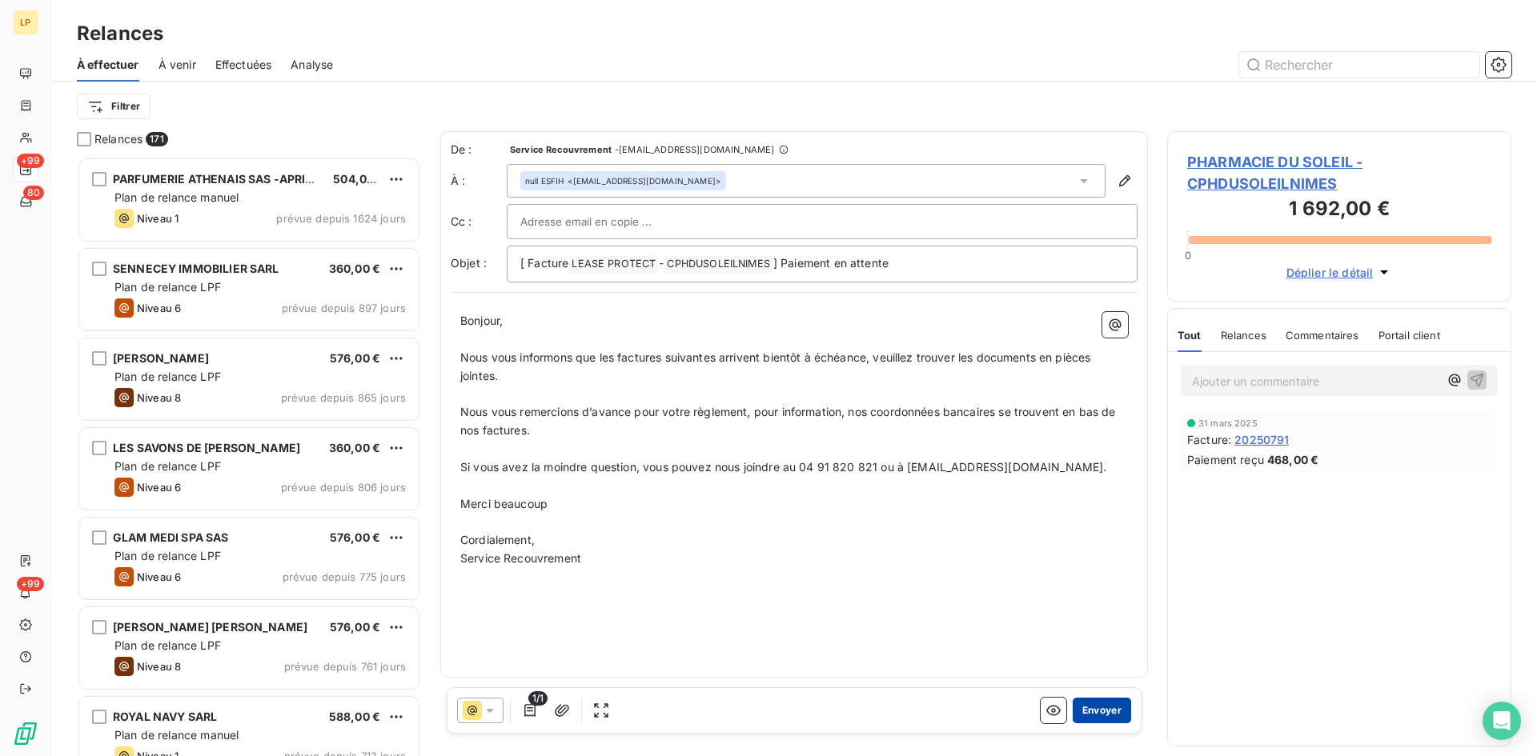
click at [1117, 700] on button "Envoyer" at bounding box center [1102, 711] width 58 height 26
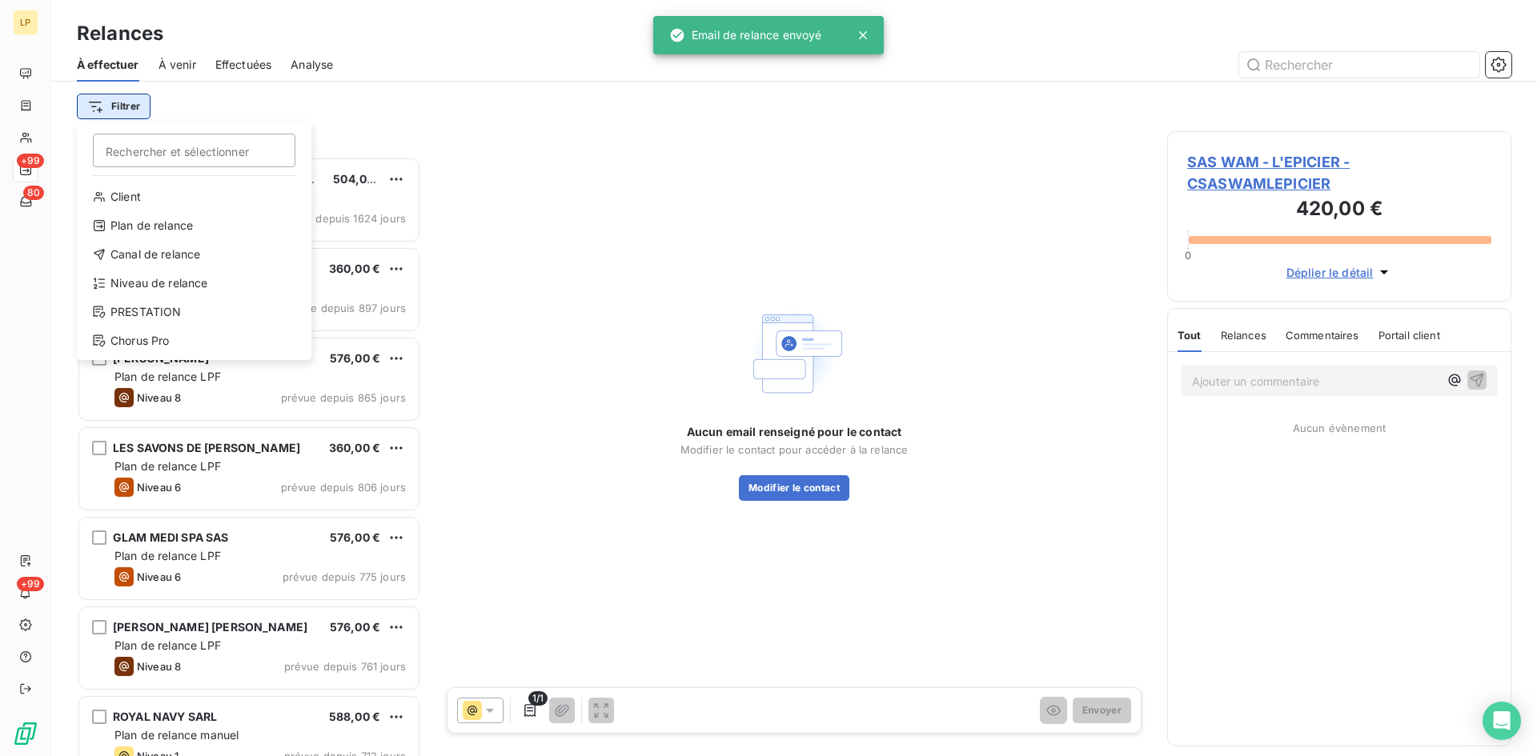
click at [139, 118] on html "LP +99 80 +99 Relances À effectuer À venir Effectuées Analyse Filtrer Recherche…" at bounding box center [768, 378] width 1537 height 756
click at [164, 227] on div "Plan de relance" at bounding box center [194, 226] width 222 height 26
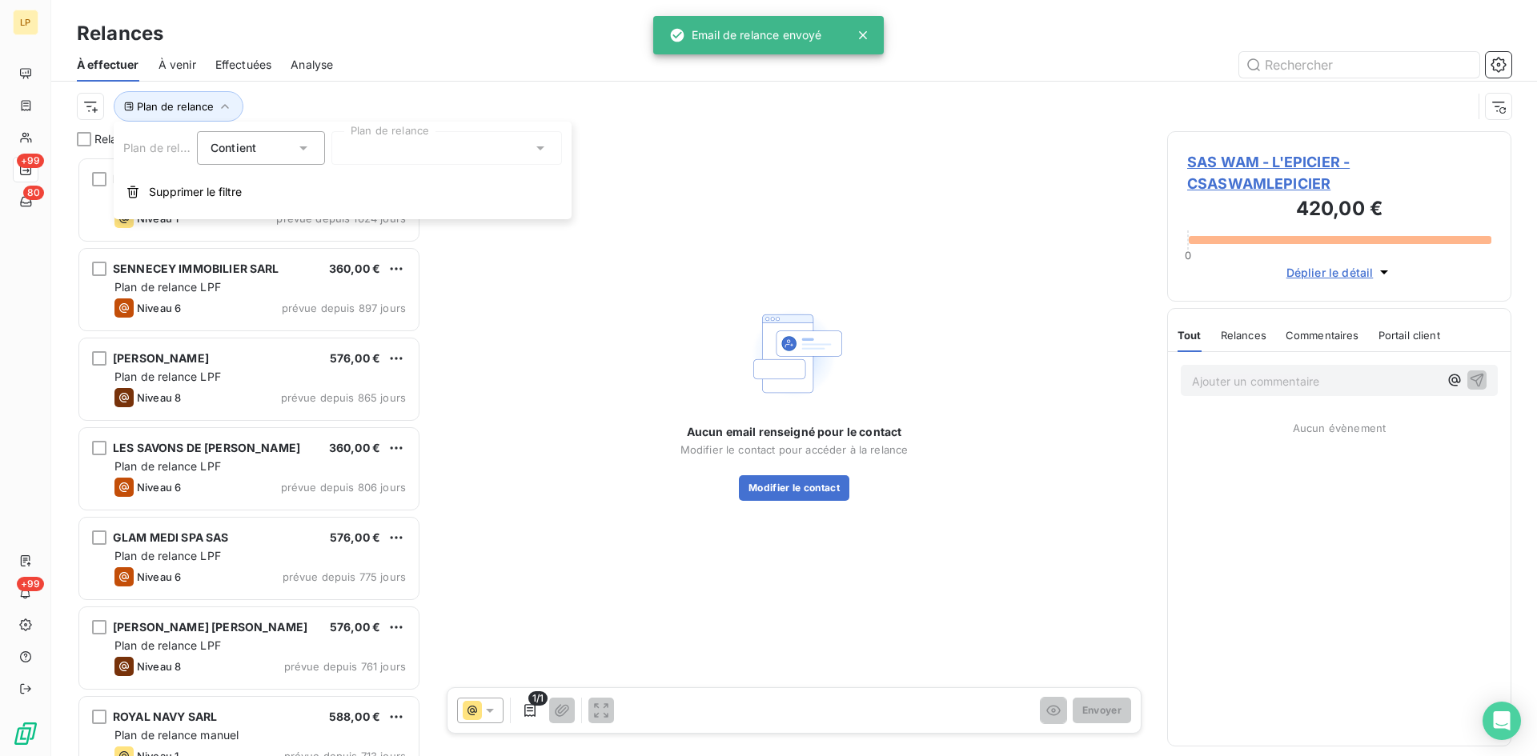
click at [431, 158] on div at bounding box center [446, 148] width 231 height 34
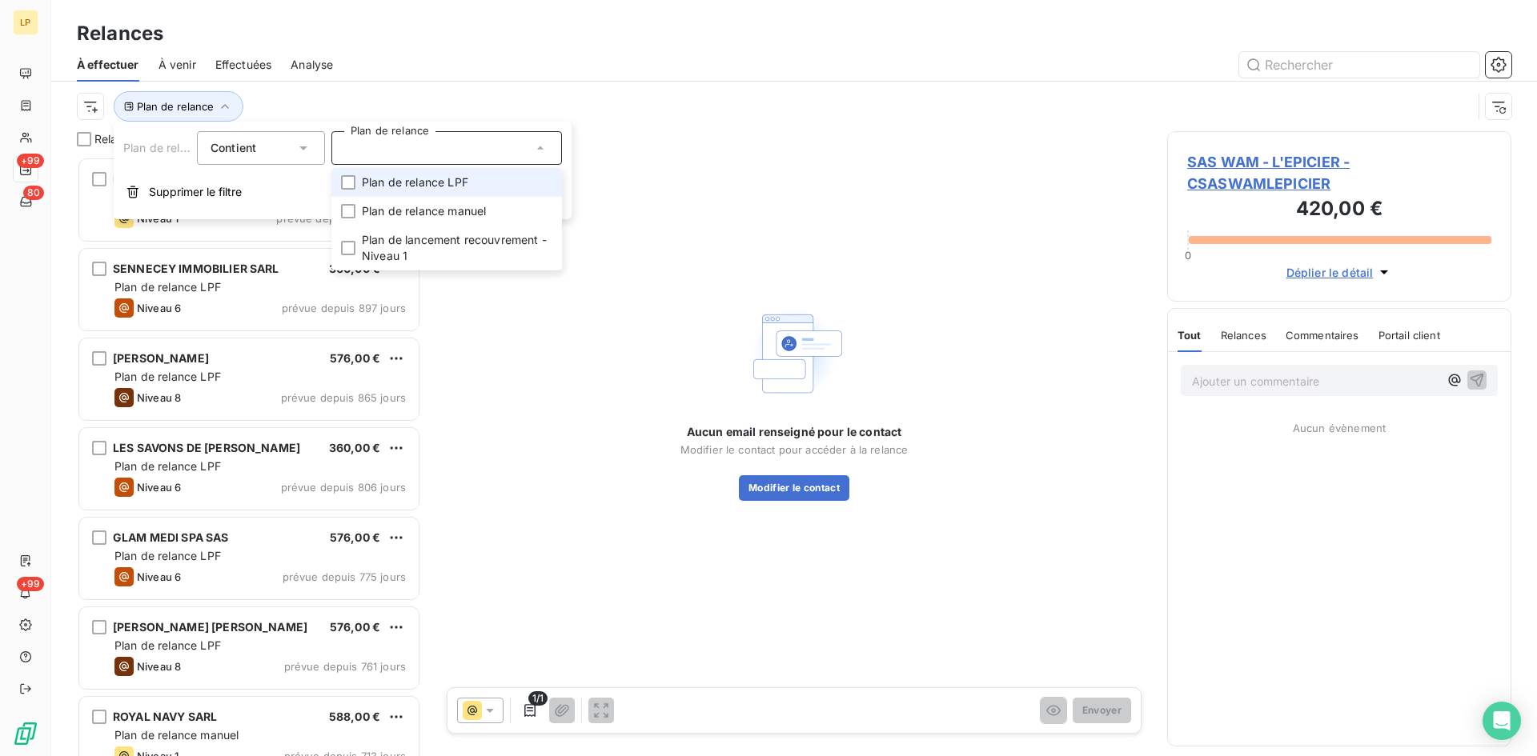
click at [412, 183] on span "Plan de relance LPF" at bounding box center [415, 183] width 106 height 16
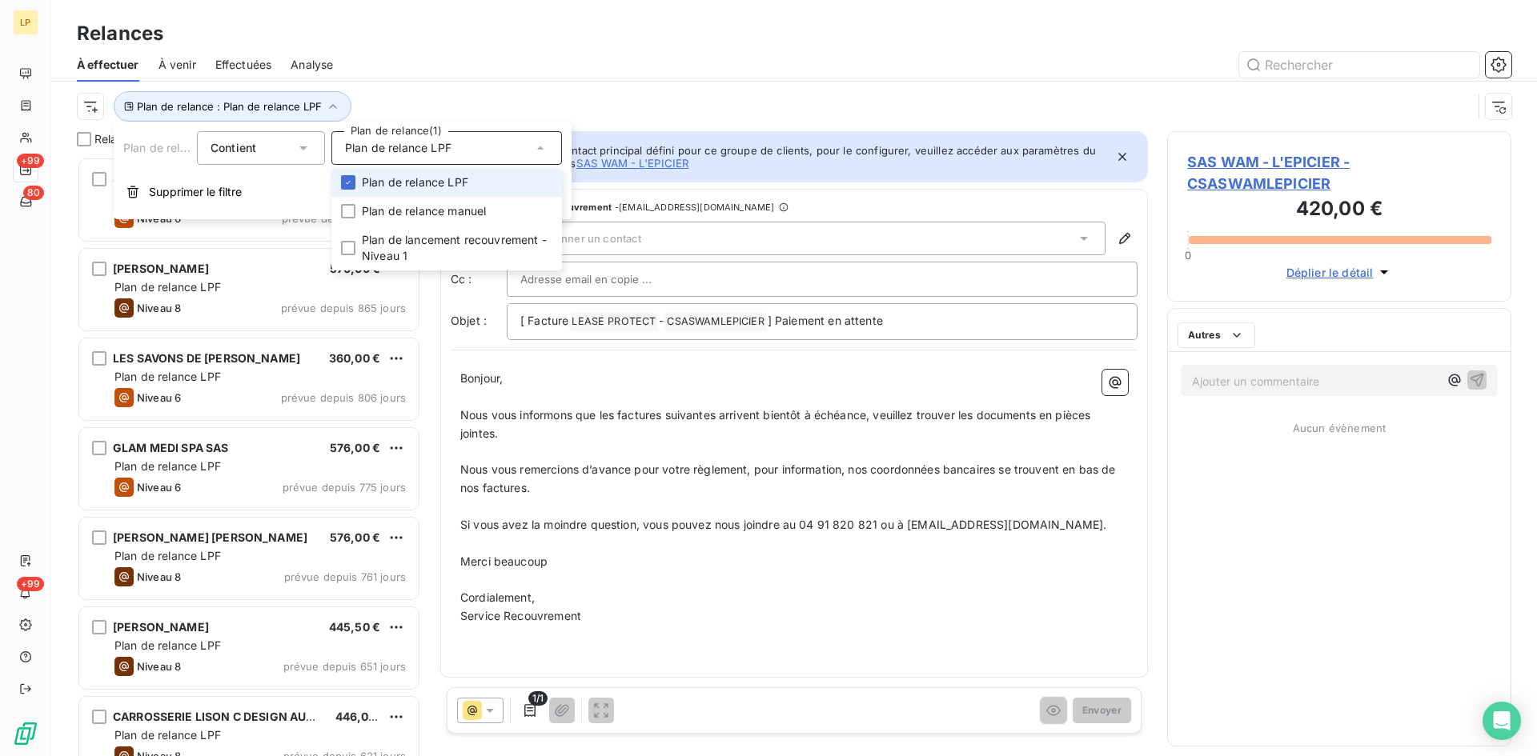
scroll to position [588, 332]
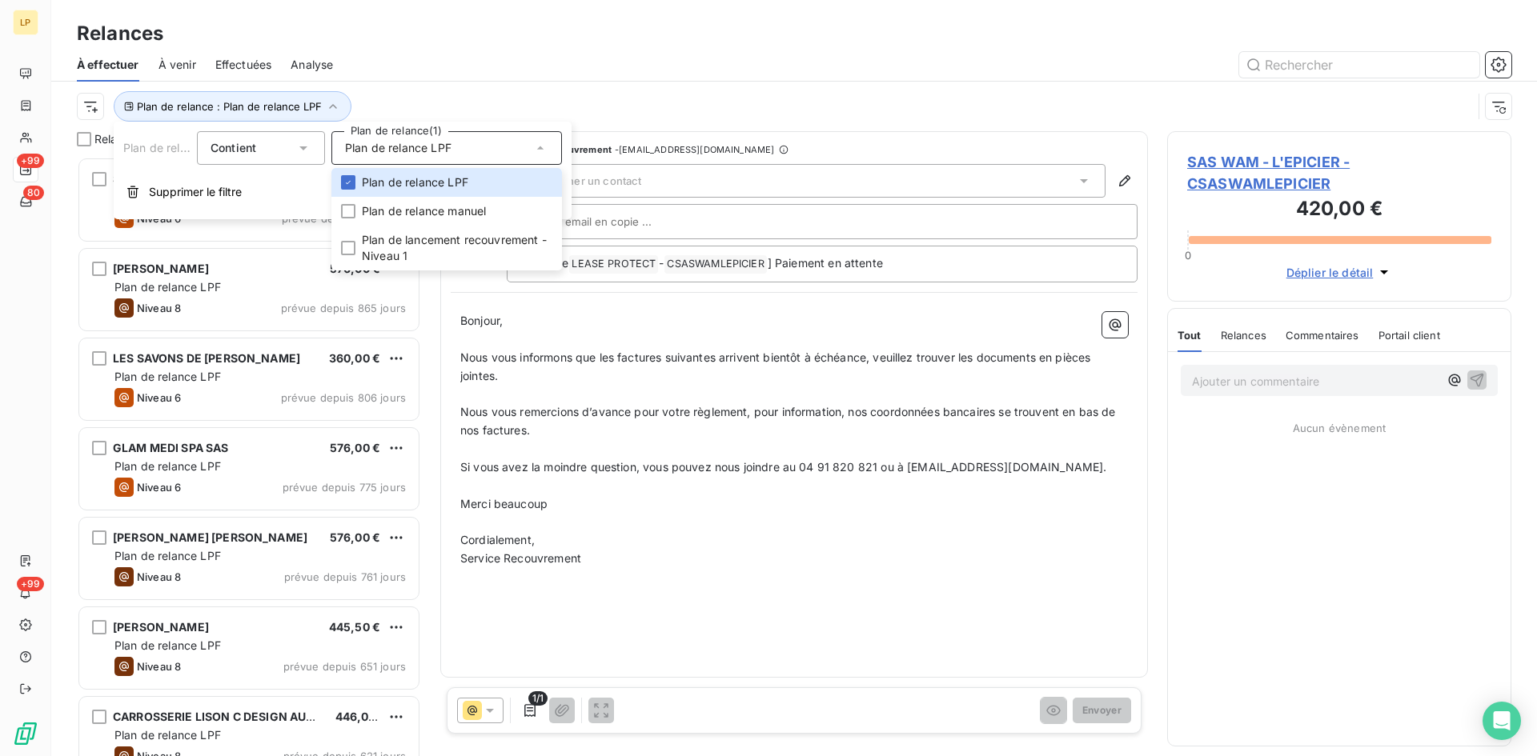
click at [496, 101] on div "Plan de relance : Plan de relance LPF" at bounding box center [774, 106] width 1395 height 30
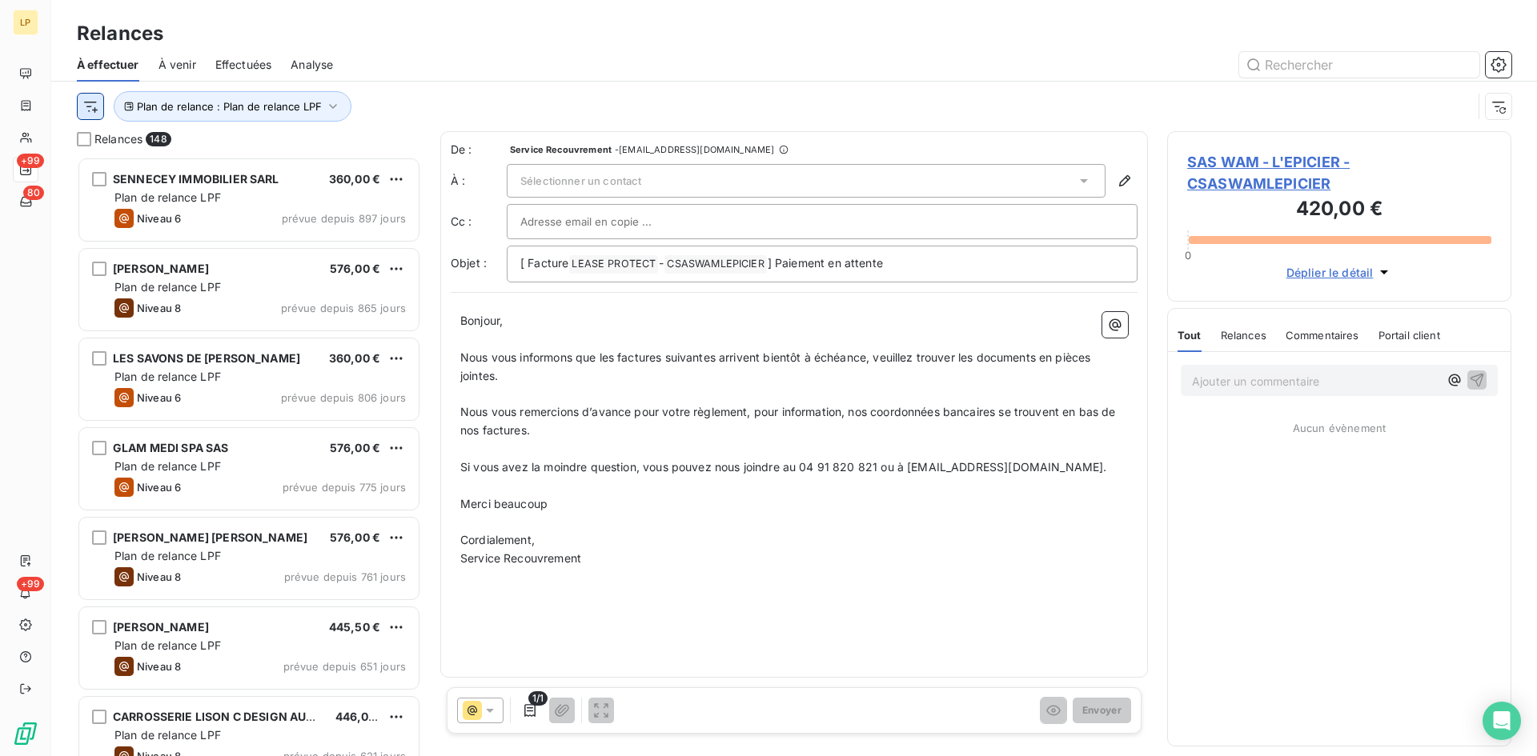
click at [81, 106] on html "LP +99 80 +99 Relances À effectuer À venir Effectuées Analyse Plan de relance :…" at bounding box center [768, 378] width 1537 height 756
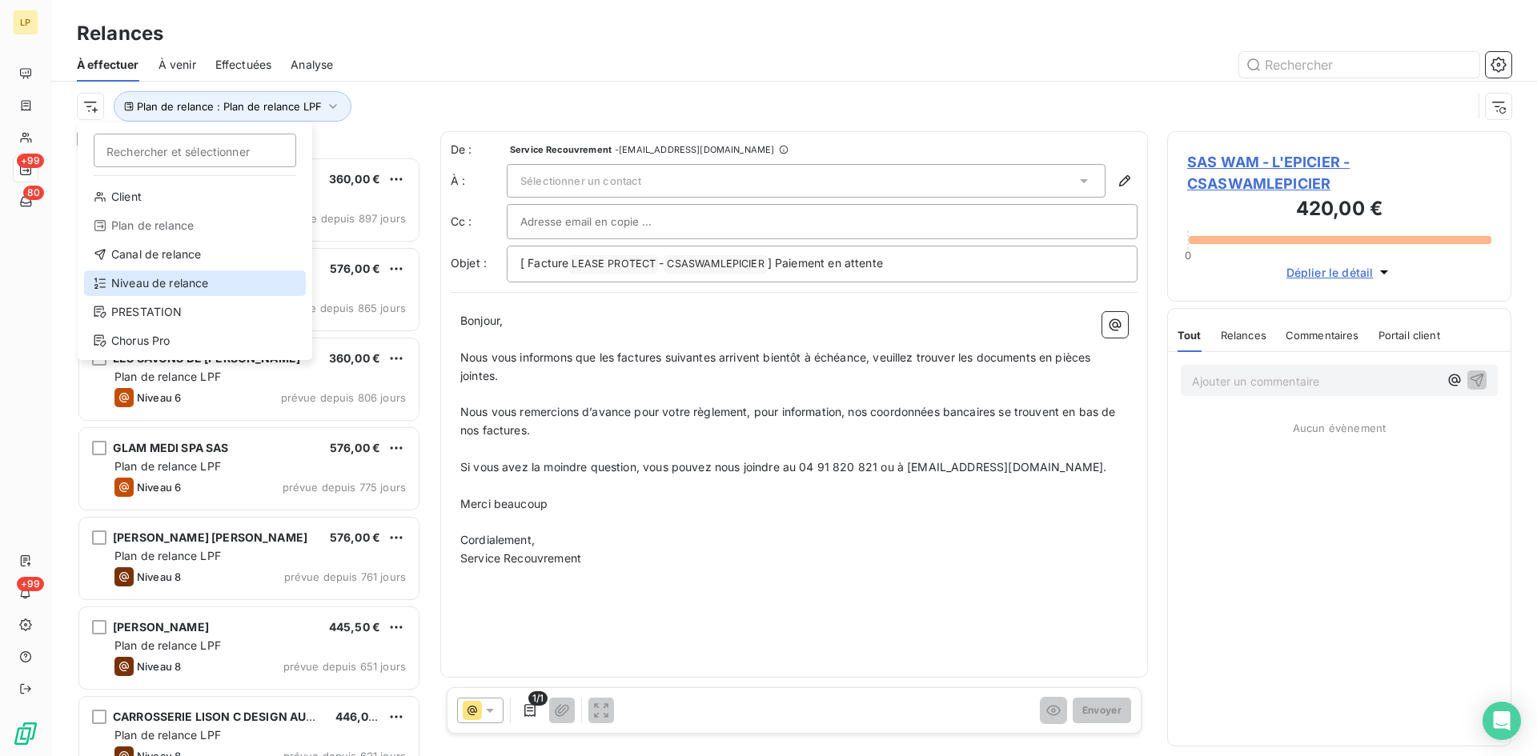
click at [199, 287] on div "Niveau de relance" at bounding box center [195, 284] width 222 height 26
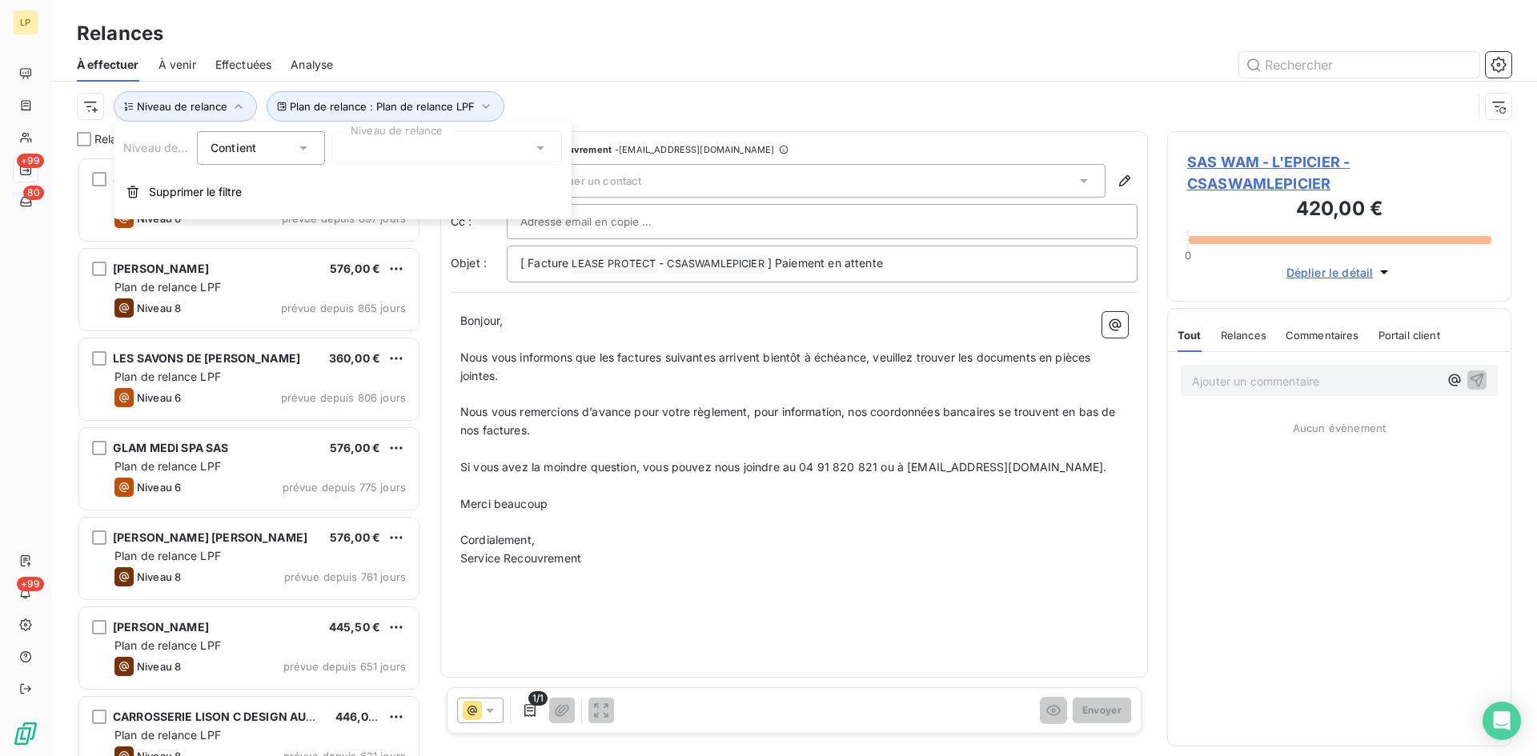
click at [374, 151] on div at bounding box center [446, 148] width 231 height 34
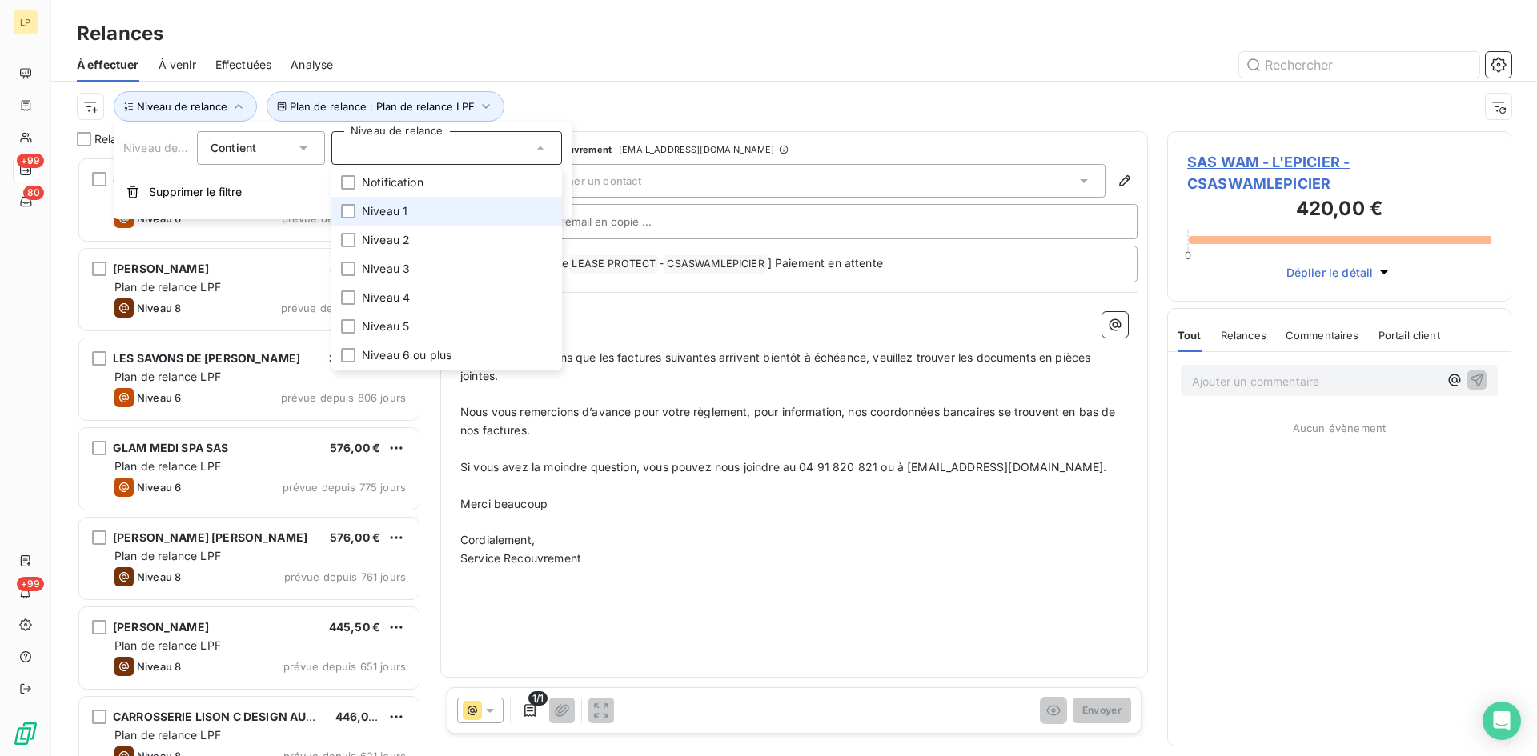
click at [378, 222] on li "Niveau 1" at bounding box center [446, 211] width 231 height 29
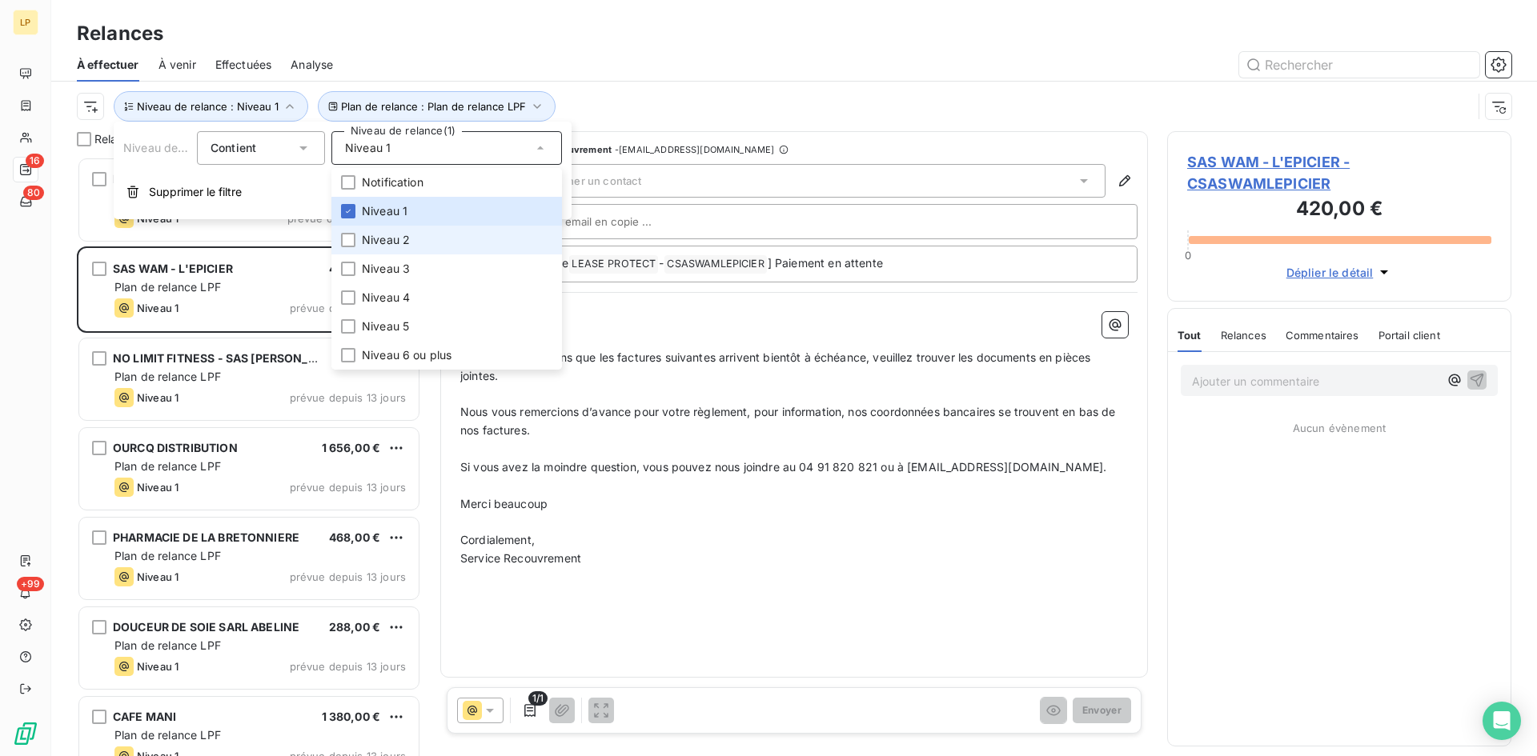
click at [377, 231] on li "Niveau 2" at bounding box center [446, 240] width 231 height 29
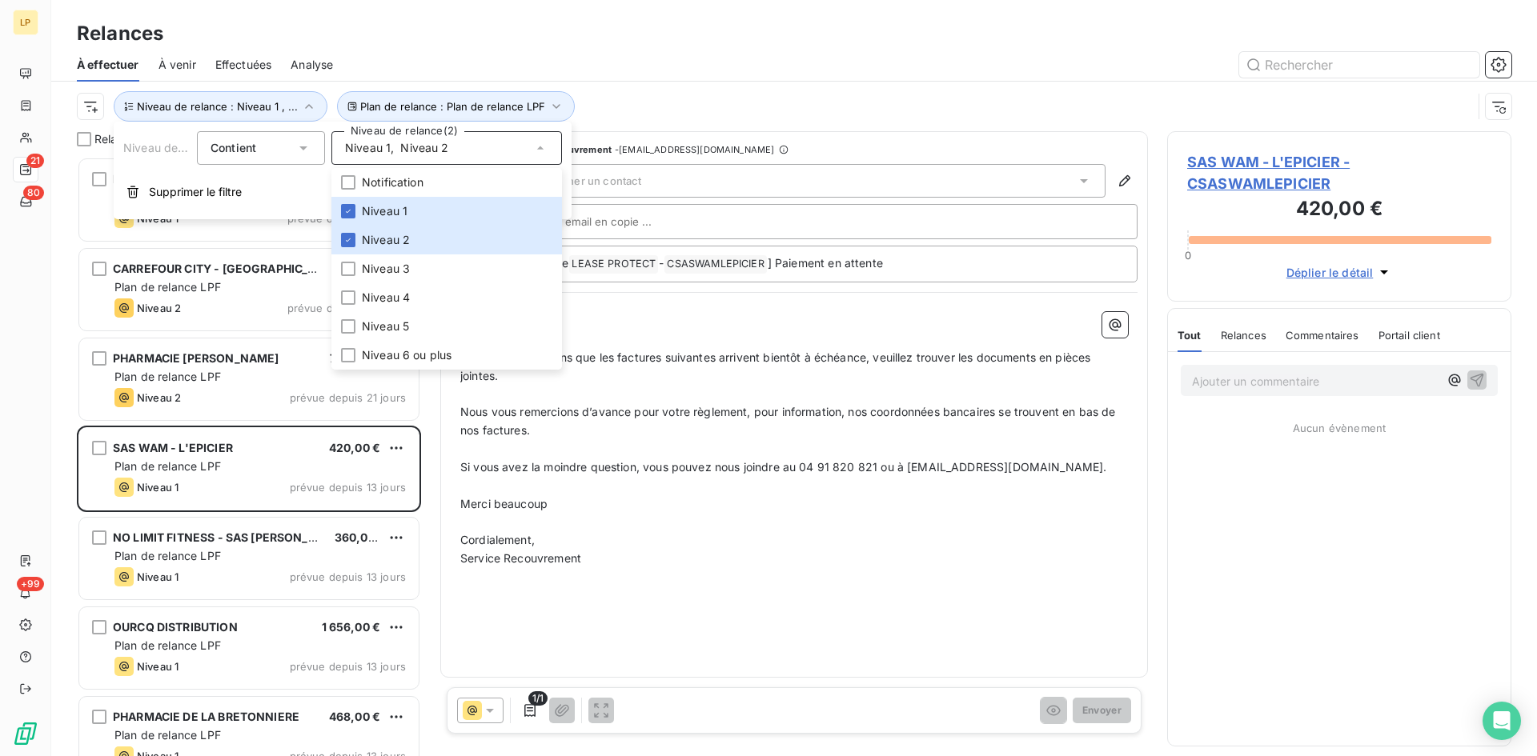
click at [646, 87] on div "Plan de relance : Plan de relance LPF Niveau de relance : Niveau 1 , ..." at bounding box center [794, 107] width 1434 height 50
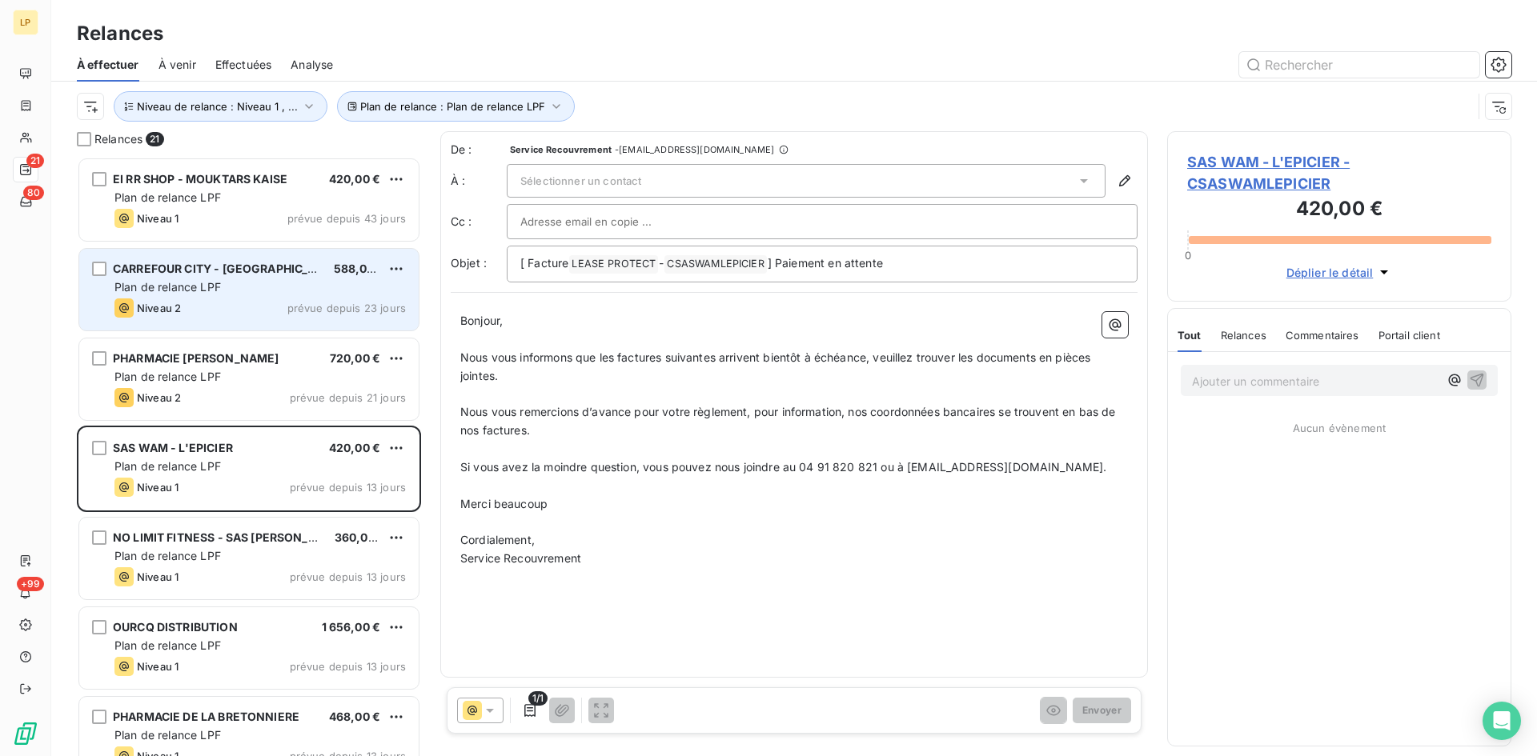
click at [228, 301] on div "Niveau 2 prévue depuis 23 jours" at bounding box center [259, 308] width 291 height 19
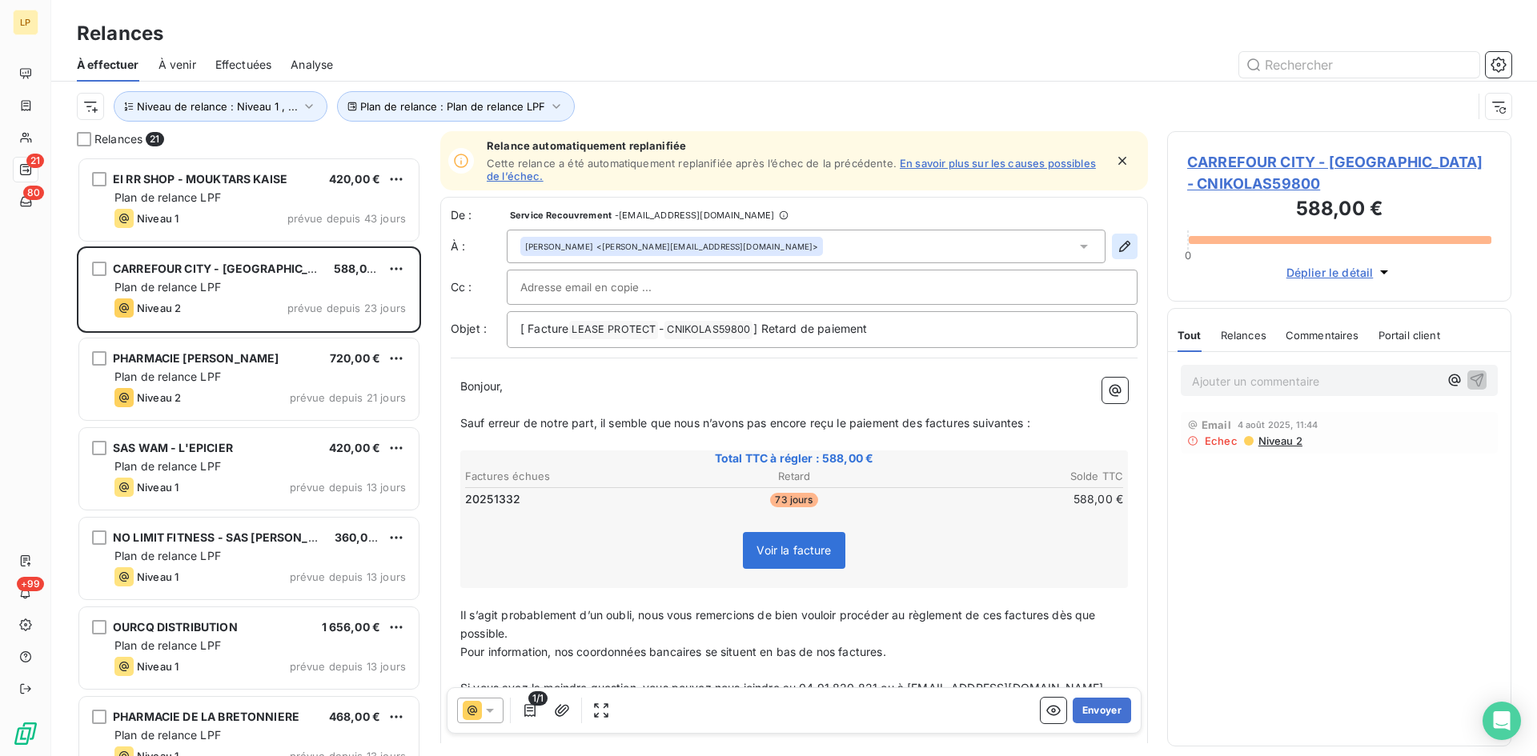
click at [1117, 245] on icon "button" at bounding box center [1125, 247] width 16 height 16
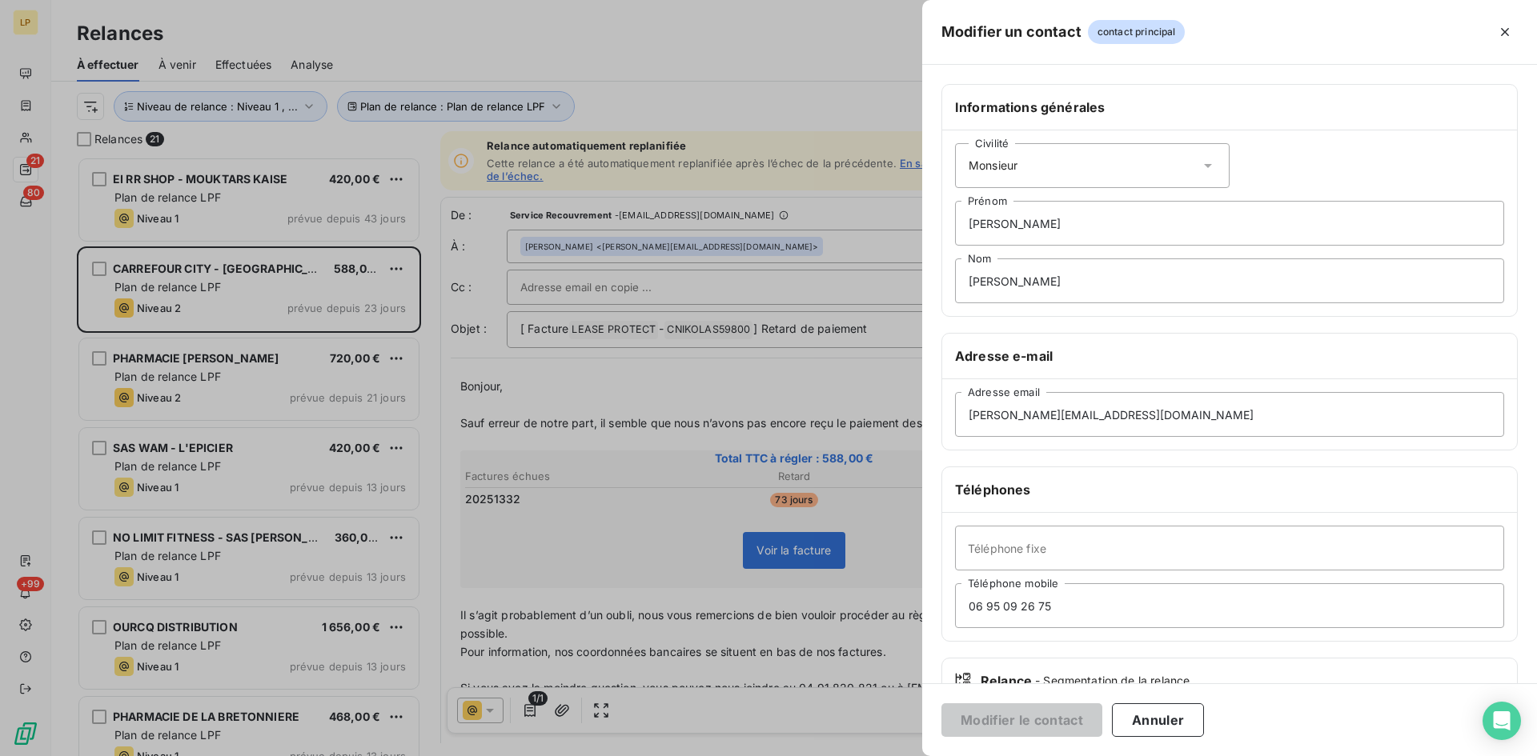
click at [712, 78] on div at bounding box center [768, 378] width 1537 height 756
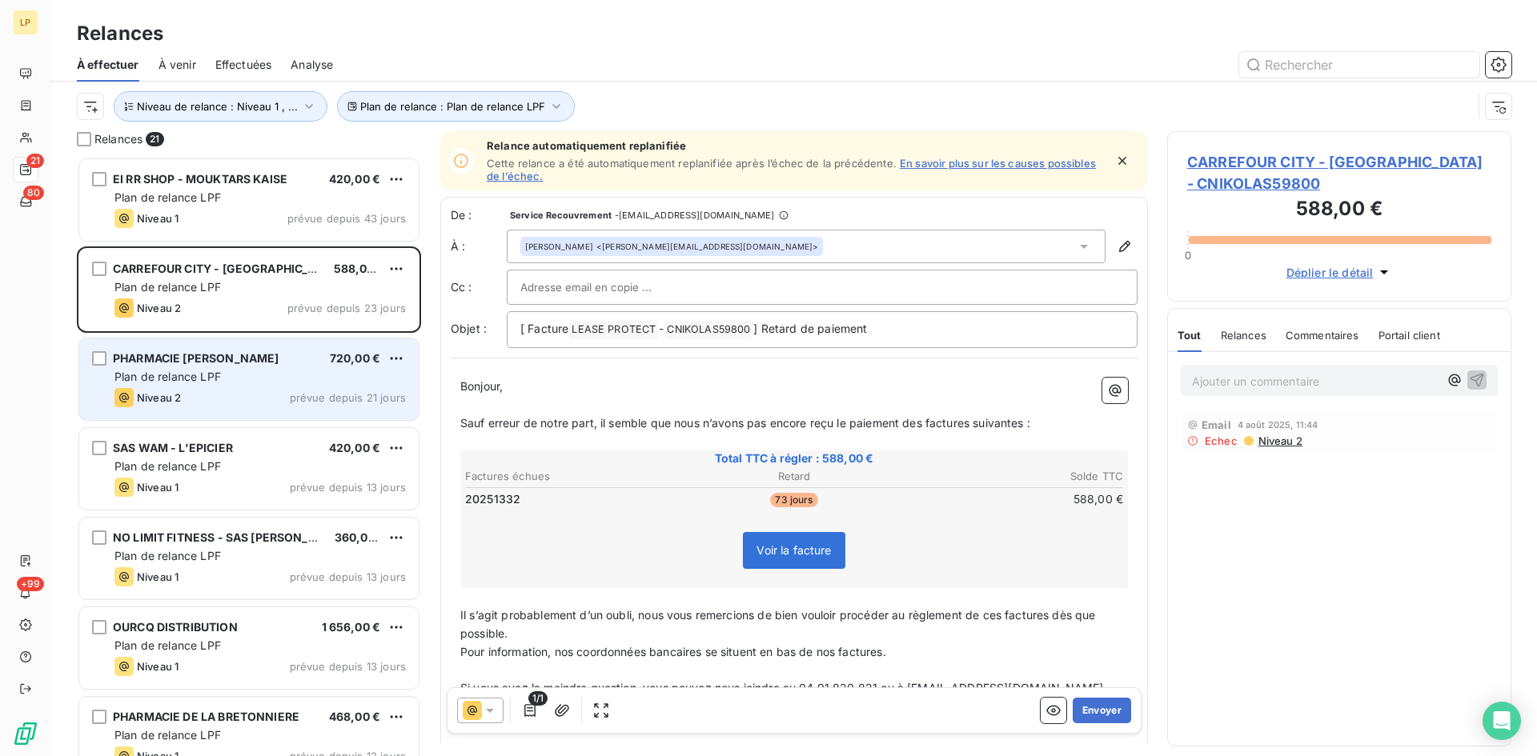
click at [222, 364] on span "PHARMACIE [PERSON_NAME]" at bounding box center [196, 358] width 166 height 14
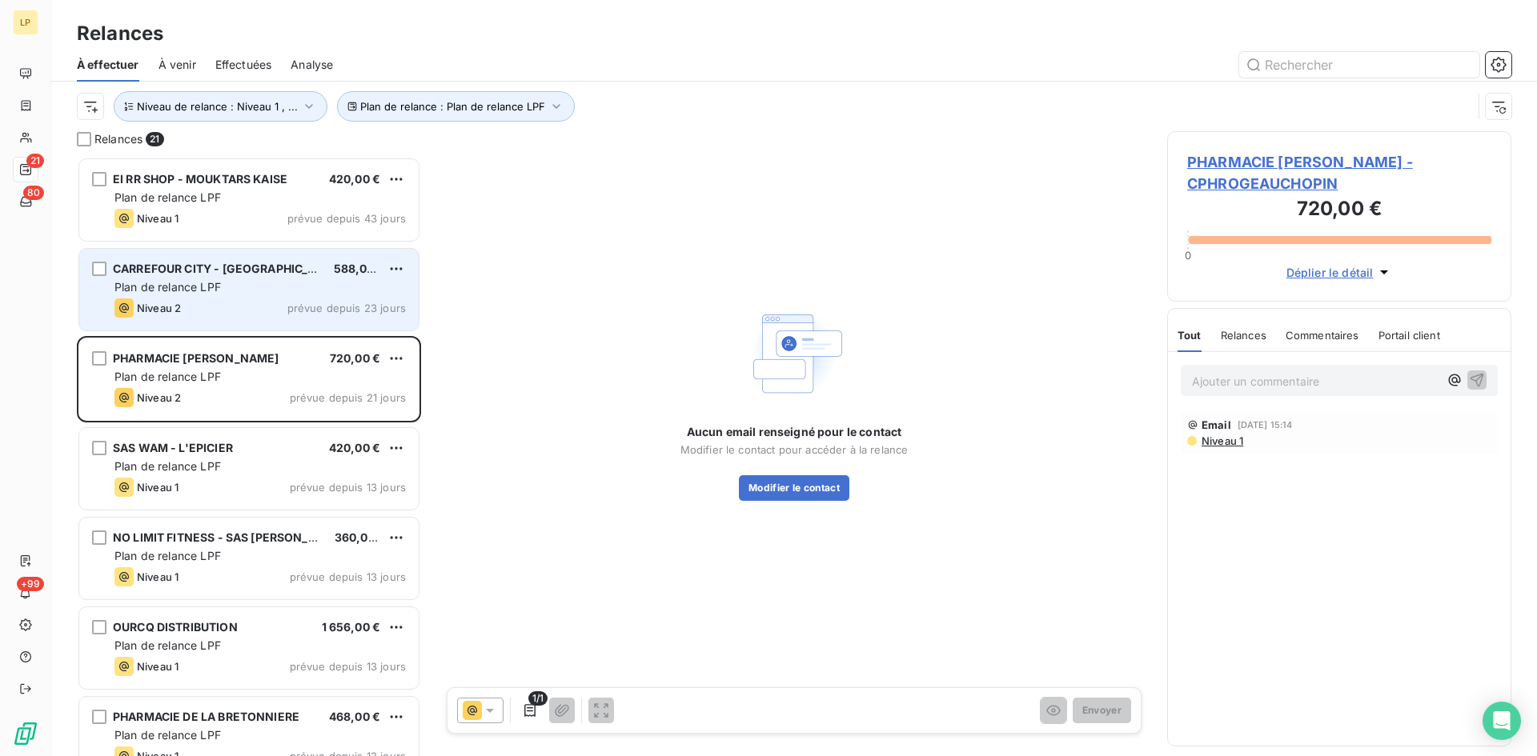
click at [227, 287] on div "Plan de relance LPF" at bounding box center [259, 287] width 291 height 16
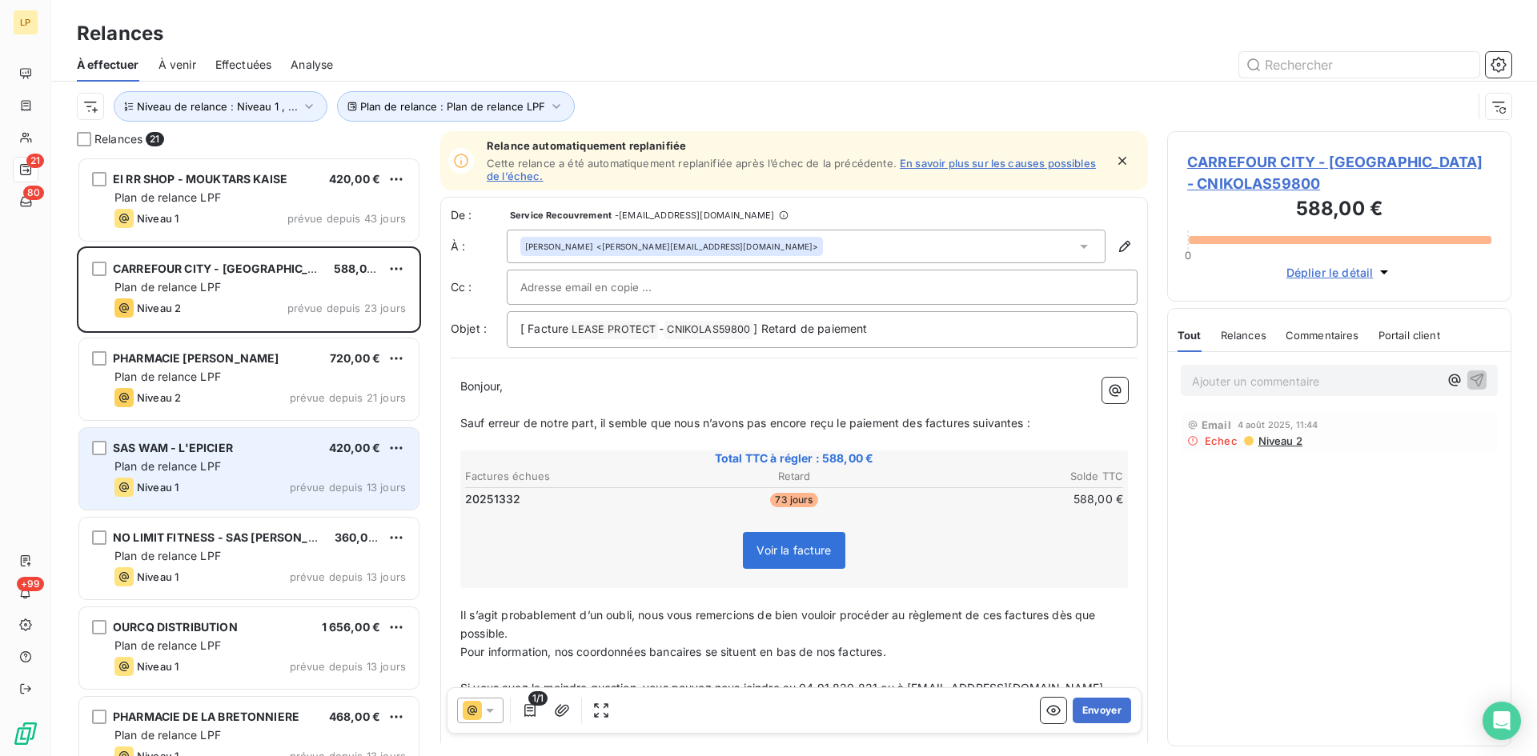
click at [219, 467] on span "Plan de relance LPF" at bounding box center [167, 466] width 106 height 14
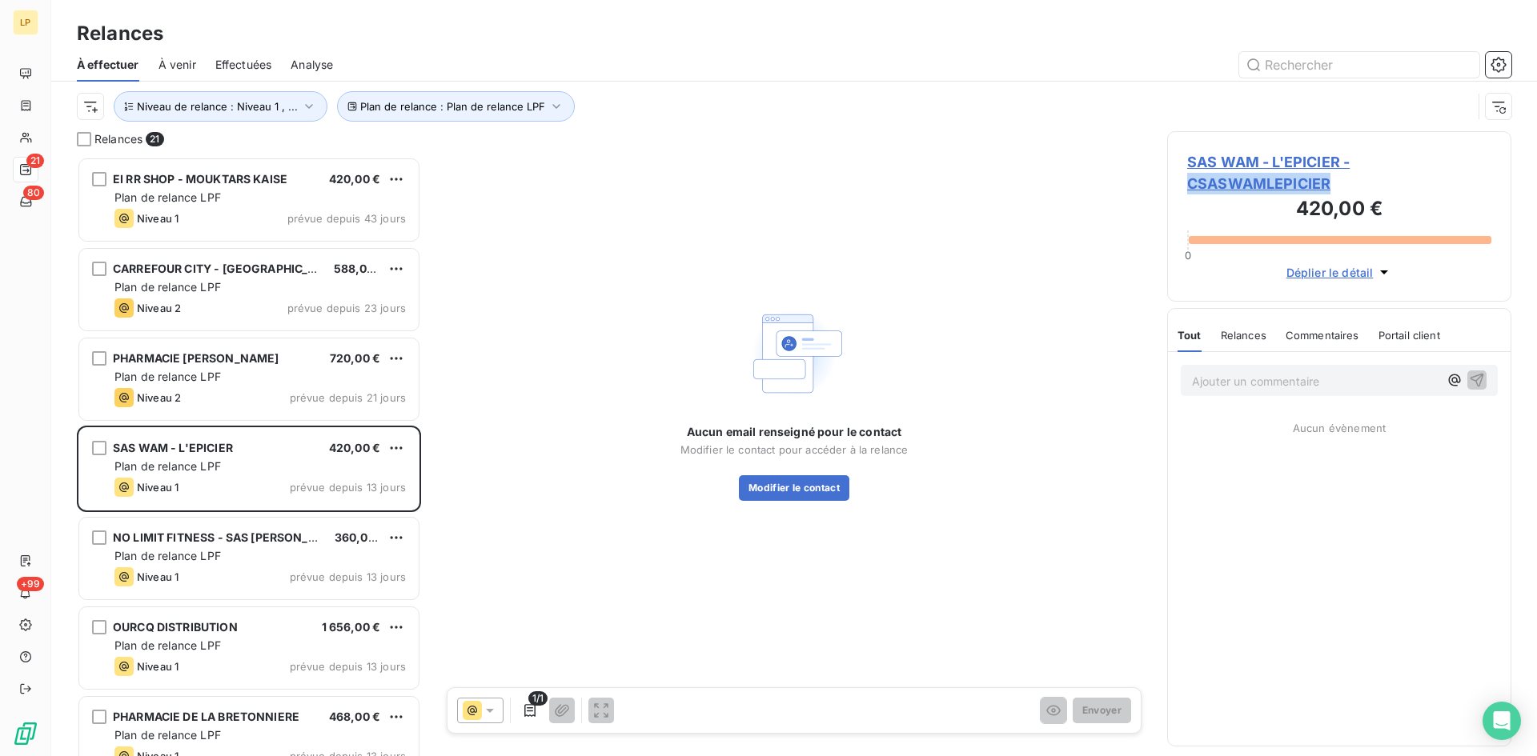
drag, startPoint x: 1361, startPoint y: 189, endPoint x: 1169, endPoint y: 184, distance: 191.4
click at [1169, 184] on div "SAS WAM - L'EPICIER - CSASWAMLEPICIER 420,00 € 0 Déplier le détail" at bounding box center [1339, 216] width 344 height 170
copy span "CSASWAMLEPICIER"
